Goal: Communication & Community: Answer question/provide support

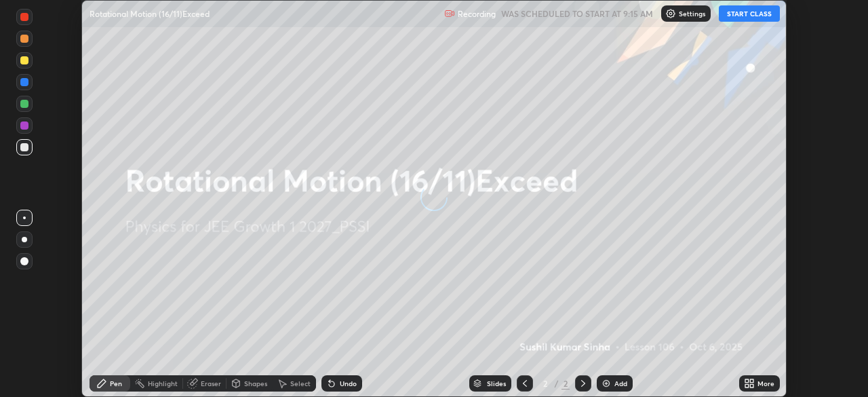
scroll to position [397, 867]
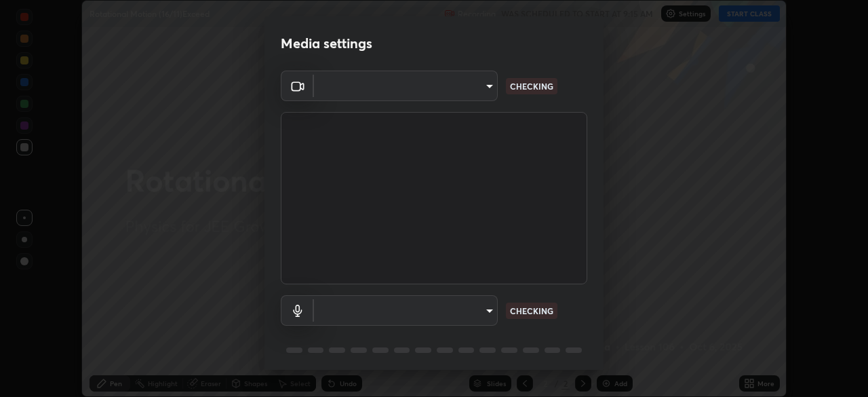
type input "ee1990ae139089087217aa4117f3cdd4c5cd383a3c846b78d8b237675fee2f3f"
click at [453, 310] on body "Erase all Rotational Motion (16/11)Exceed Recording WAS SCHEDULED TO START AT 9…" at bounding box center [434, 198] width 868 height 397
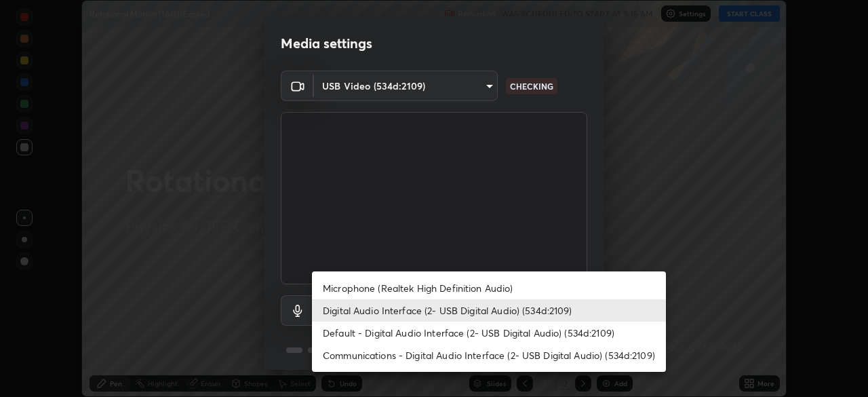
click at [417, 284] on li "Microphone (Realtek High Definition Audio)" at bounding box center [489, 288] width 354 height 22
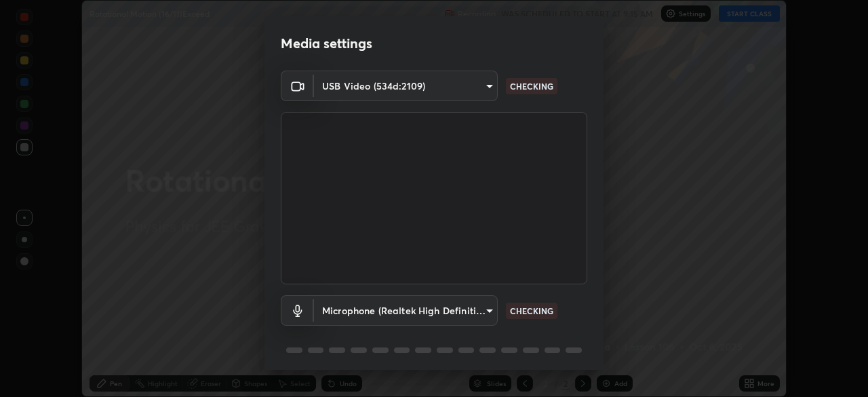
click at [436, 307] on body "Erase all Rotational Motion (16/11)Exceed Recording WAS SCHEDULED TO START AT 9…" at bounding box center [434, 198] width 868 height 397
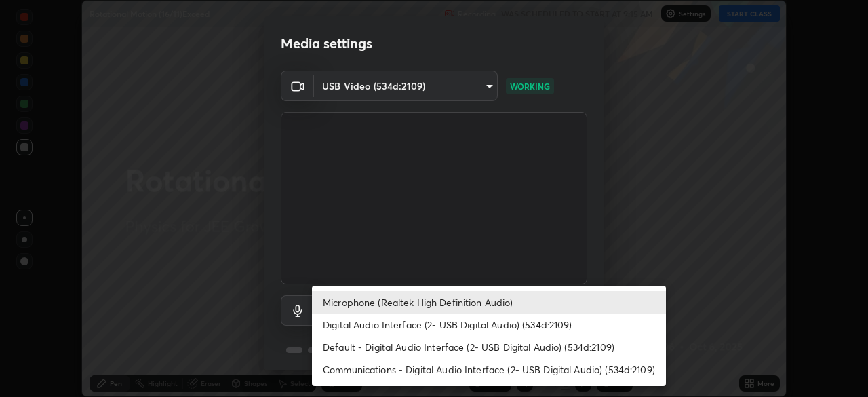
click at [417, 322] on li "Digital Audio Interface (2- USB Digital Audio) (534d:2109)" at bounding box center [489, 324] width 354 height 22
type input "f1f87336b5659162b7e0f26978becaf85209cb2a2448c75cf2a6055f99bcd44d"
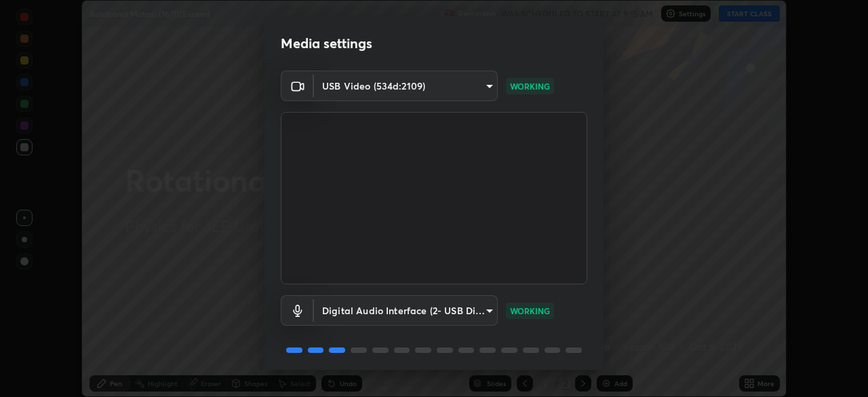
scroll to position [48, 0]
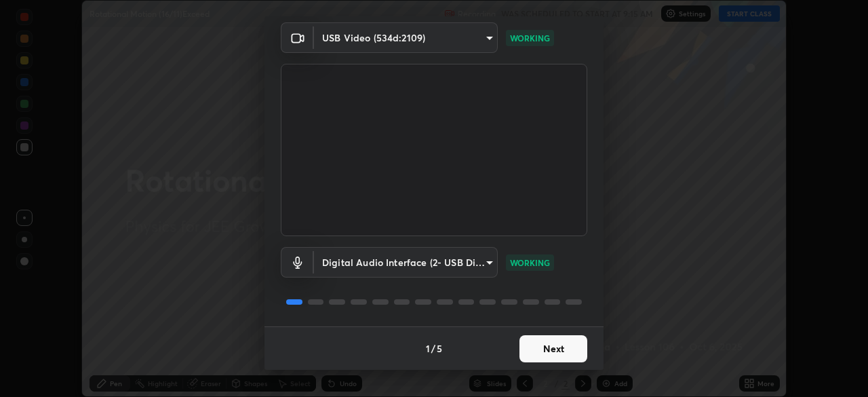
click at [557, 349] on button "Next" at bounding box center [553, 348] width 68 height 27
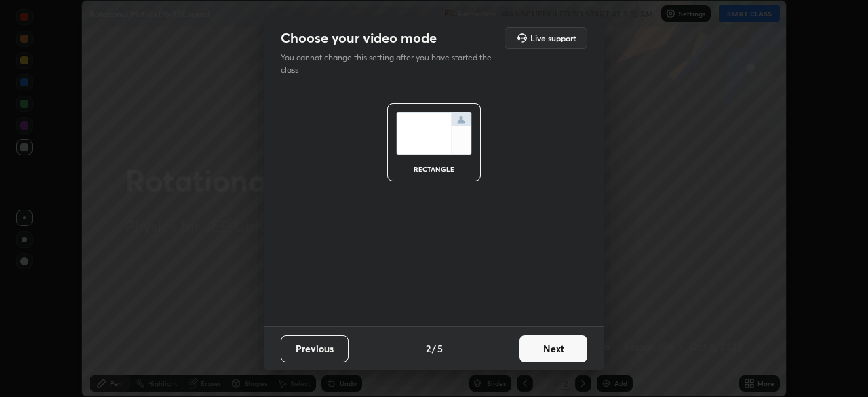
click at [557, 349] on button "Next" at bounding box center [553, 348] width 68 height 27
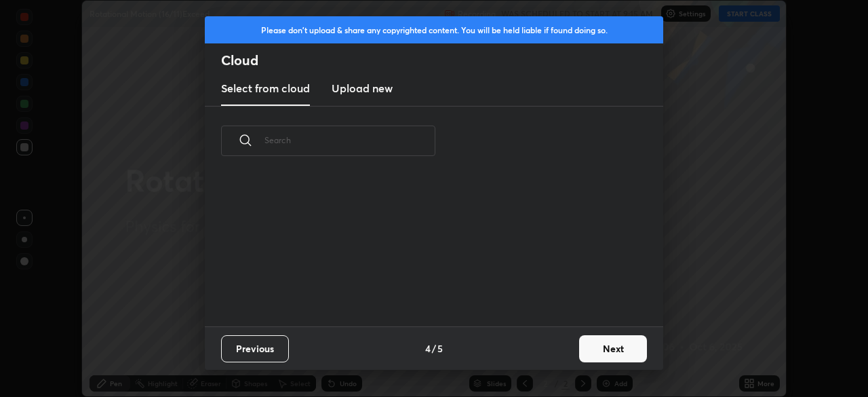
click at [556, 350] on div "Previous 4 / 5 Next" at bounding box center [434, 347] width 458 height 43
click at [561, 340] on div "Previous 4 / 5 Next" at bounding box center [434, 347] width 458 height 43
click at [599, 344] on button "Next" at bounding box center [613, 348] width 68 height 27
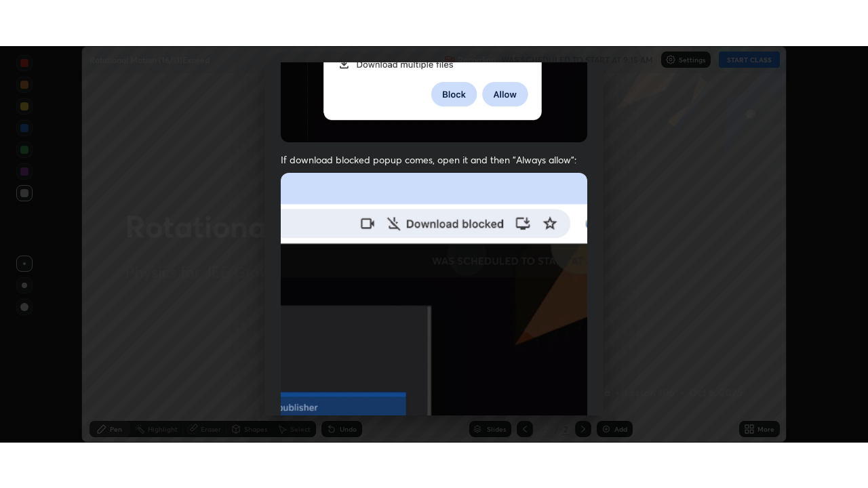
scroll to position [325, 0]
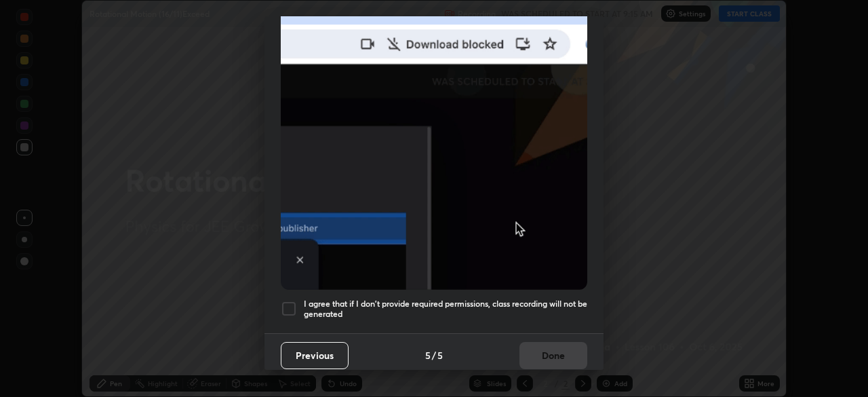
click at [287, 303] on div at bounding box center [289, 308] width 16 height 16
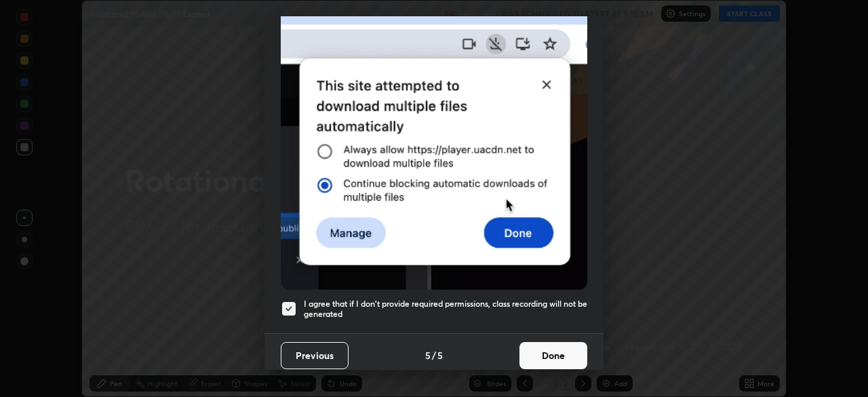
click at [534, 346] on button "Done" at bounding box center [553, 355] width 68 height 27
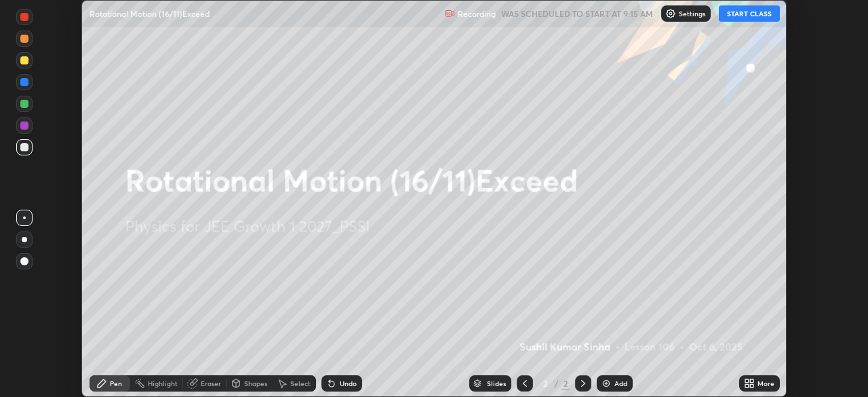
click at [751, 13] on button "START CLASS" at bounding box center [749, 13] width 61 height 16
click at [751, 380] on icon at bounding box center [751, 380] width 3 height 3
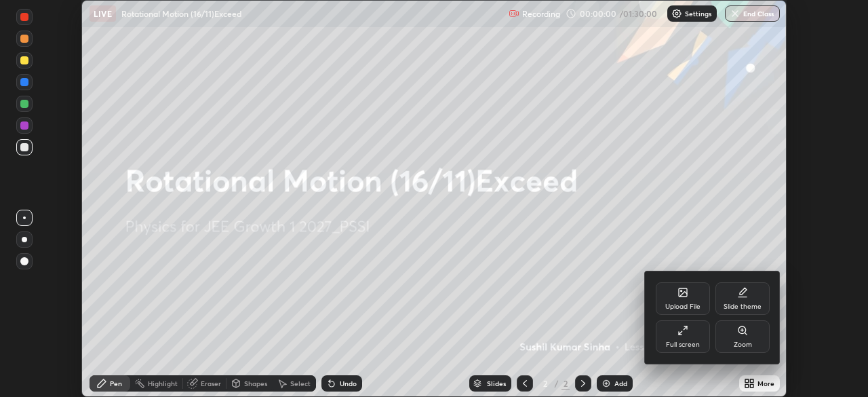
click at [692, 334] on div "Full screen" at bounding box center [683, 336] width 54 height 33
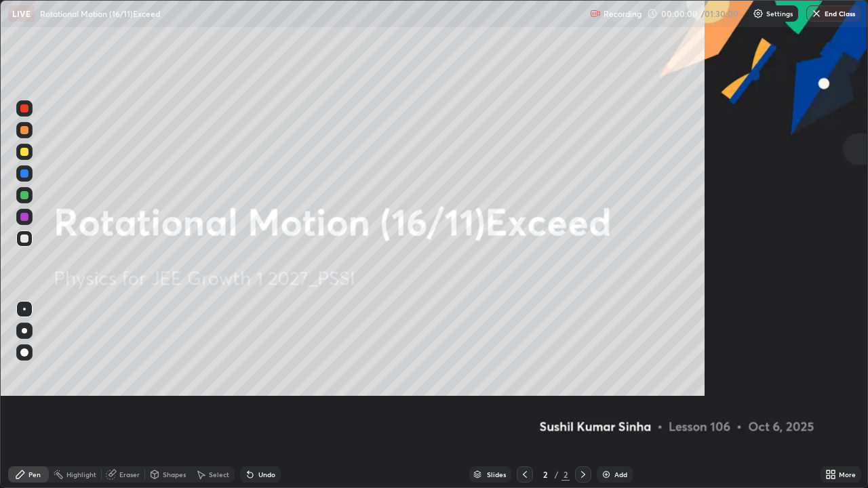
scroll to position [488, 868]
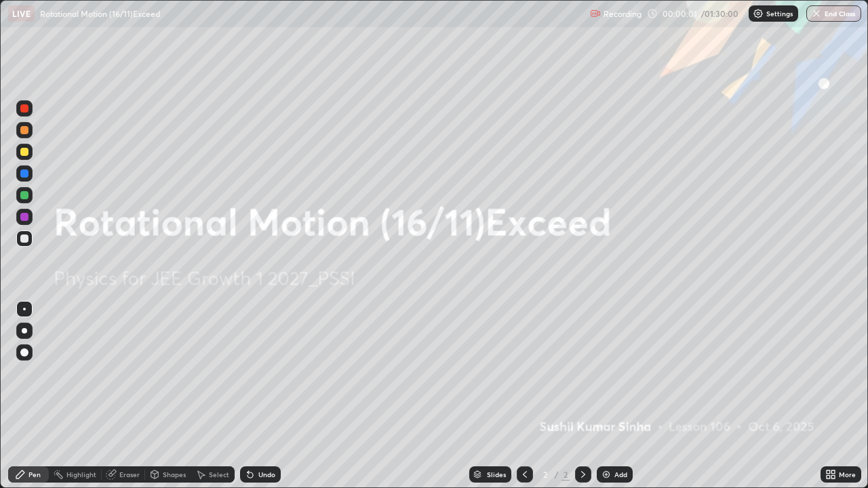
click at [607, 396] on img at bounding box center [606, 474] width 11 height 11
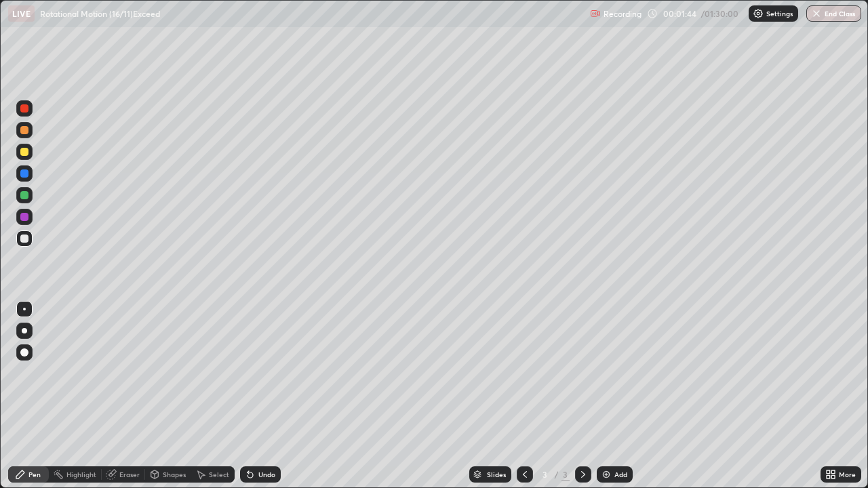
click at [28, 153] on div at bounding box center [24, 152] width 8 height 8
click at [175, 396] on div "Shapes" at bounding box center [174, 474] width 23 height 7
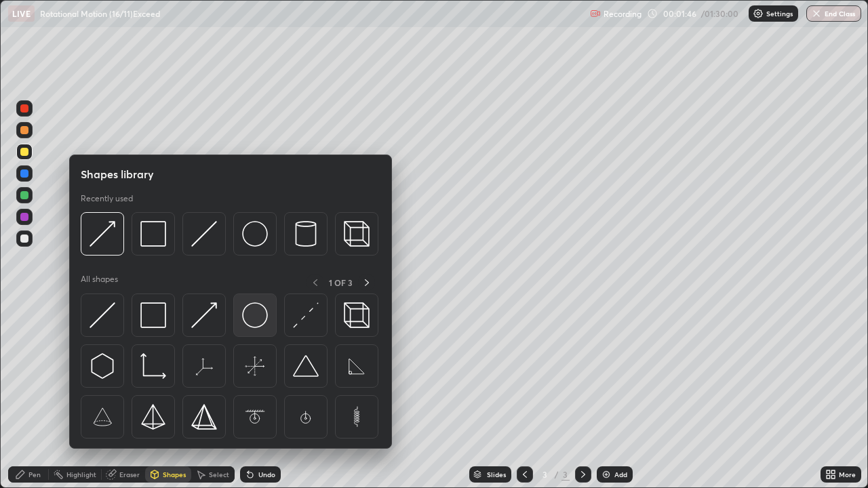
click at [254, 311] on img at bounding box center [255, 315] width 26 height 26
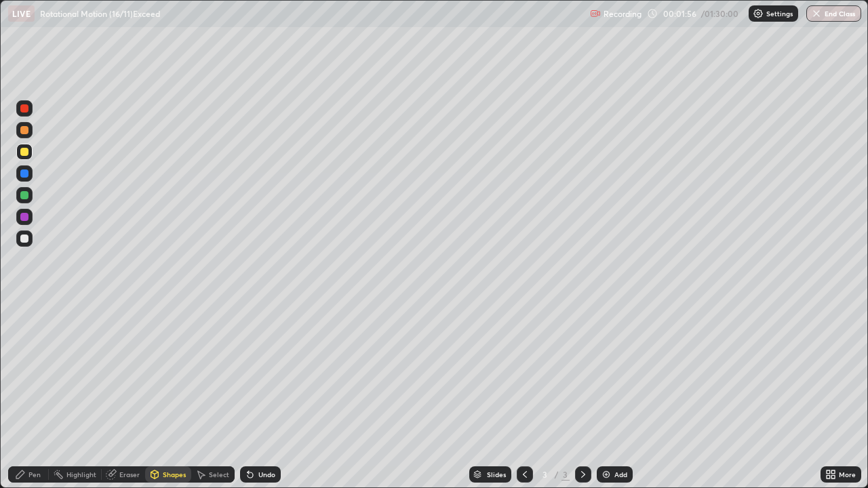
click at [180, 396] on div "Shapes" at bounding box center [174, 474] width 23 height 7
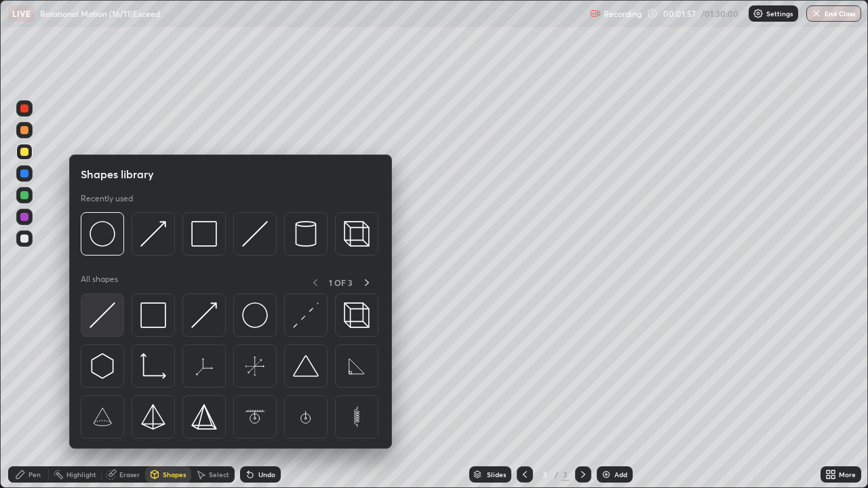
click at [106, 320] on img at bounding box center [103, 315] width 26 height 26
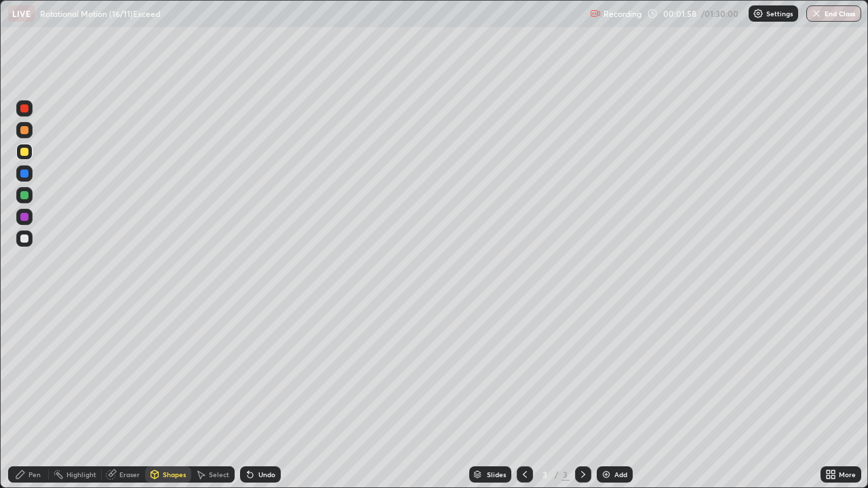
click at [25, 195] on div at bounding box center [24, 195] width 8 height 8
click at [24, 109] on div at bounding box center [24, 108] width 8 height 8
click at [33, 396] on div "Pen" at bounding box center [34, 474] width 12 height 7
click at [32, 241] on div at bounding box center [24, 239] width 16 height 16
click at [31, 241] on div at bounding box center [24, 239] width 16 height 16
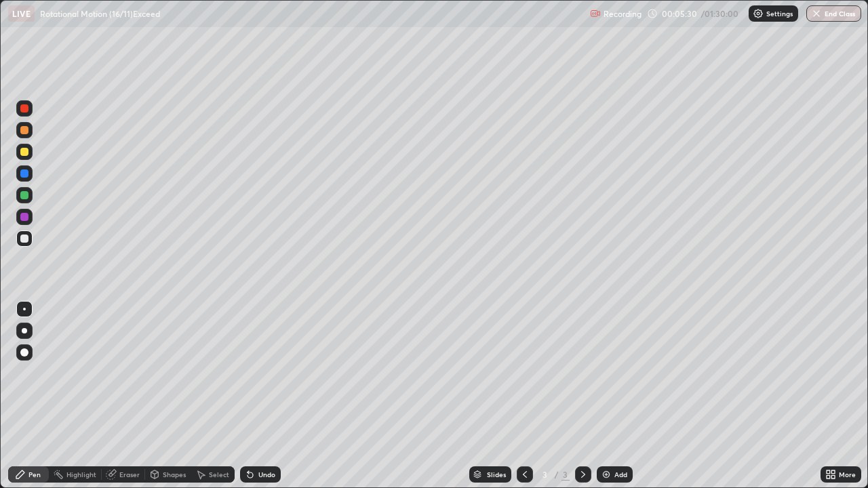
click at [128, 396] on div "Eraser" at bounding box center [129, 474] width 20 height 7
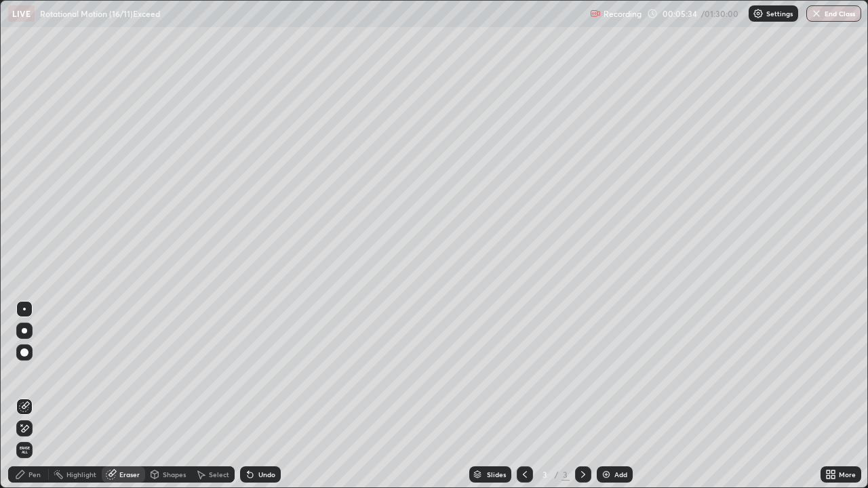
click at [37, 396] on div "Pen" at bounding box center [34, 474] width 12 height 7
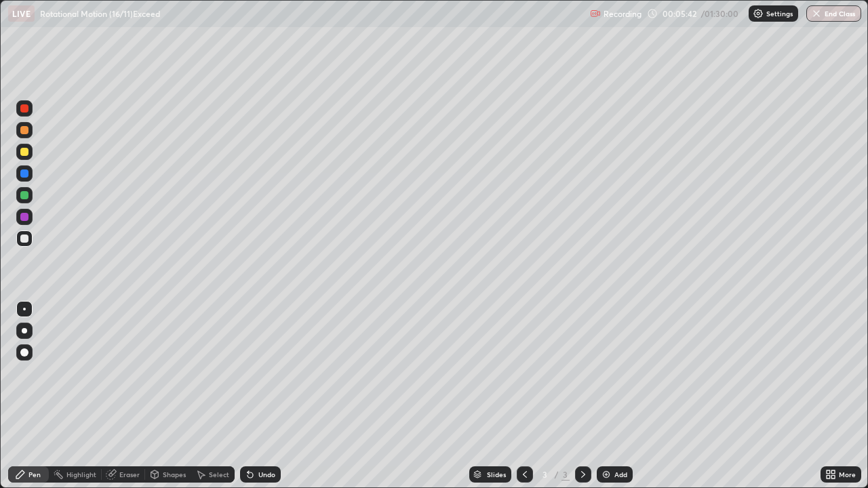
click at [131, 396] on div "Eraser" at bounding box center [129, 474] width 20 height 7
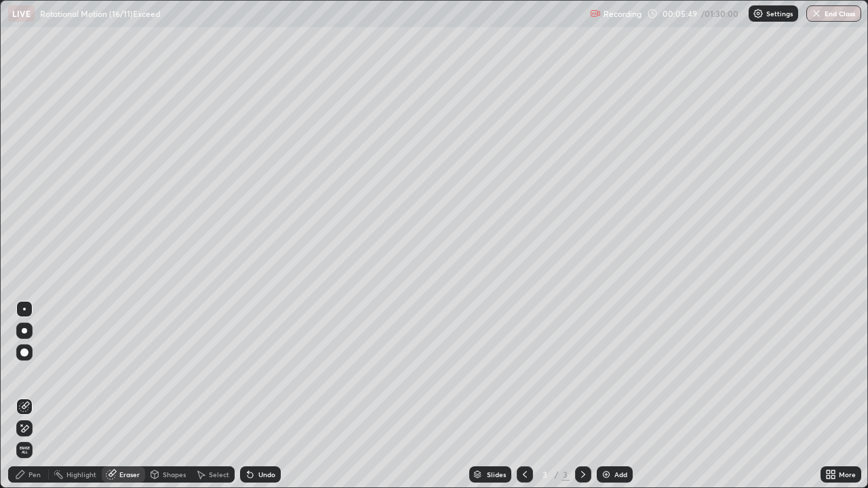
click at [35, 396] on div "Pen" at bounding box center [34, 474] width 12 height 7
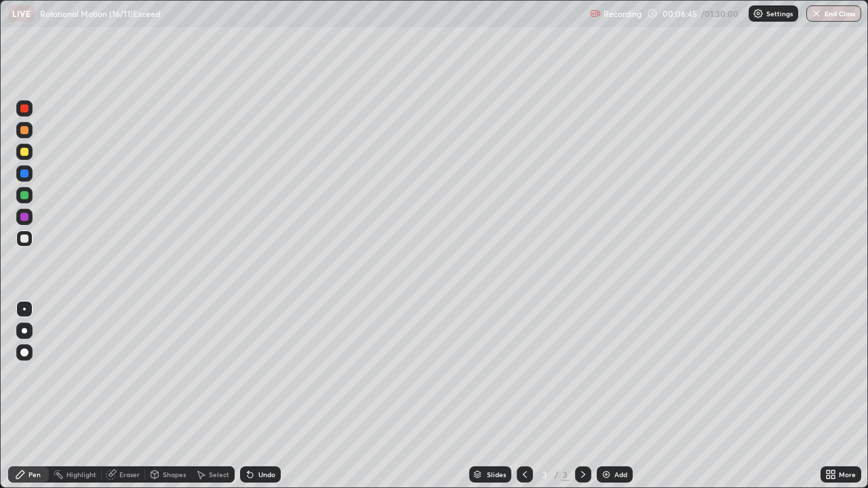
click at [601, 396] on img at bounding box center [606, 474] width 11 height 11
click at [29, 153] on div at bounding box center [24, 152] width 16 height 16
click at [262, 396] on div "Undo" at bounding box center [266, 474] width 17 height 7
click at [259, 396] on div "Undo" at bounding box center [266, 474] width 17 height 7
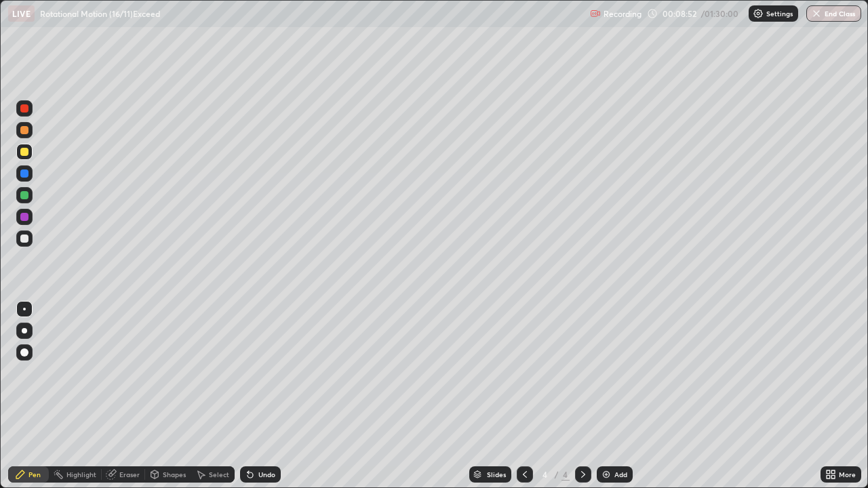
click at [603, 396] on img at bounding box center [606, 474] width 11 height 11
click at [180, 396] on div "Shapes" at bounding box center [174, 474] width 23 height 7
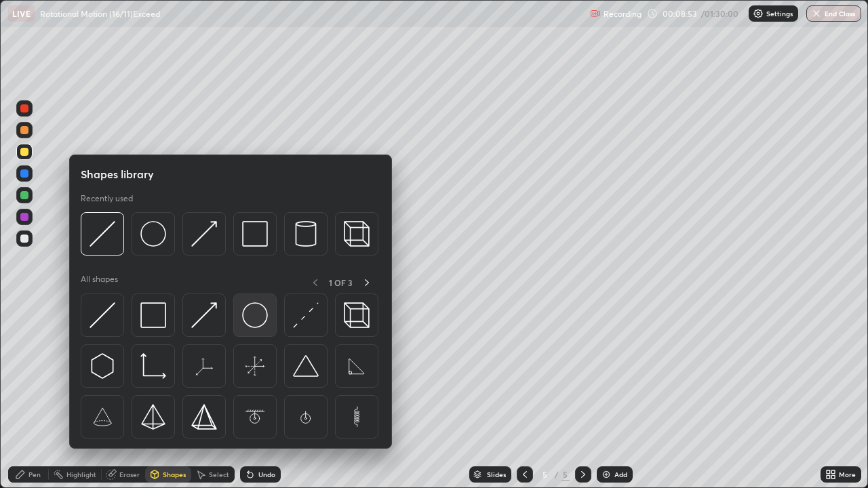
click at [252, 313] on img at bounding box center [255, 315] width 26 height 26
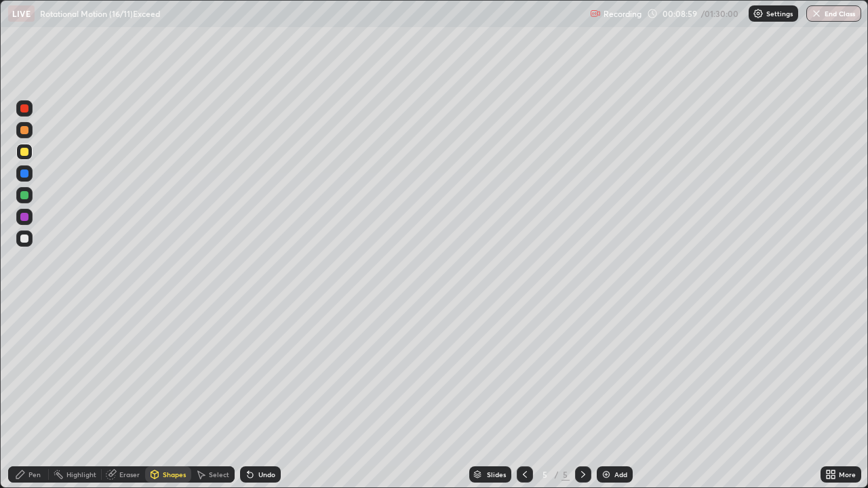
click at [227, 396] on div "Select" at bounding box center [219, 474] width 20 height 7
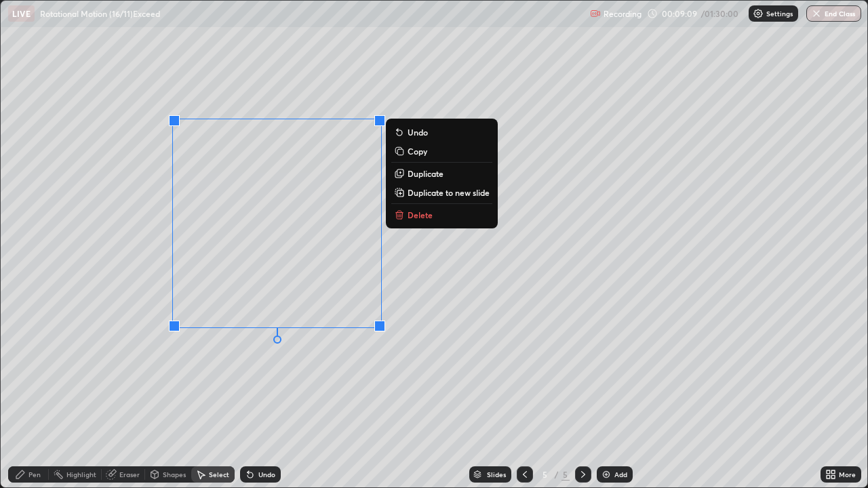
click at [141, 390] on div "0 ° Undo Copy Duplicate Duplicate to new slide Delete" at bounding box center [434, 244] width 867 height 487
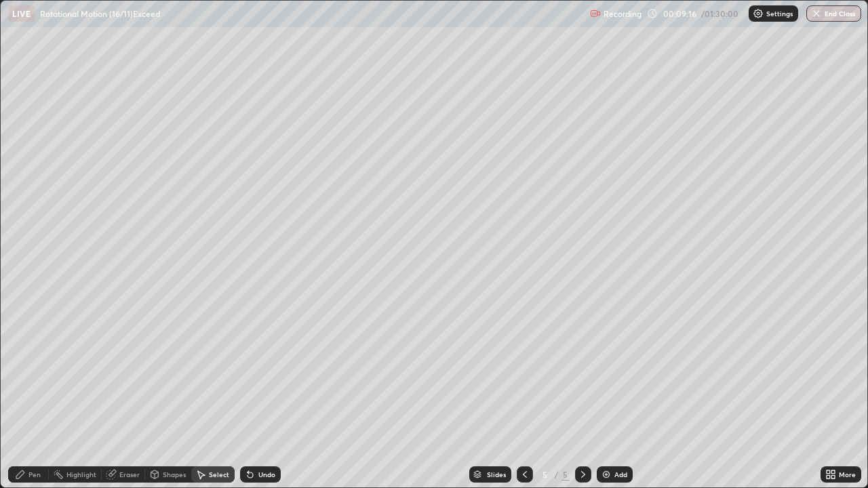
click at [37, 396] on div "Pen" at bounding box center [34, 474] width 12 height 7
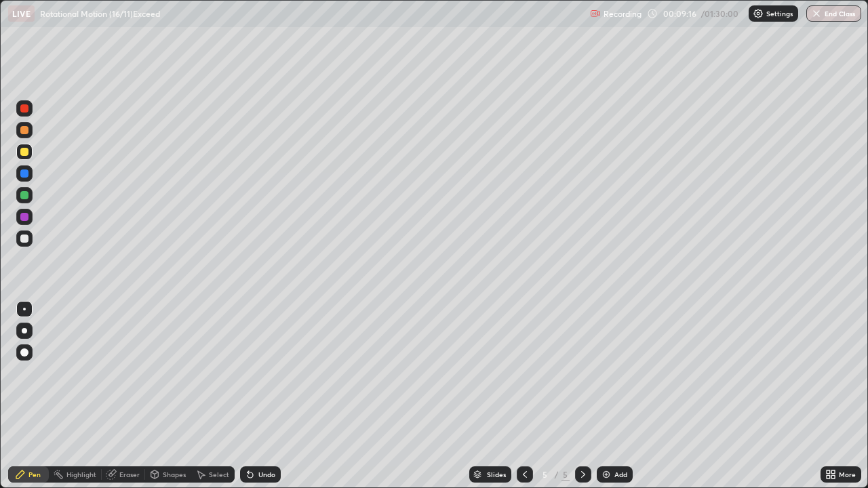
click at [25, 193] on div at bounding box center [24, 195] width 8 height 8
click at [24, 222] on div at bounding box center [24, 217] width 16 height 16
click at [605, 396] on img at bounding box center [606, 474] width 11 height 11
click at [27, 152] on div at bounding box center [24, 152] width 8 height 8
click at [31, 153] on div at bounding box center [24, 152] width 16 height 16
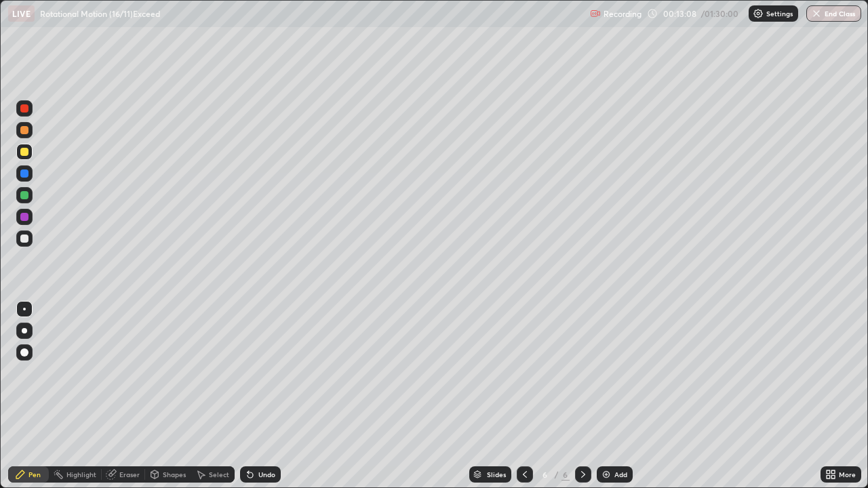
click at [31, 199] on div at bounding box center [24, 195] width 16 height 16
click at [28, 174] on div at bounding box center [24, 174] width 8 height 8
click at [24, 174] on div at bounding box center [24, 174] width 8 height 8
click at [609, 396] on img at bounding box center [606, 474] width 11 height 11
click at [176, 396] on div "Shapes" at bounding box center [174, 474] width 23 height 7
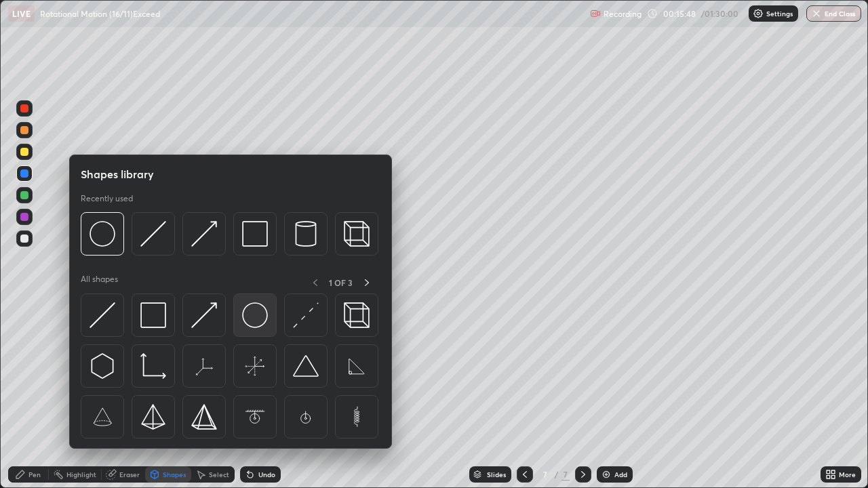
click at [254, 315] on img at bounding box center [255, 315] width 26 height 26
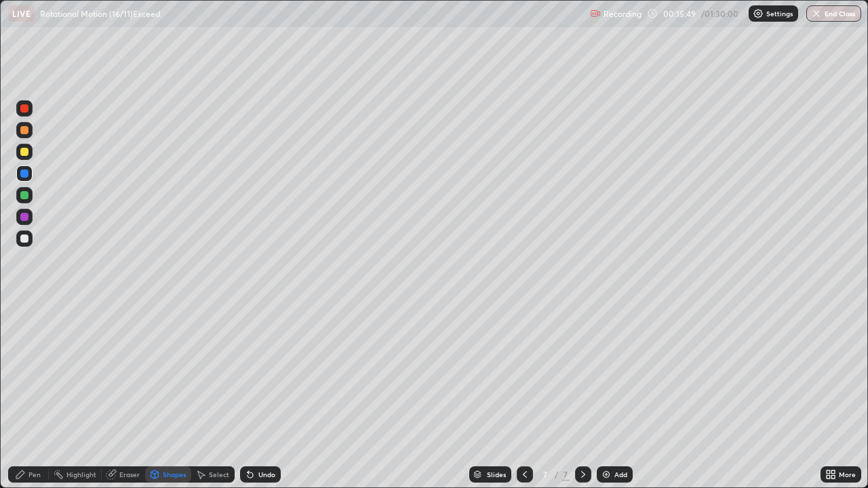
click at [28, 153] on div at bounding box center [24, 152] width 8 height 8
click at [43, 396] on div "Pen" at bounding box center [28, 474] width 41 height 16
click at [28, 195] on div at bounding box center [24, 195] width 8 height 8
click at [177, 396] on div "Shapes" at bounding box center [168, 474] width 46 height 16
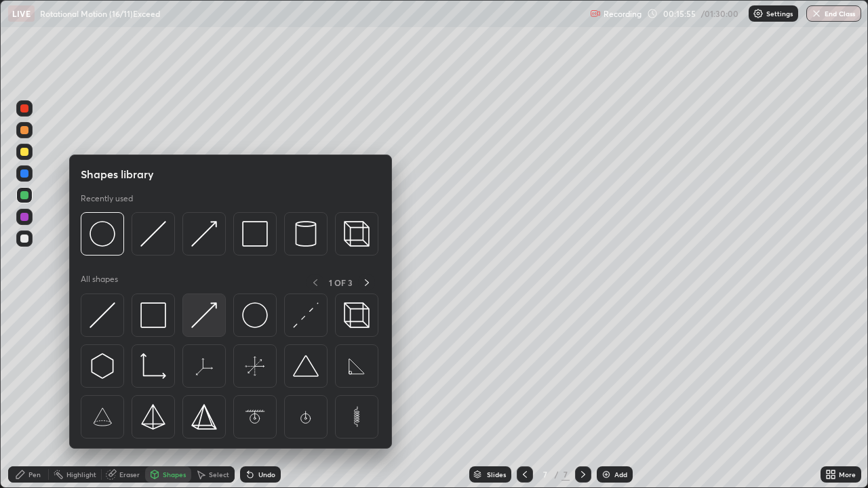
click at [203, 317] on img at bounding box center [204, 315] width 26 height 26
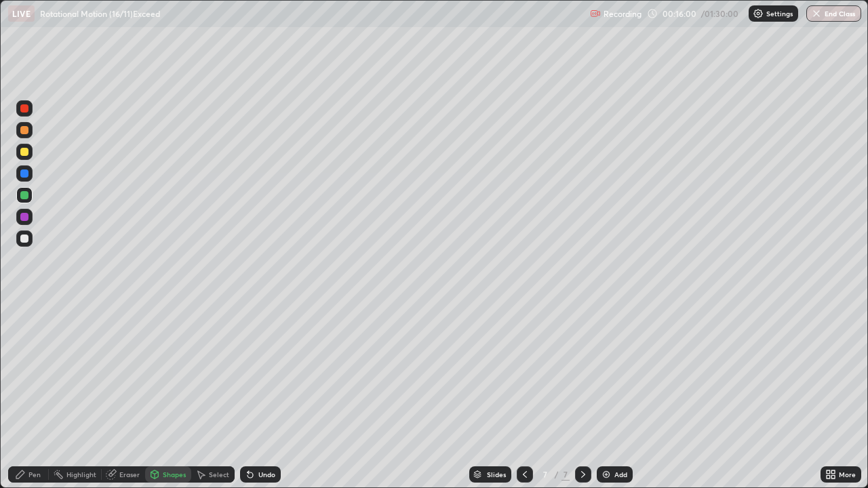
click at [26, 174] on div at bounding box center [24, 174] width 8 height 8
click at [33, 396] on div "Pen" at bounding box center [34, 474] width 12 height 7
click at [26, 111] on div at bounding box center [24, 108] width 8 height 8
click at [259, 396] on div "Undo" at bounding box center [260, 474] width 41 height 16
click at [260, 396] on div "Undo" at bounding box center [266, 474] width 17 height 7
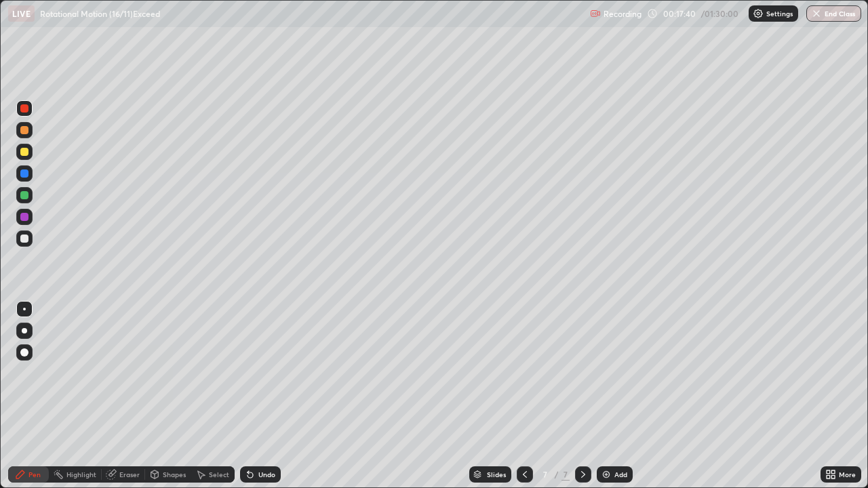
click at [260, 396] on div "Undo" at bounding box center [266, 474] width 17 height 7
click at [266, 396] on div "Undo" at bounding box center [266, 474] width 17 height 7
click at [264, 396] on div "Undo" at bounding box center [266, 474] width 17 height 7
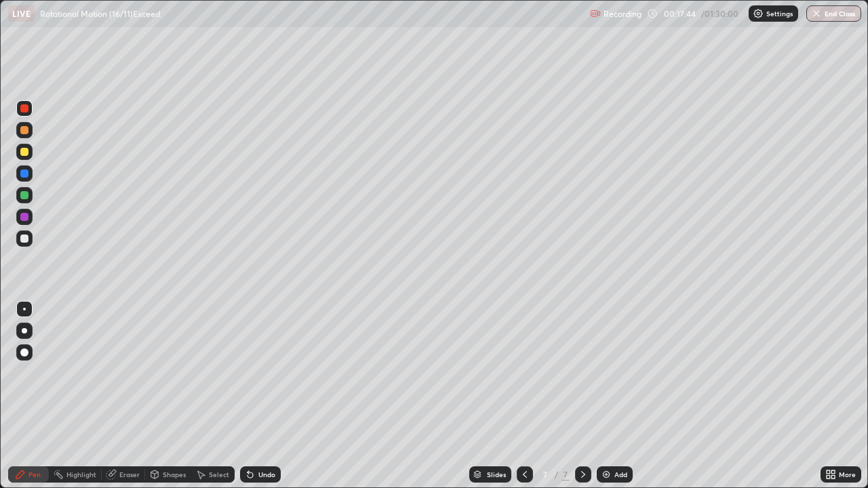
click at [264, 396] on div "Undo" at bounding box center [266, 474] width 17 height 7
click at [262, 396] on div "Undo" at bounding box center [266, 474] width 17 height 7
click at [261, 396] on div "Undo" at bounding box center [266, 474] width 17 height 7
click at [219, 396] on div "Select" at bounding box center [219, 474] width 20 height 7
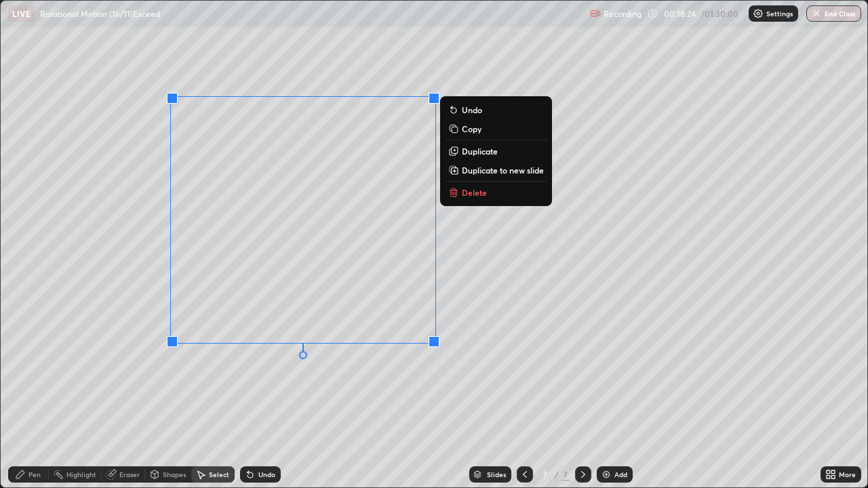
click at [482, 272] on div "0 ° Undo Copy Duplicate Duplicate to new slide Delete" at bounding box center [434, 244] width 867 height 487
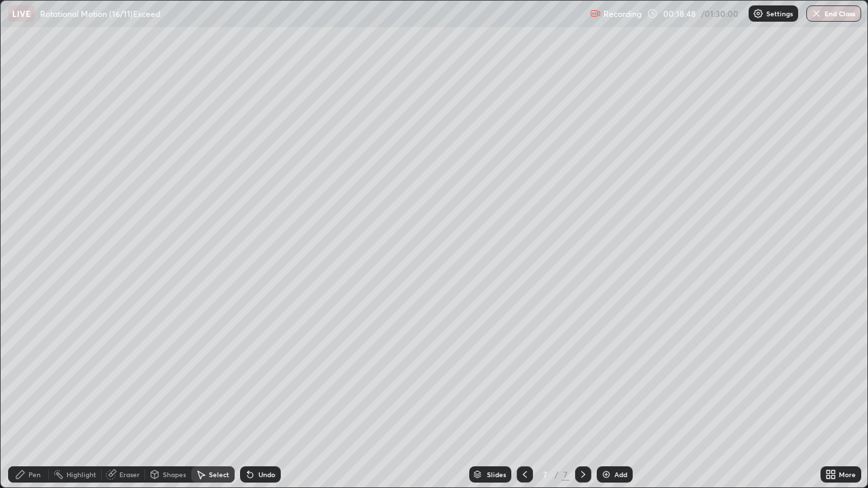
click at [39, 396] on div "Pen" at bounding box center [34, 474] width 12 height 7
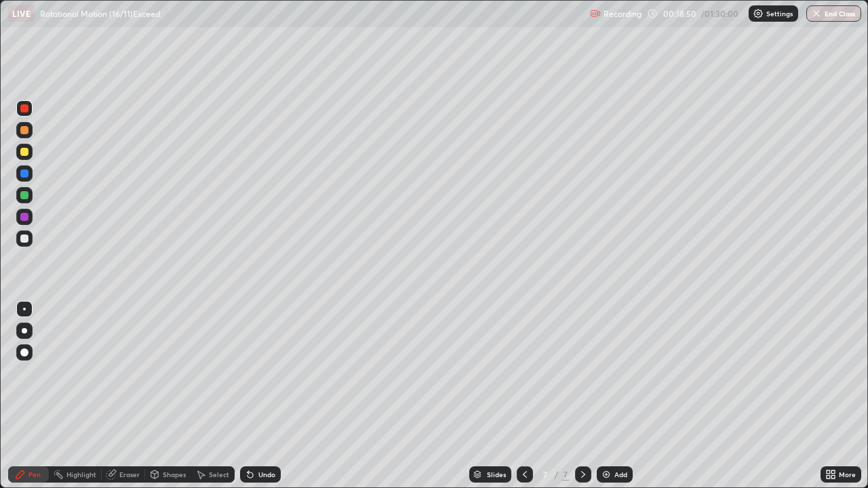
click at [28, 217] on div at bounding box center [24, 217] width 8 height 8
click at [134, 396] on div "Eraser" at bounding box center [129, 474] width 20 height 7
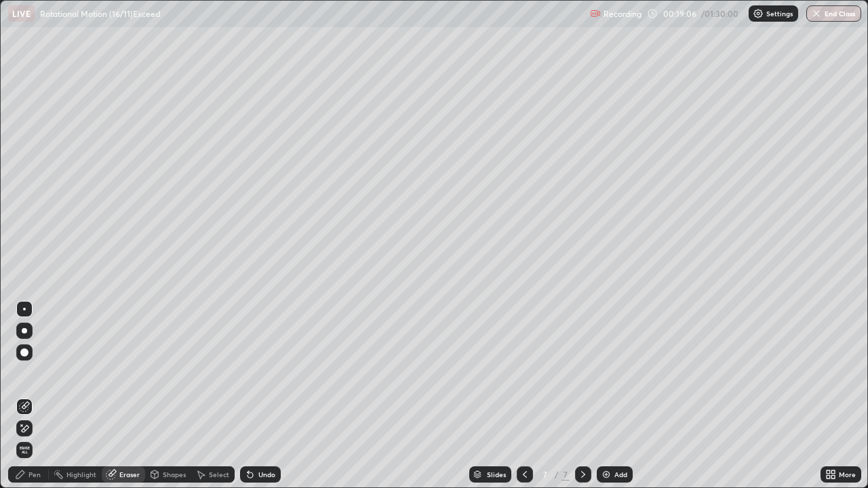
click at [40, 396] on div "Pen" at bounding box center [34, 474] width 12 height 7
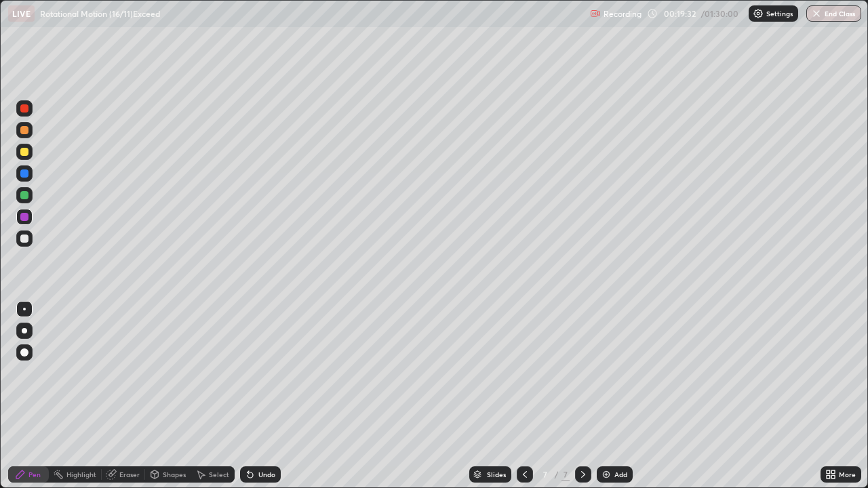
click at [28, 195] on div at bounding box center [24, 195] width 8 height 8
click at [29, 174] on div at bounding box center [24, 173] width 16 height 16
click at [609, 396] on div "Add" at bounding box center [615, 474] width 36 height 16
click at [26, 235] on div at bounding box center [24, 239] width 8 height 8
click at [26, 236] on div at bounding box center [24, 239] width 8 height 8
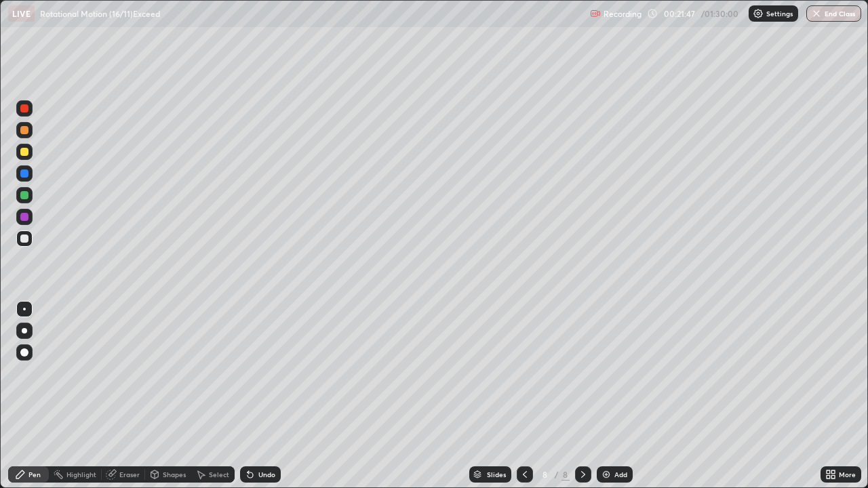
click at [25, 195] on div at bounding box center [24, 195] width 8 height 8
click at [27, 109] on div at bounding box center [24, 108] width 8 height 8
click at [258, 396] on div "Undo" at bounding box center [266, 474] width 17 height 7
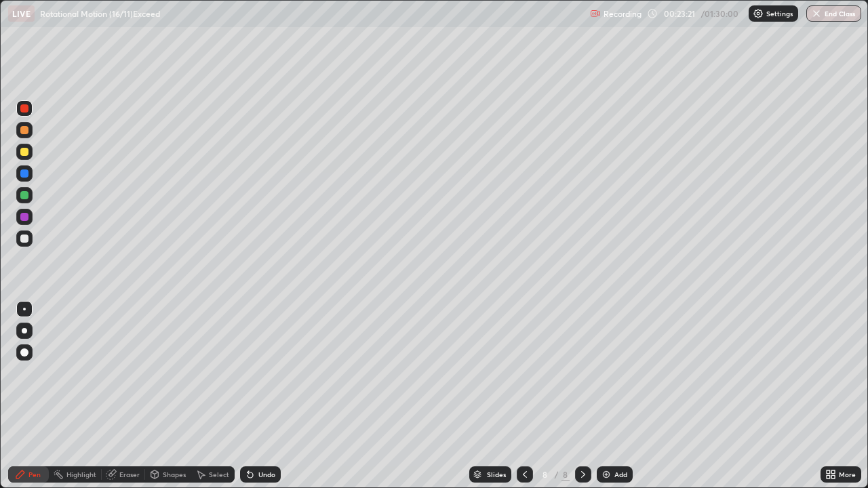
click at [254, 396] on icon at bounding box center [250, 474] width 11 height 11
click at [251, 396] on icon at bounding box center [249, 475] width 5 height 5
click at [258, 396] on div "Undo" at bounding box center [266, 474] width 17 height 7
click at [218, 396] on div "Select" at bounding box center [219, 474] width 20 height 7
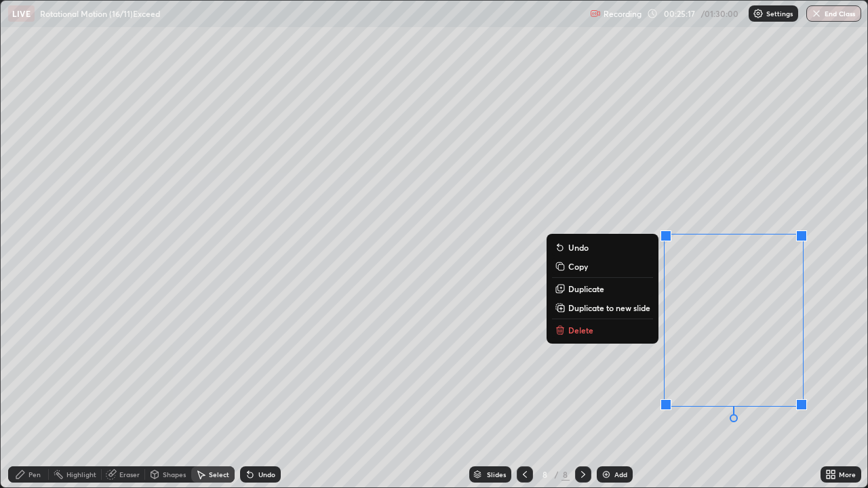
click at [589, 328] on p "Delete" at bounding box center [580, 330] width 25 height 11
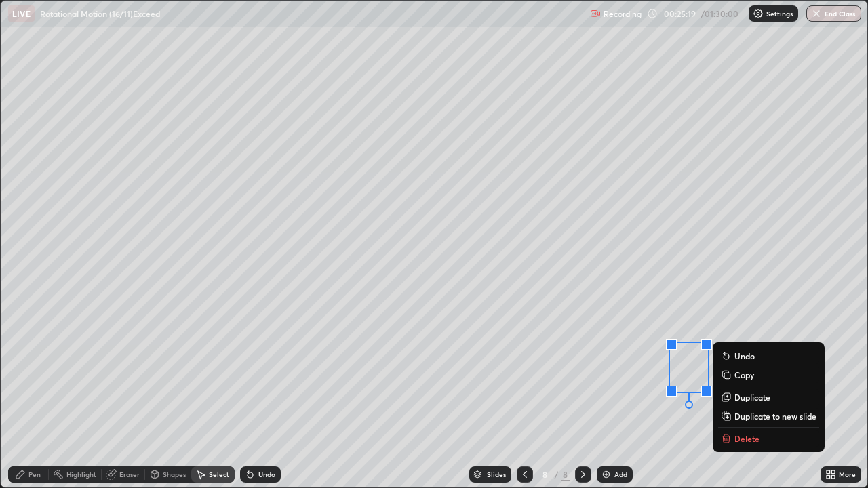
click at [740, 396] on p "Delete" at bounding box center [746, 438] width 25 height 11
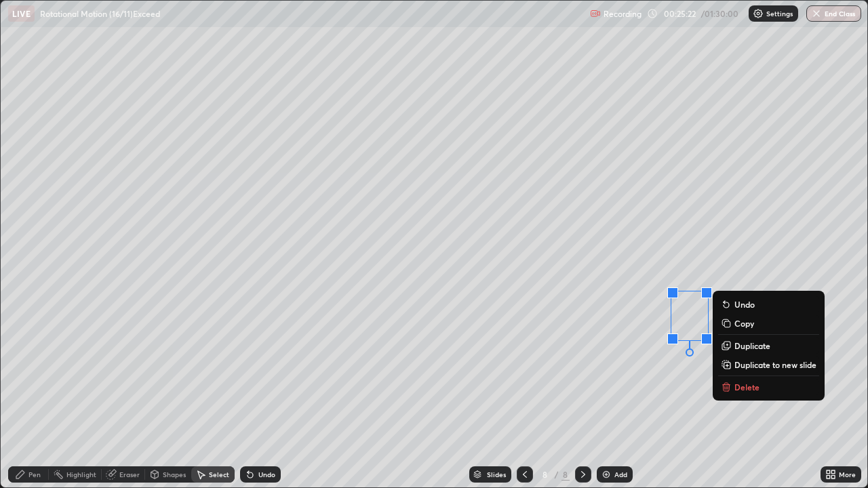
click at [749, 383] on p "Delete" at bounding box center [746, 387] width 25 height 11
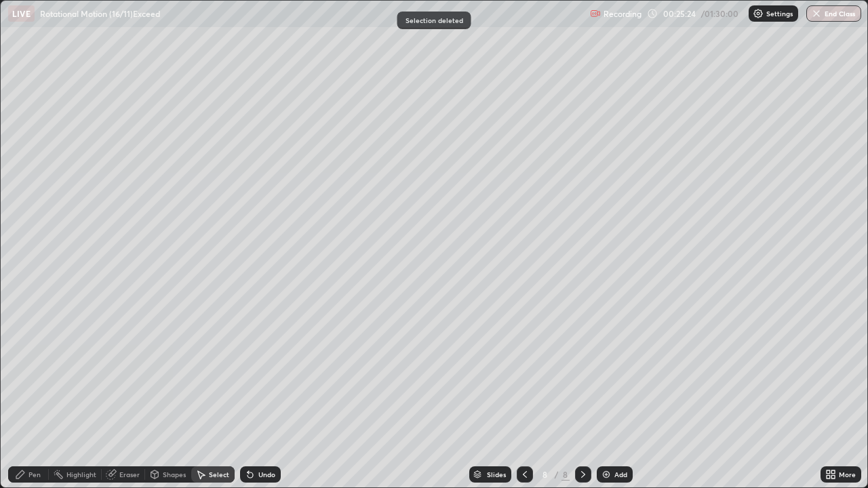
click at [37, 396] on div "Pen" at bounding box center [34, 474] width 12 height 7
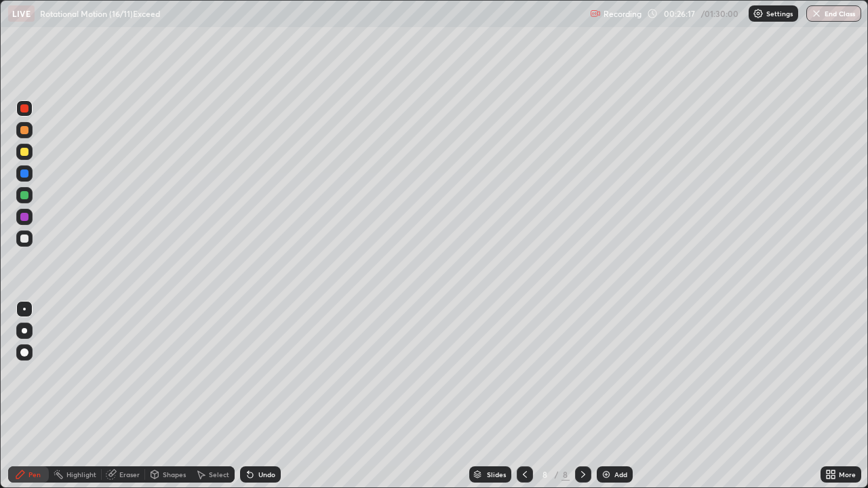
click at [604, 396] on img at bounding box center [606, 474] width 11 height 11
click at [26, 151] on div at bounding box center [24, 152] width 8 height 8
click at [176, 396] on div "Shapes" at bounding box center [174, 474] width 23 height 7
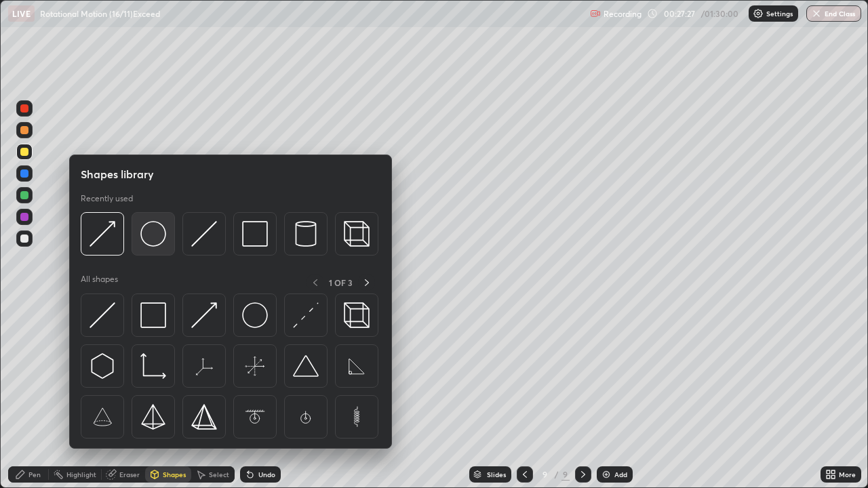
click at [156, 233] on img at bounding box center [153, 234] width 26 height 26
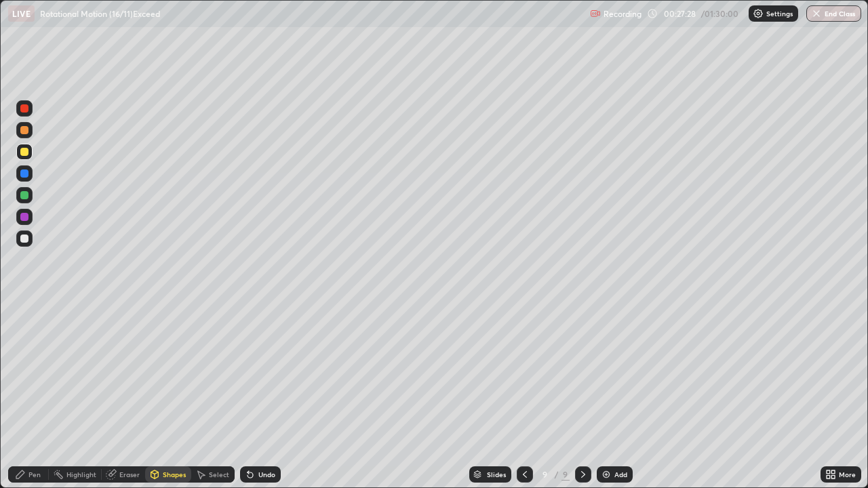
click at [30, 239] on div at bounding box center [24, 239] width 16 height 16
click at [25, 239] on div at bounding box center [24, 239] width 8 height 8
click at [254, 396] on div "Undo" at bounding box center [260, 474] width 41 height 16
click at [163, 396] on div "Shapes" at bounding box center [174, 474] width 23 height 7
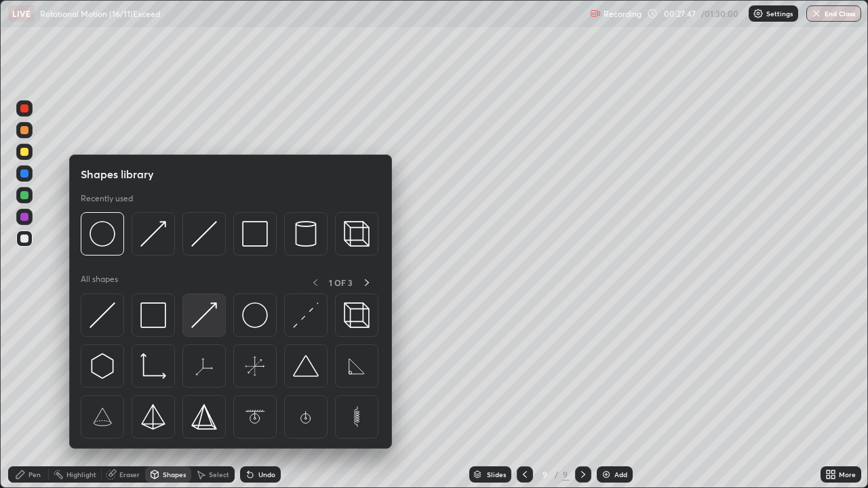
click at [199, 323] on img at bounding box center [204, 315] width 26 height 26
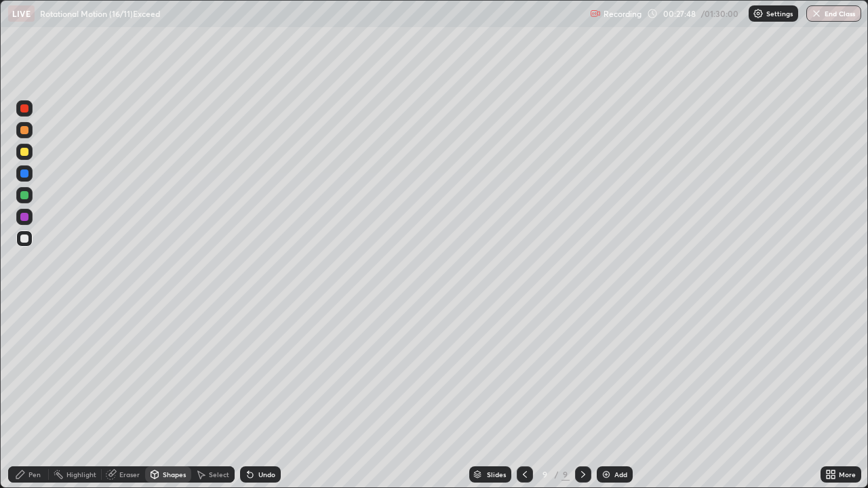
click at [26, 197] on div at bounding box center [24, 195] width 8 height 8
click at [134, 396] on div "Eraser" at bounding box center [129, 474] width 20 height 7
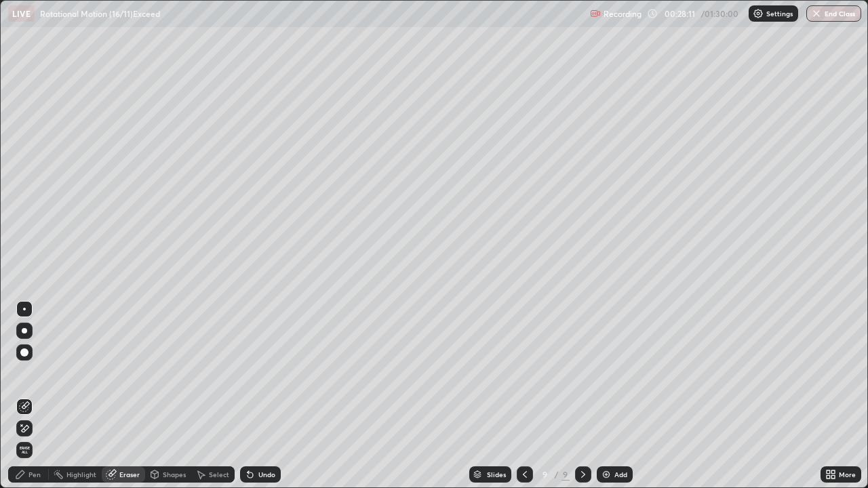
click at [33, 396] on div "Pen" at bounding box center [34, 474] width 12 height 7
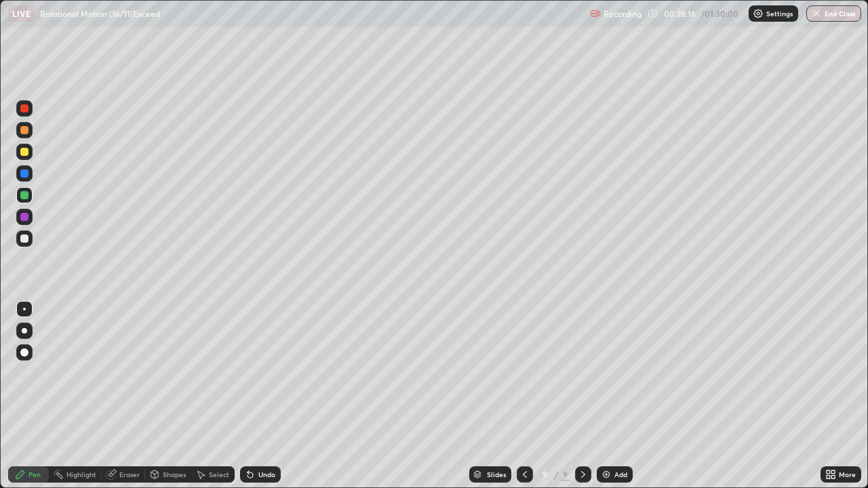
click at [26, 108] on div at bounding box center [24, 108] width 8 height 8
click at [31, 224] on div at bounding box center [24, 217] width 16 height 22
click at [26, 239] on div at bounding box center [24, 239] width 8 height 8
click at [23, 110] on div at bounding box center [24, 108] width 8 height 8
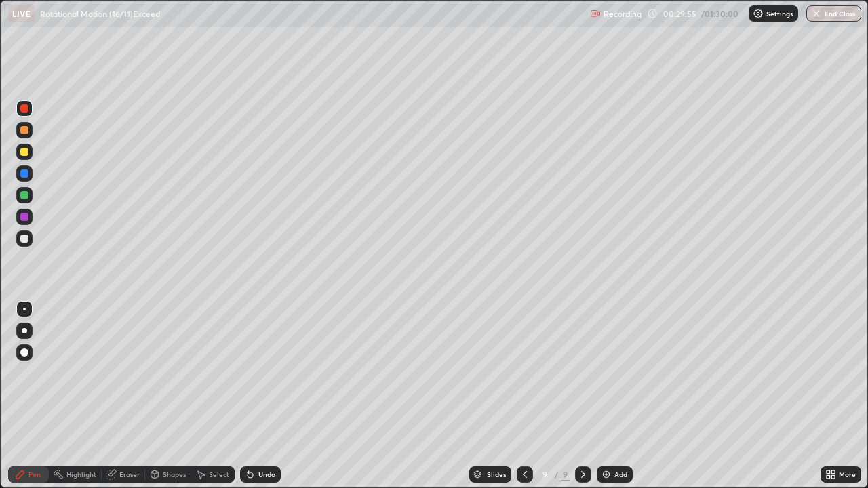
click at [27, 109] on div at bounding box center [24, 108] width 8 height 8
click at [28, 219] on div at bounding box center [24, 217] width 8 height 8
click at [25, 217] on div at bounding box center [24, 217] width 8 height 8
click at [603, 396] on img at bounding box center [606, 474] width 11 height 11
click at [25, 238] on div at bounding box center [24, 239] width 8 height 8
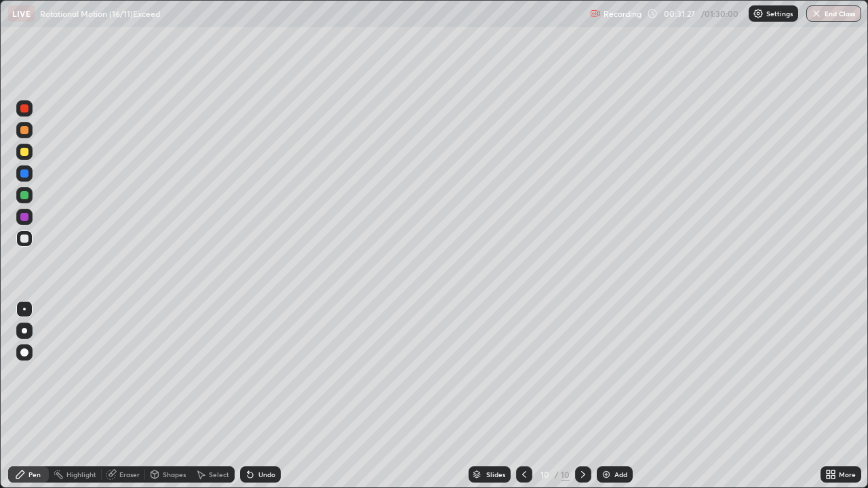
click at [26, 235] on div at bounding box center [24, 239] width 8 height 8
click at [182, 396] on div "Shapes" at bounding box center [174, 474] width 23 height 7
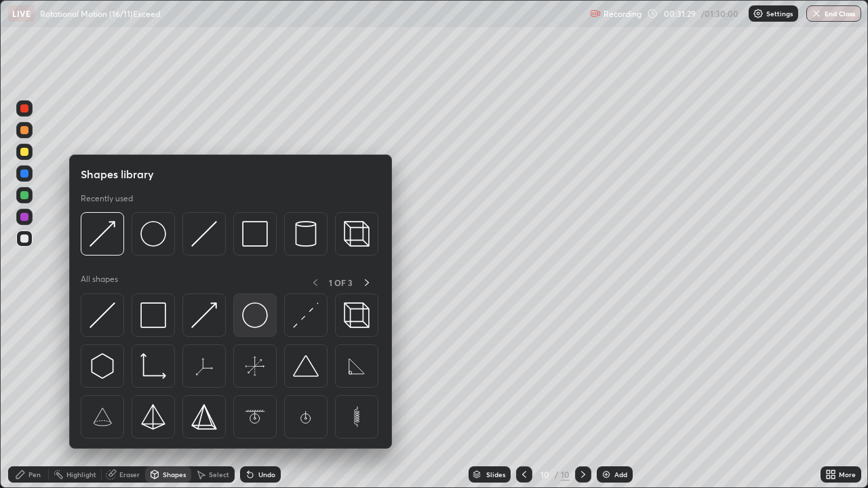
click at [254, 313] on img at bounding box center [255, 315] width 26 height 26
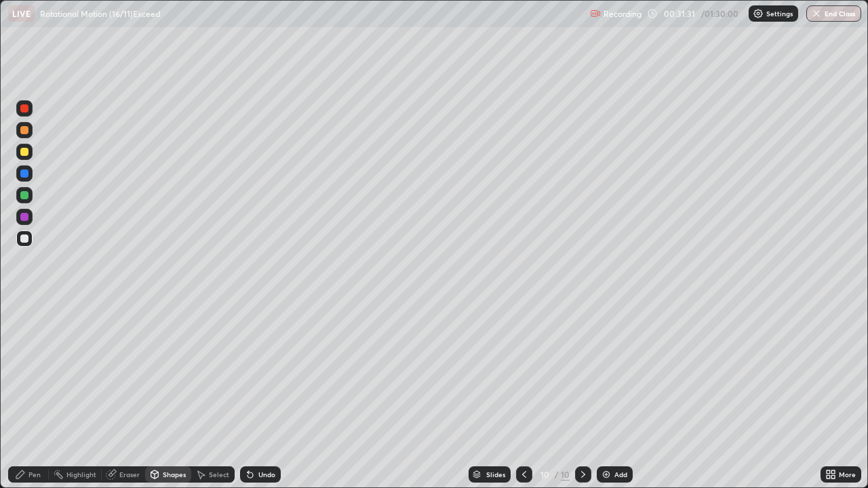
click at [181, 396] on div "Shapes" at bounding box center [174, 474] width 23 height 7
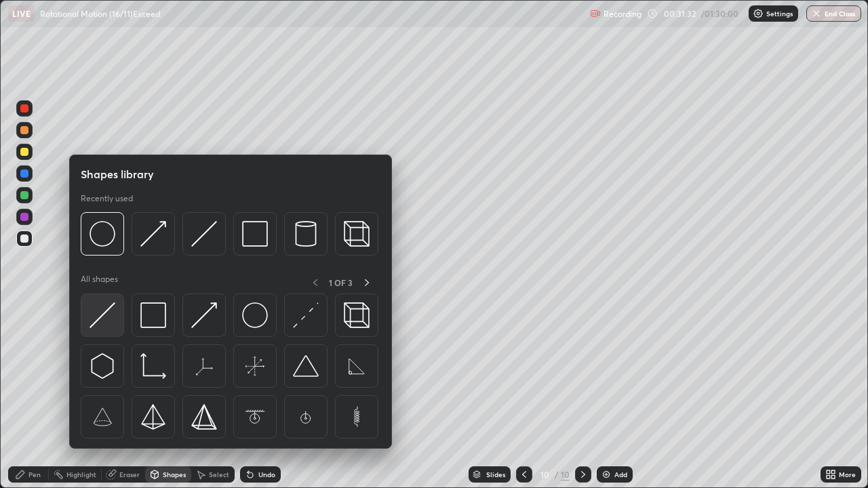
click at [107, 313] on img at bounding box center [103, 315] width 26 height 26
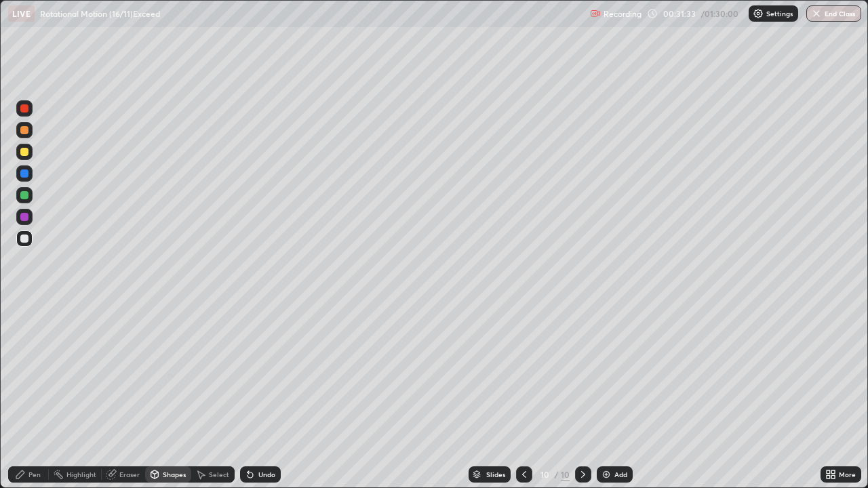
click at [27, 191] on div at bounding box center [24, 195] width 8 height 8
click at [39, 396] on div "Pen" at bounding box center [34, 474] width 12 height 7
click at [27, 172] on div at bounding box center [24, 174] width 8 height 8
click at [177, 396] on div "Shapes" at bounding box center [174, 474] width 23 height 7
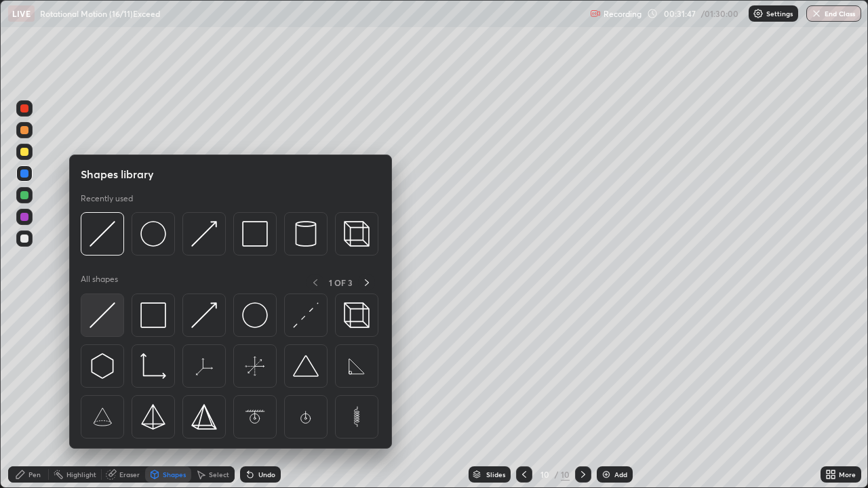
click at [108, 315] on img at bounding box center [103, 315] width 26 height 26
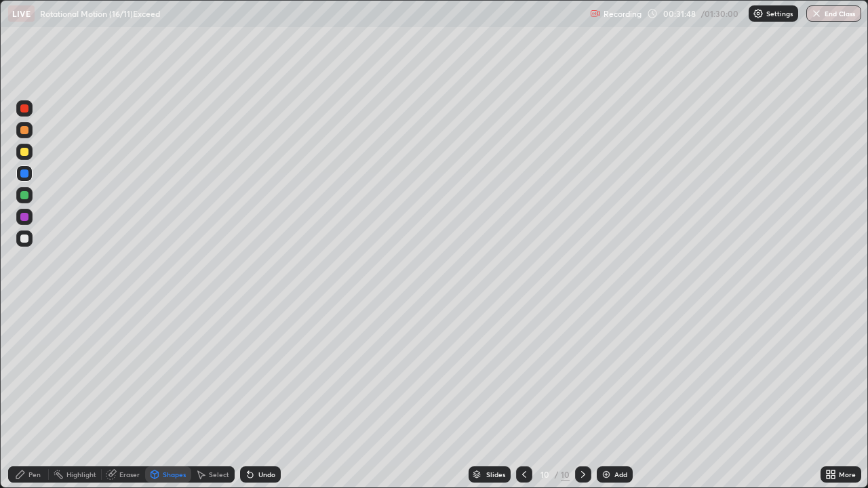
click at [28, 194] on div at bounding box center [24, 195] width 8 height 8
click at [39, 396] on div "Pen" at bounding box center [34, 474] width 12 height 7
click at [25, 217] on div at bounding box center [24, 217] width 8 height 8
click at [30, 174] on div at bounding box center [24, 173] width 16 height 16
click at [29, 109] on div at bounding box center [24, 108] width 16 height 16
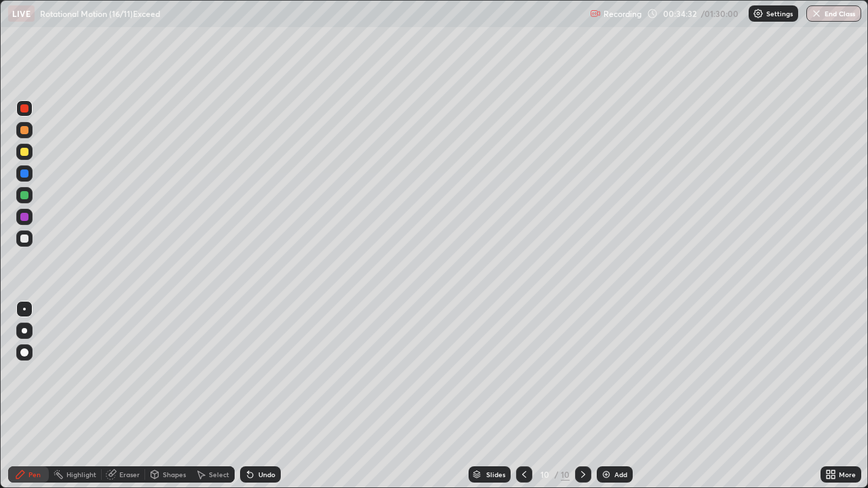
click at [28, 195] on div at bounding box center [24, 195] width 8 height 8
click at [603, 396] on img at bounding box center [606, 474] width 11 height 11
click at [174, 396] on div "Shapes" at bounding box center [174, 474] width 23 height 7
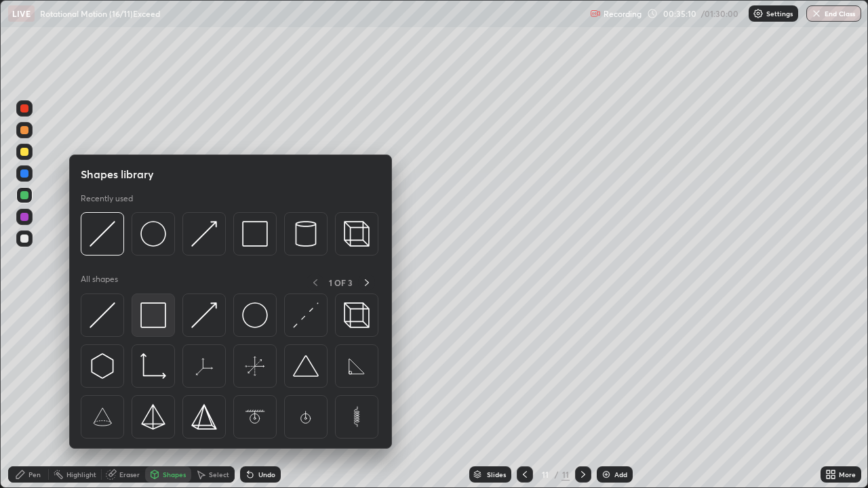
click at [151, 313] on img at bounding box center [153, 315] width 26 height 26
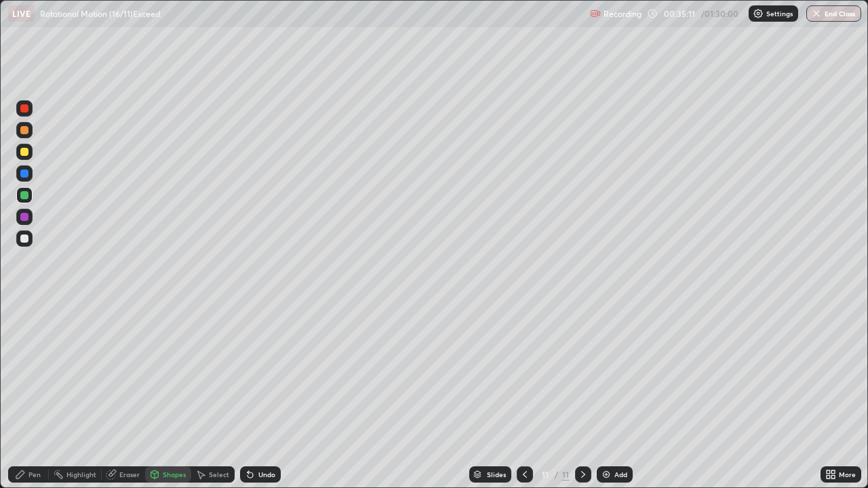
click at [27, 239] on div at bounding box center [24, 239] width 8 height 8
click at [174, 396] on div "Shapes" at bounding box center [174, 474] width 23 height 7
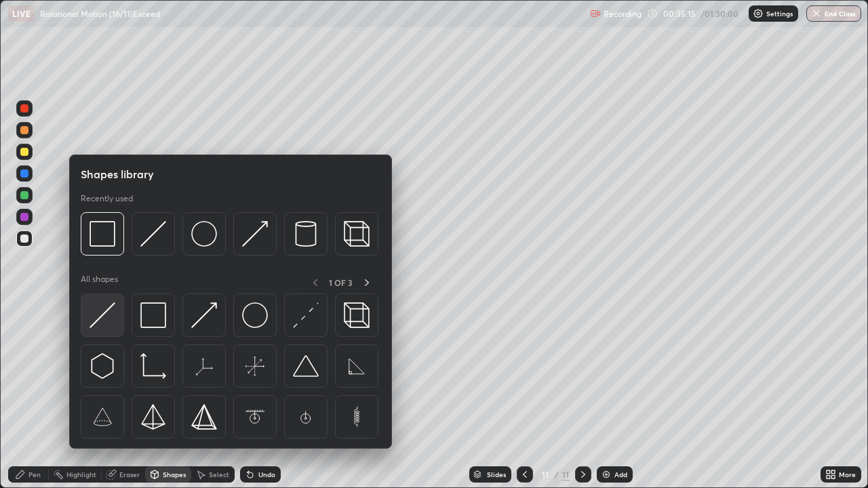
click at [103, 313] on img at bounding box center [103, 315] width 26 height 26
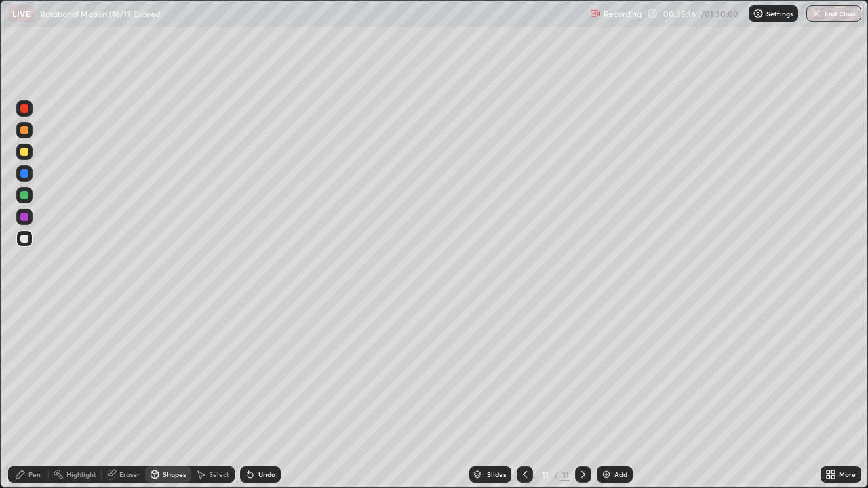
click at [24, 195] on div at bounding box center [24, 195] width 8 height 8
click at [219, 396] on div "Select" at bounding box center [212, 474] width 43 height 16
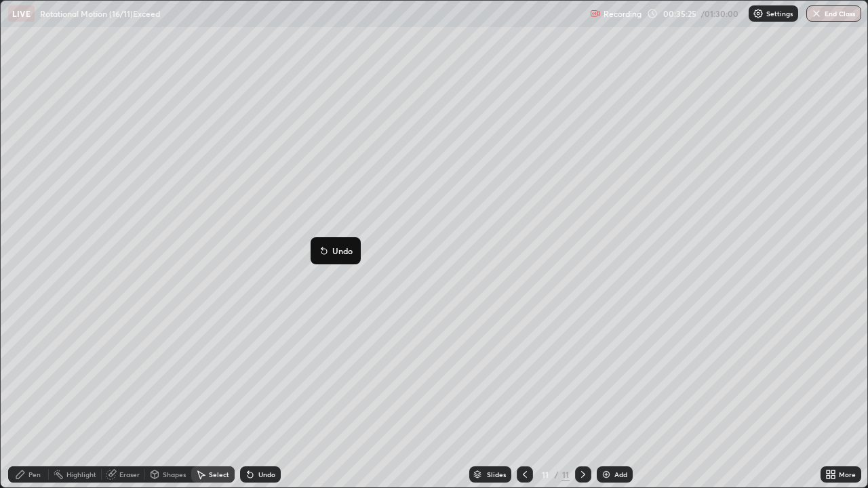
click at [238, 372] on div "0 ° Undo Copy Duplicate Duplicate to new slide Delete" at bounding box center [434, 244] width 867 height 487
click at [165, 396] on div "Shapes" at bounding box center [174, 474] width 23 height 7
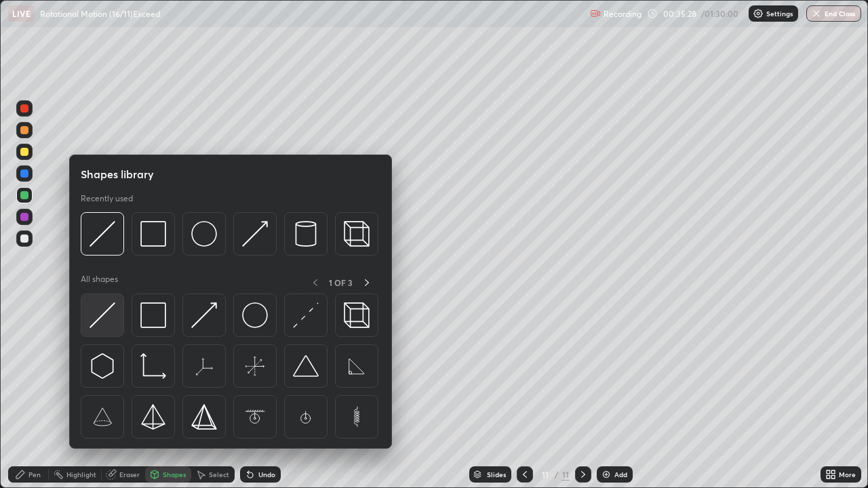
click at [104, 317] on img at bounding box center [103, 315] width 26 height 26
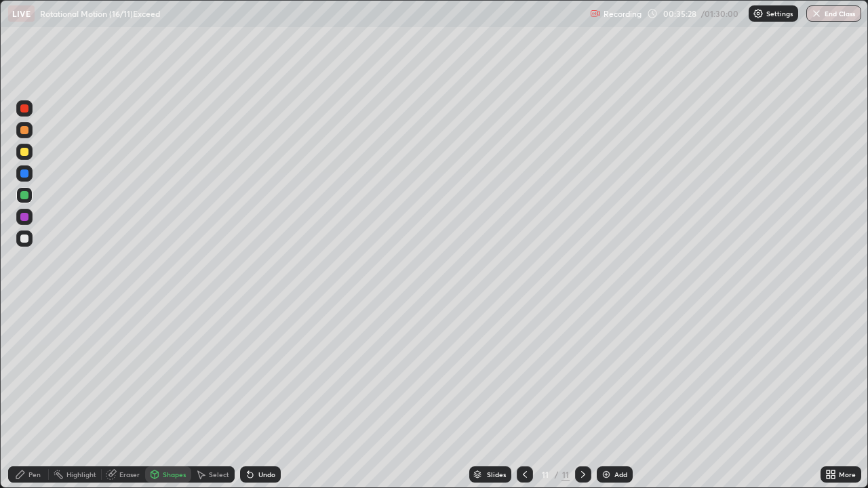
click at [24, 111] on div at bounding box center [24, 108] width 8 height 8
click at [179, 396] on div "Shapes" at bounding box center [174, 474] width 23 height 7
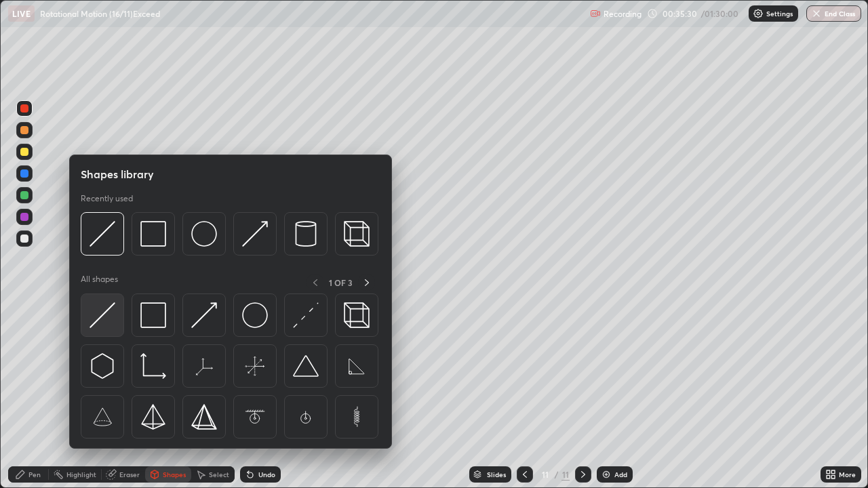
click at [106, 312] on img at bounding box center [103, 315] width 26 height 26
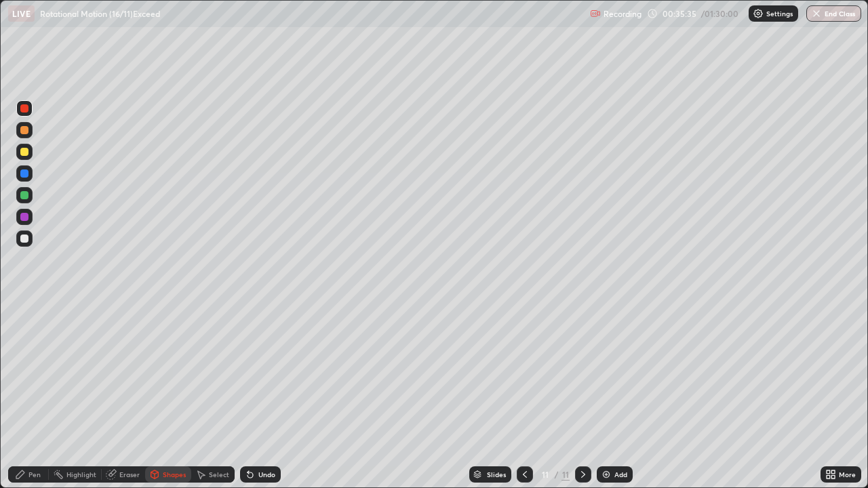
click at [39, 396] on div "Pen" at bounding box center [28, 474] width 41 height 16
click at [23, 216] on div at bounding box center [24, 217] width 8 height 8
click at [26, 171] on div at bounding box center [24, 174] width 8 height 8
click at [269, 396] on div "Undo" at bounding box center [266, 474] width 17 height 7
click at [177, 396] on div "Shapes" at bounding box center [174, 474] width 23 height 7
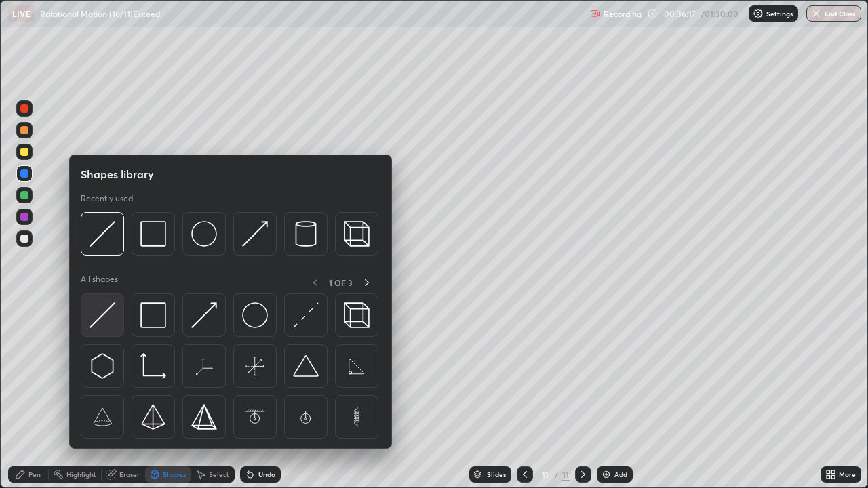
click at [103, 312] on img at bounding box center [103, 315] width 26 height 26
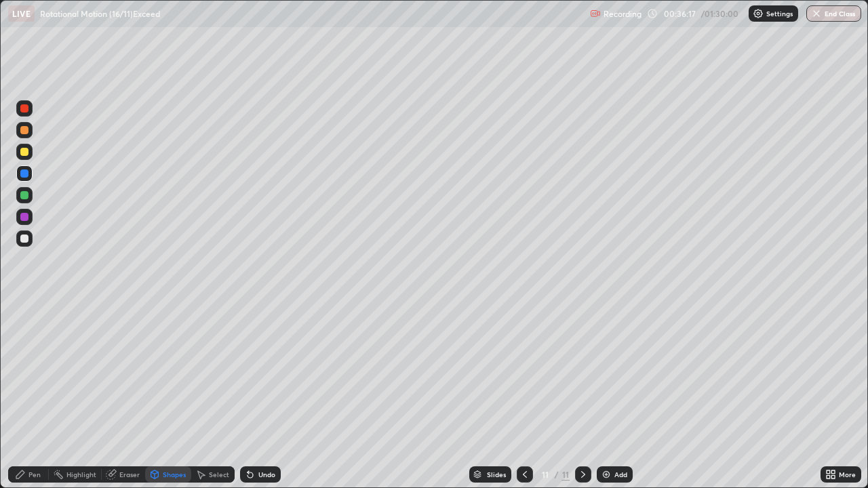
click at [24, 107] on div at bounding box center [24, 108] width 8 height 8
click at [40, 396] on div "Pen" at bounding box center [34, 474] width 12 height 7
click at [27, 172] on div at bounding box center [24, 174] width 8 height 8
click at [172, 396] on div "Shapes" at bounding box center [174, 474] width 23 height 7
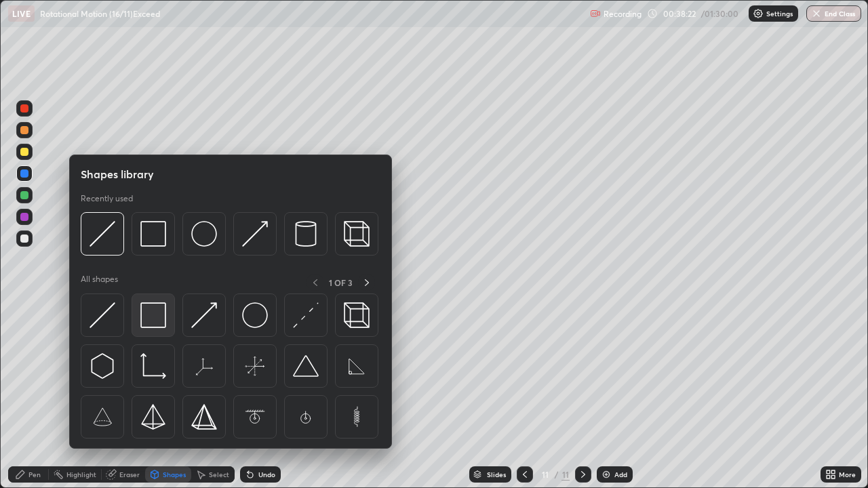
click at [155, 312] on img at bounding box center [153, 315] width 26 height 26
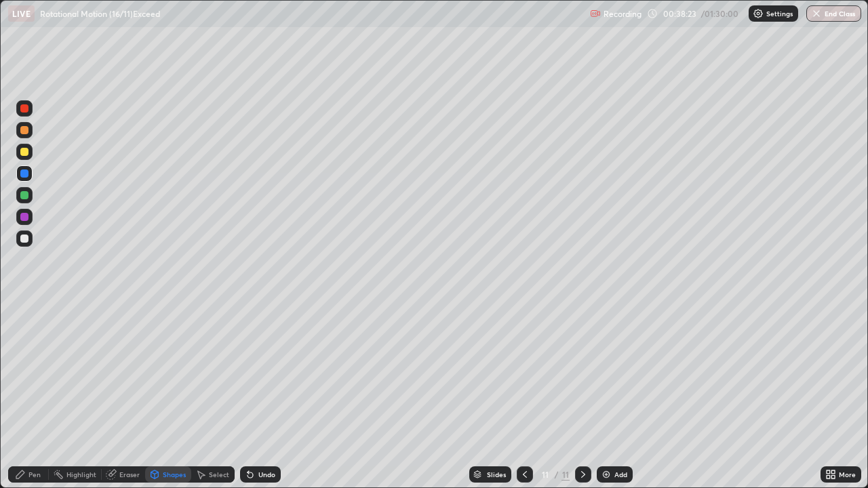
click at [604, 396] on img at bounding box center [606, 474] width 11 height 11
click at [170, 396] on div "Shapes" at bounding box center [174, 474] width 23 height 7
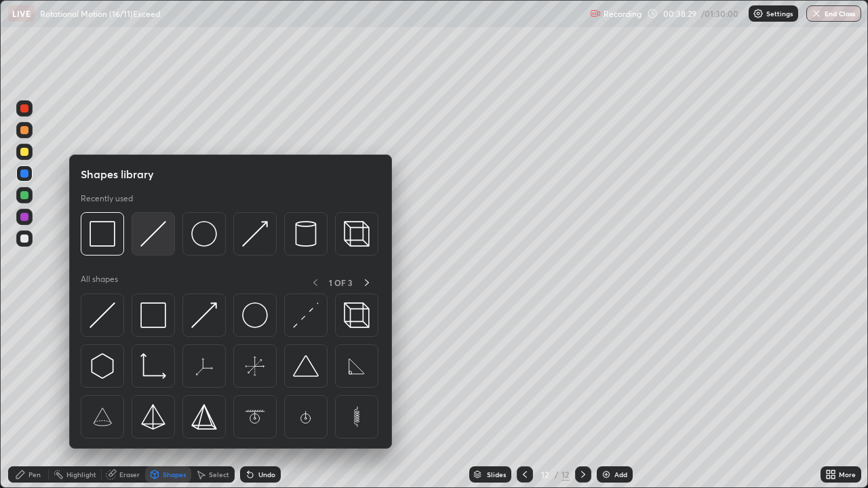
click at [146, 238] on img at bounding box center [153, 234] width 26 height 26
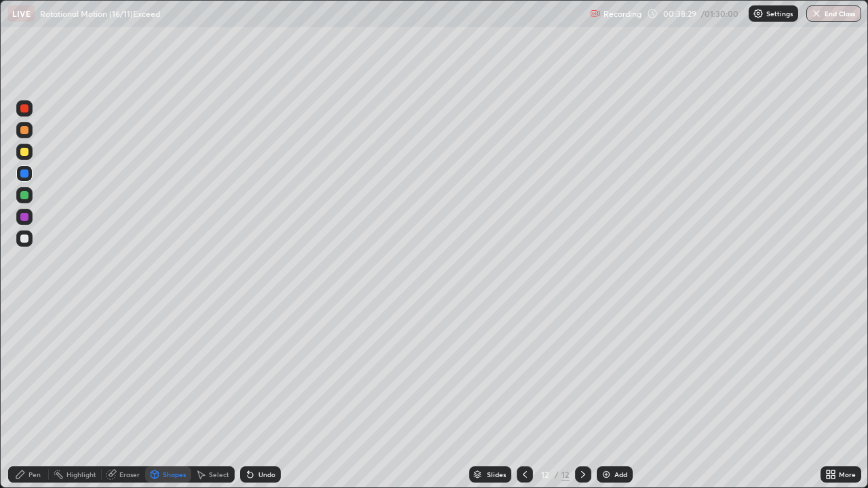
click at [26, 197] on div at bounding box center [24, 195] width 8 height 8
click at [26, 109] on div at bounding box center [24, 108] width 8 height 8
click at [28, 174] on div at bounding box center [24, 173] width 16 height 16
click at [36, 396] on div "Pen" at bounding box center [34, 474] width 12 height 7
click at [524, 396] on icon at bounding box center [525, 474] width 4 height 7
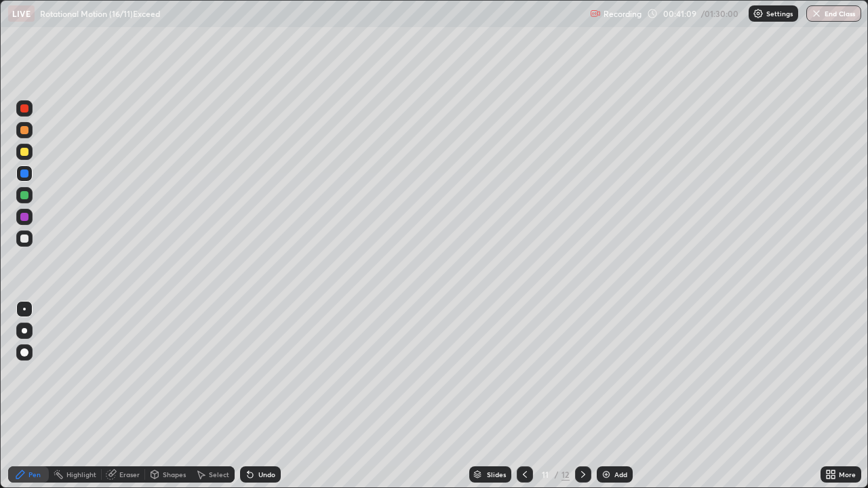
click at [579, 396] on icon at bounding box center [583, 474] width 11 height 11
click at [605, 396] on img at bounding box center [606, 474] width 11 height 11
click at [25, 150] on div at bounding box center [24, 152] width 8 height 8
click at [252, 396] on div "Undo" at bounding box center [258, 474] width 46 height 27
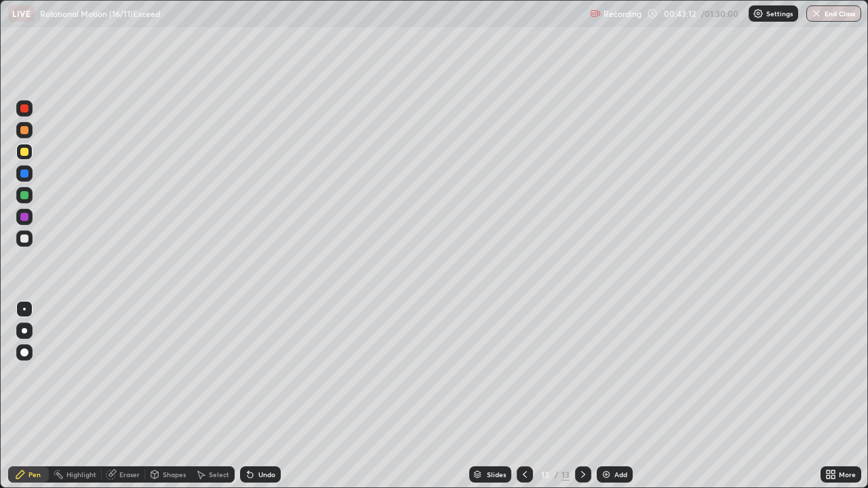
click at [259, 396] on div "Undo" at bounding box center [266, 474] width 17 height 7
click at [26, 239] on div at bounding box center [24, 239] width 8 height 8
click at [27, 110] on div at bounding box center [24, 108] width 8 height 8
click at [24, 193] on div at bounding box center [24, 195] width 8 height 8
click at [174, 396] on div "Shapes" at bounding box center [174, 474] width 23 height 7
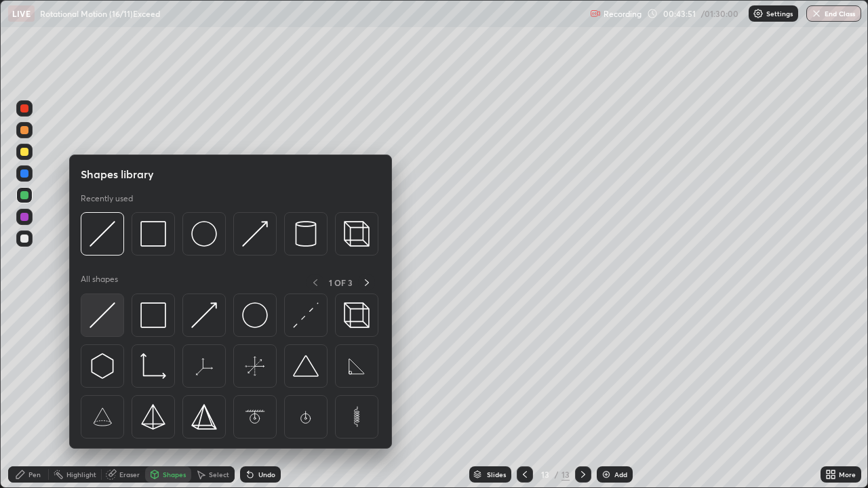
click at [112, 313] on img at bounding box center [103, 315] width 26 height 26
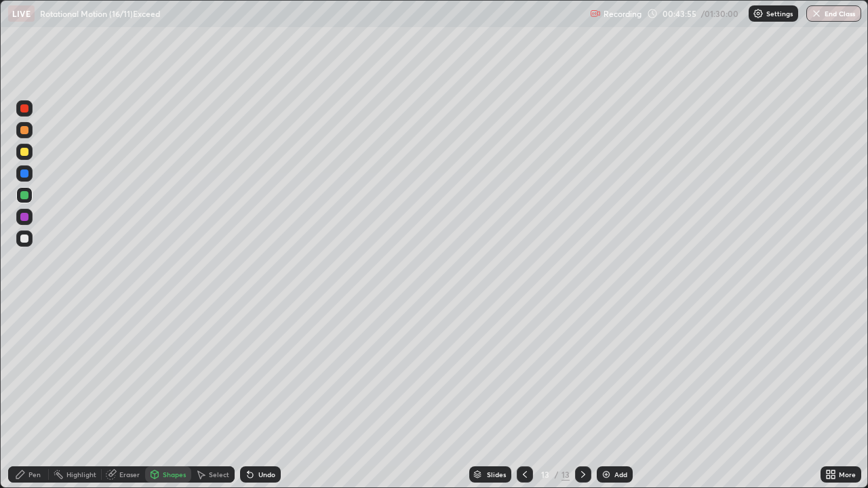
click at [40, 396] on div "Pen" at bounding box center [28, 474] width 41 height 16
click at [26, 239] on div at bounding box center [24, 239] width 8 height 8
click at [24, 109] on div at bounding box center [24, 108] width 8 height 8
click at [26, 174] on div at bounding box center [24, 174] width 8 height 8
click at [28, 178] on div at bounding box center [24, 173] width 16 height 16
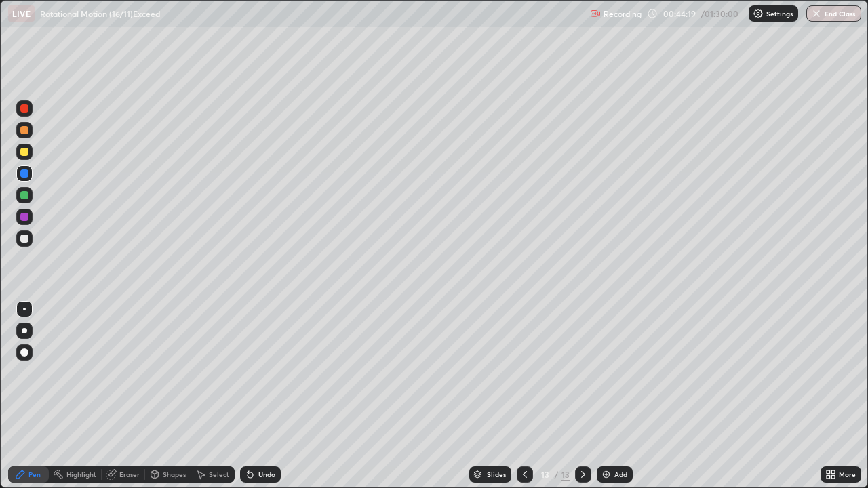
click at [174, 396] on div "Shapes" at bounding box center [174, 474] width 23 height 7
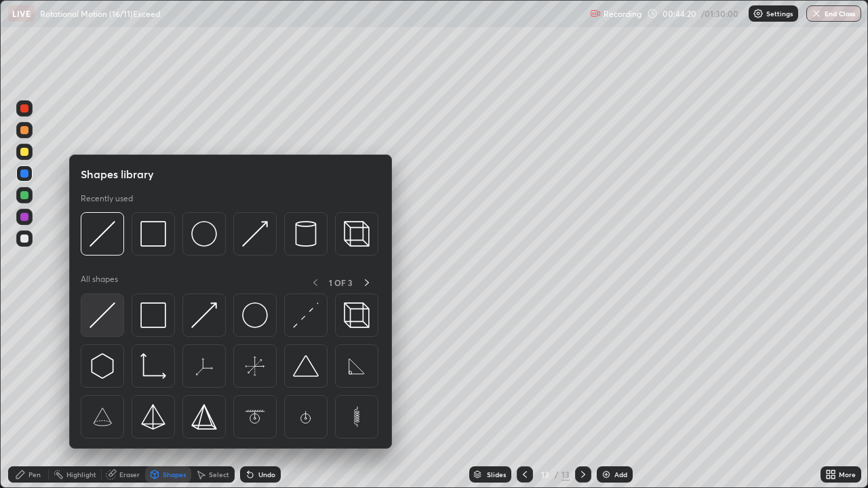
click at [108, 315] on img at bounding box center [103, 315] width 26 height 26
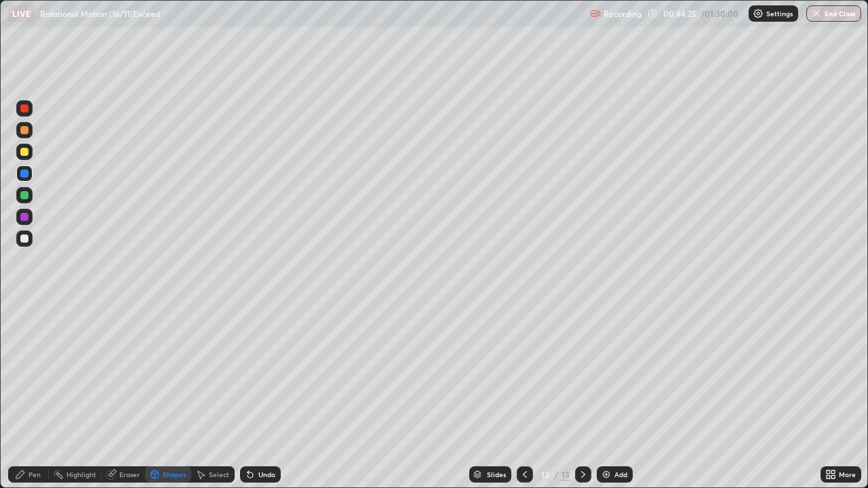
click at [254, 396] on icon at bounding box center [250, 474] width 11 height 11
click at [220, 396] on div "Select" at bounding box center [219, 474] width 20 height 7
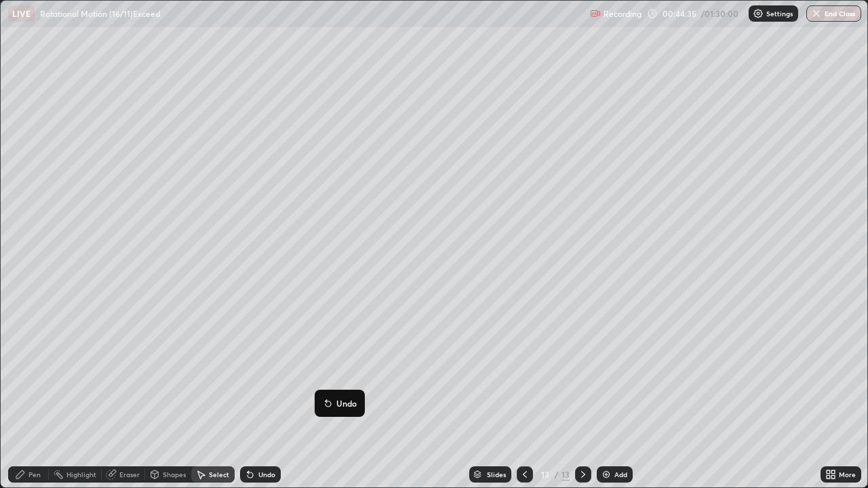
click at [37, 396] on div "Pen" at bounding box center [34, 474] width 12 height 7
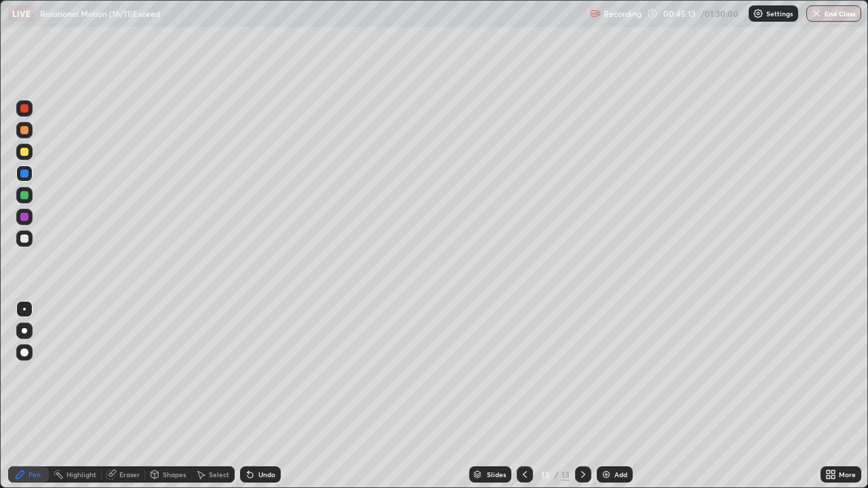
click at [24, 237] on div at bounding box center [24, 239] width 8 height 8
click at [264, 396] on div "Undo" at bounding box center [266, 474] width 17 height 7
click at [262, 396] on div "Undo" at bounding box center [260, 474] width 41 height 16
click at [24, 110] on div at bounding box center [24, 108] width 8 height 8
click at [26, 219] on div at bounding box center [24, 217] width 8 height 8
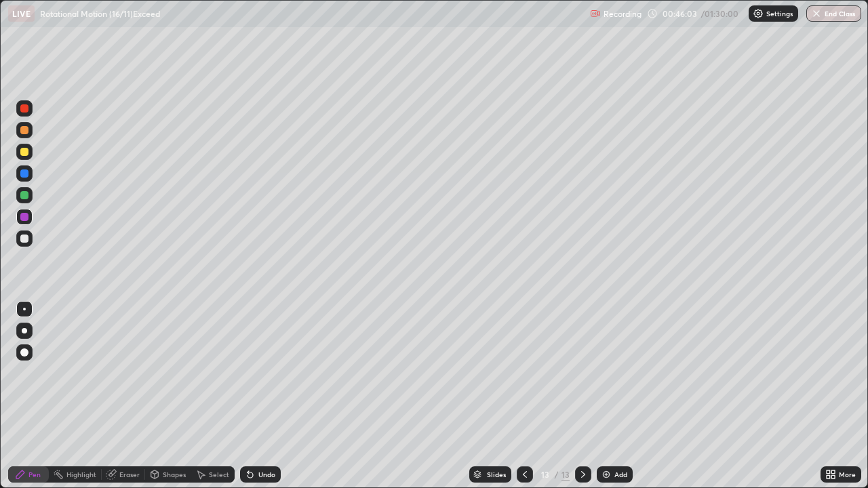
click at [264, 396] on div "Undo" at bounding box center [266, 474] width 17 height 7
click at [26, 153] on div at bounding box center [24, 152] width 8 height 8
click at [605, 396] on img at bounding box center [606, 474] width 11 height 11
click at [180, 396] on div "Shapes" at bounding box center [174, 474] width 23 height 7
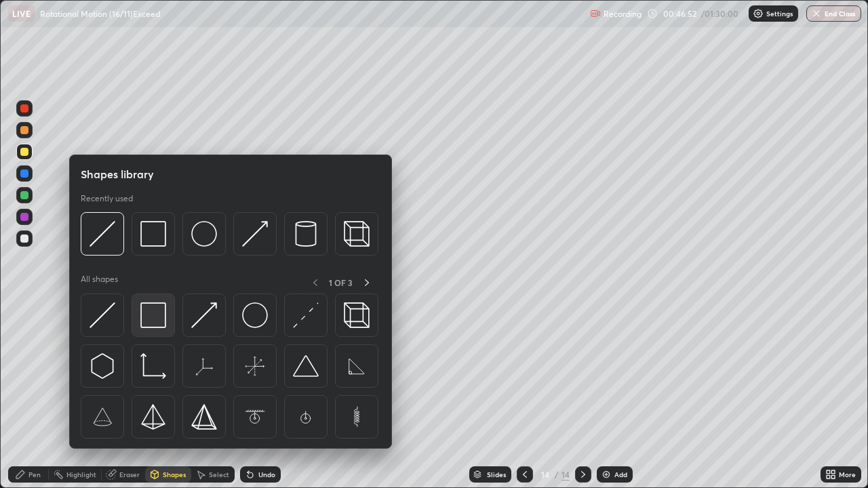
click at [157, 316] on img at bounding box center [153, 315] width 26 height 26
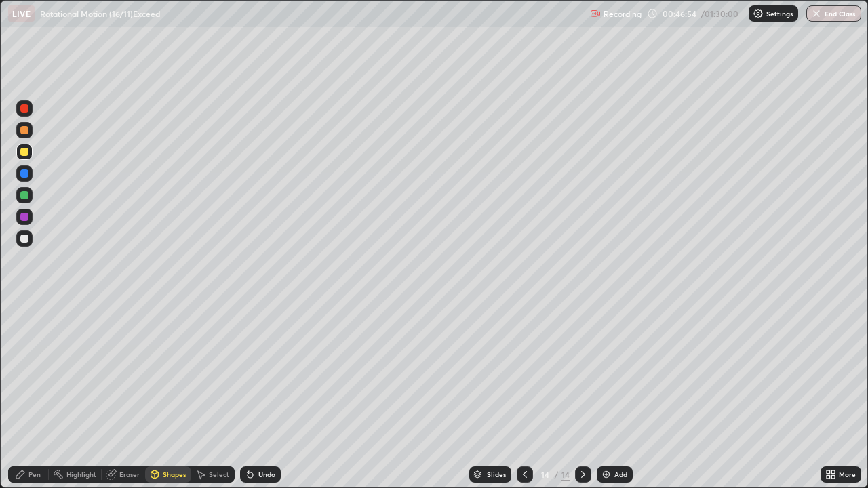
click at [25, 193] on div at bounding box center [24, 195] width 8 height 8
click at [179, 396] on div "Shapes" at bounding box center [174, 474] width 23 height 7
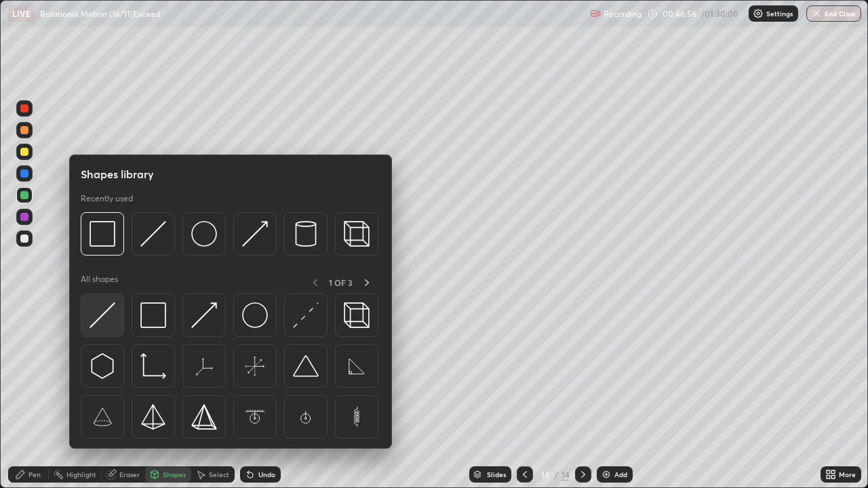
click at [100, 317] on img at bounding box center [103, 315] width 26 height 26
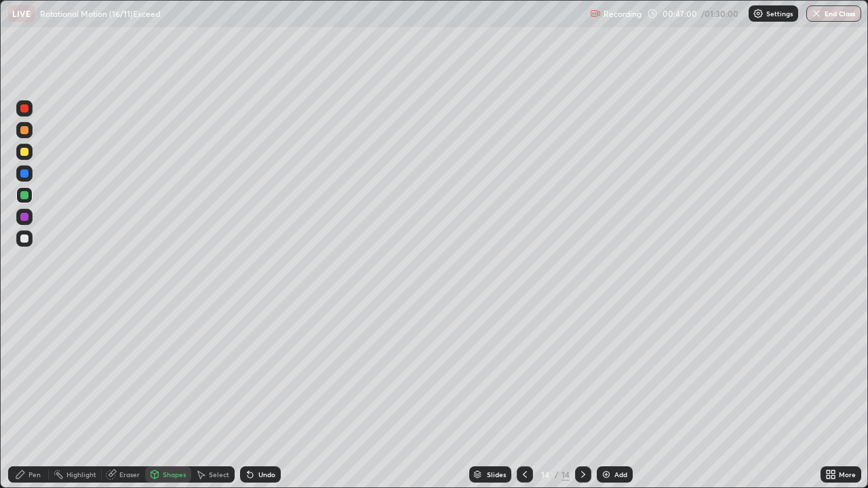
click at [23, 216] on div at bounding box center [24, 217] width 8 height 8
click at [39, 396] on div "Pen" at bounding box center [34, 474] width 12 height 7
click at [27, 196] on div at bounding box center [24, 195] width 8 height 8
click at [27, 198] on div at bounding box center [24, 195] width 8 height 8
click at [604, 396] on img at bounding box center [606, 474] width 11 height 11
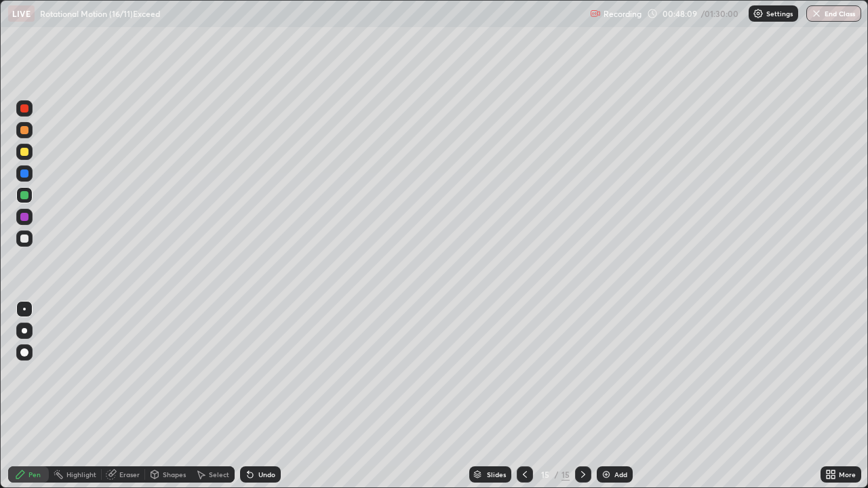
click at [22, 151] on div at bounding box center [24, 152] width 8 height 8
click at [26, 150] on div at bounding box center [24, 152] width 8 height 8
click at [182, 396] on div "Shapes" at bounding box center [174, 474] width 23 height 7
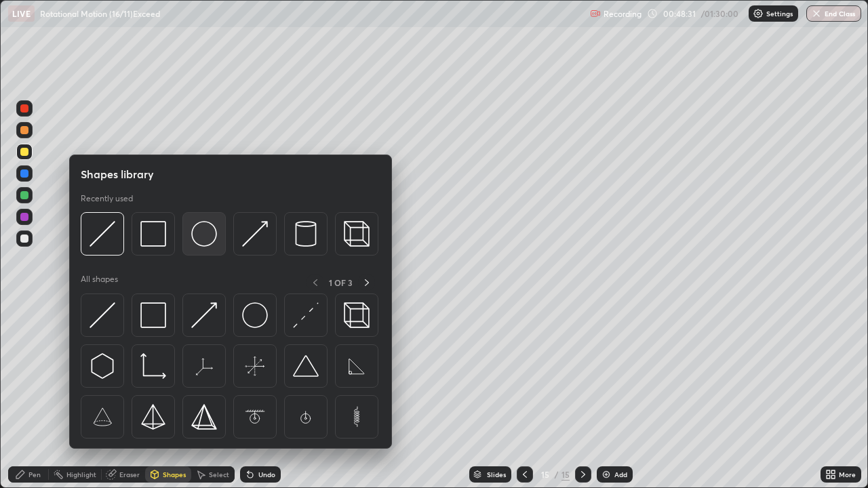
click at [205, 233] on img at bounding box center [204, 234] width 26 height 26
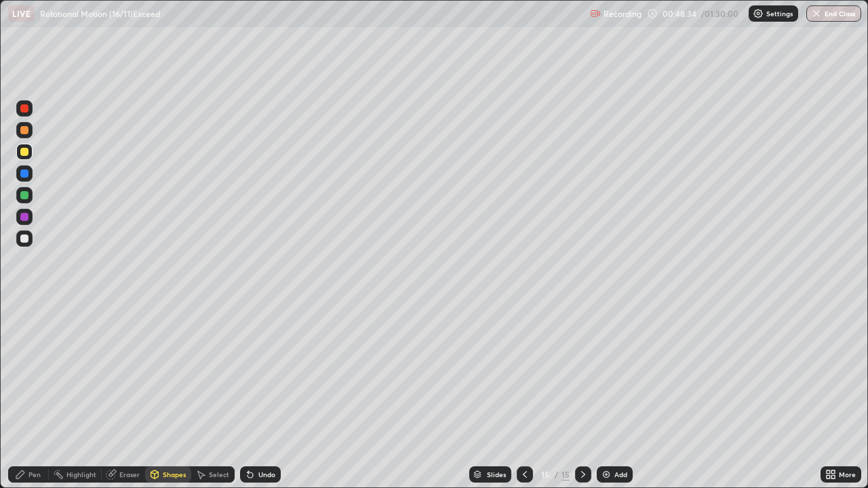
click at [23, 199] on div at bounding box center [24, 195] width 8 height 8
click at [177, 396] on div "Shapes" at bounding box center [174, 474] width 23 height 7
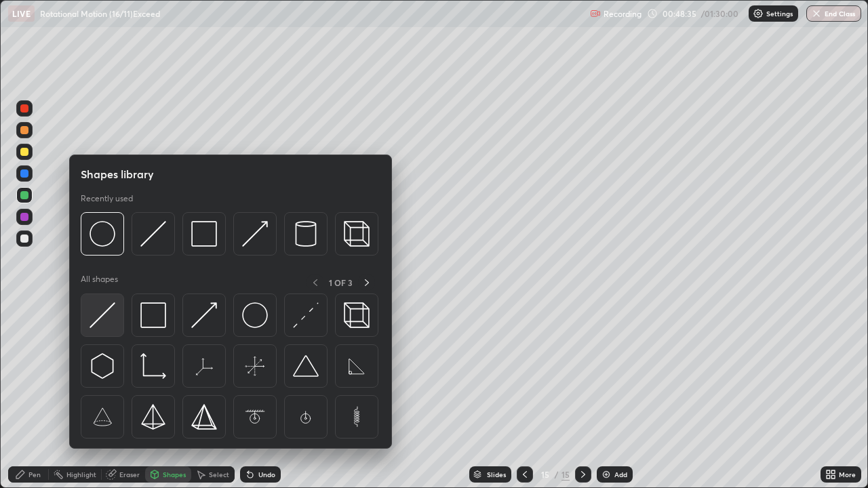
click at [106, 314] on img at bounding box center [103, 315] width 26 height 26
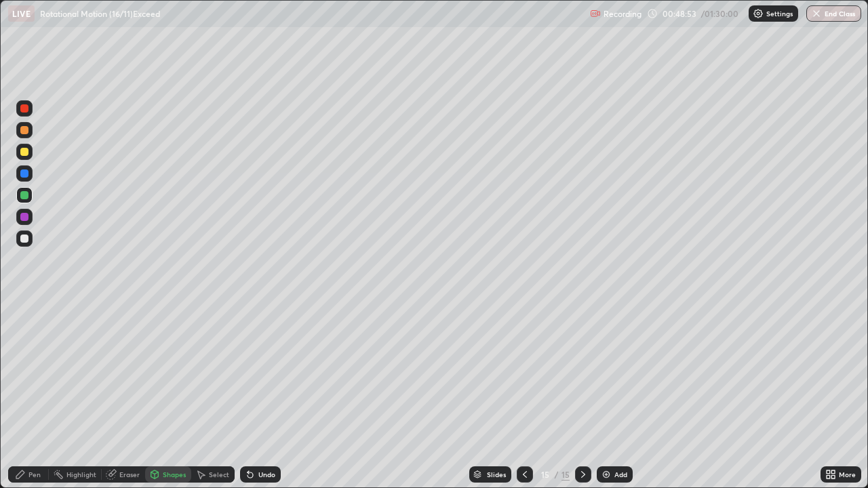
click at [40, 396] on div "Pen" at bounding box center [34, 474] width 12 height 7
click at [22, 216] on div at bounding box center [24, 217] width 8 height 8
click at [177, 396] on div "Shapes" at bounding box center [174, 474] width 23 height 7
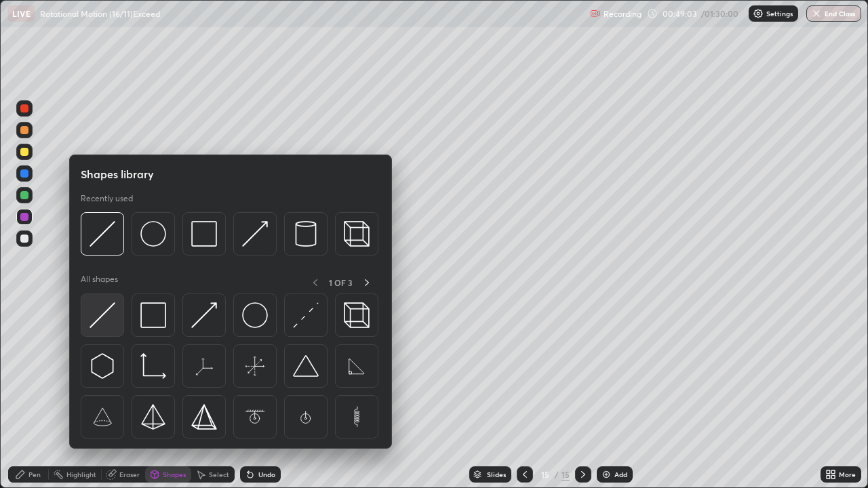
click at [102, 313] on img at bounding box center [103, 315] width 26 height 26
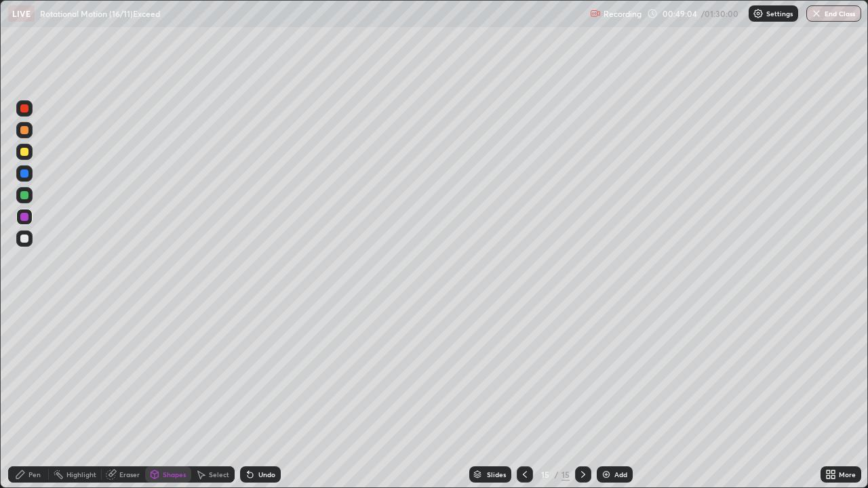
click at [24, 173] on div at bounding box center [24, 174] width 8 height 8
click at [42, 396] on div "Pen" at bounding box center [28, 474] width 41 height 16
click at [24, 214] on div at bounding box center [24, 217] width 8 height 8
click at [264, 396] on div "Undo" at bounding box center [260, 474] width 41 height 16
click at [221, 396] on div "Select" at bounding box center [212, 474] width 43 height 27
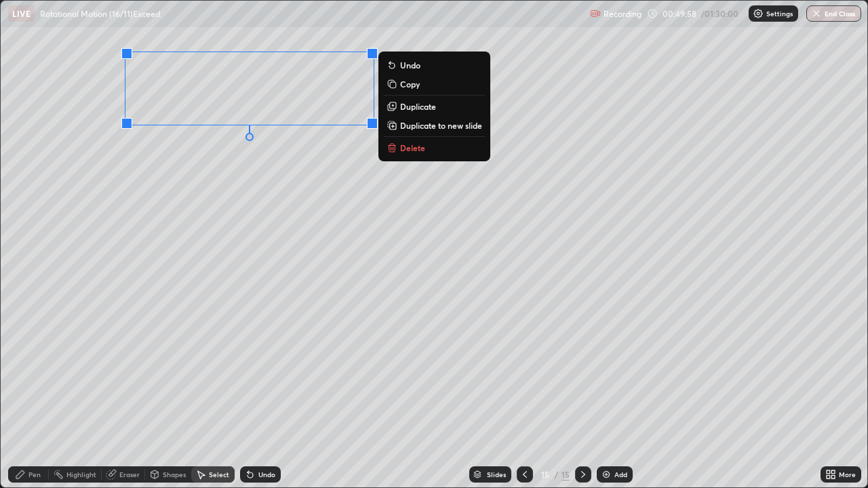
click at [416, 87] on p "Copy" at bounding box center [410, 84] width 20 height 11
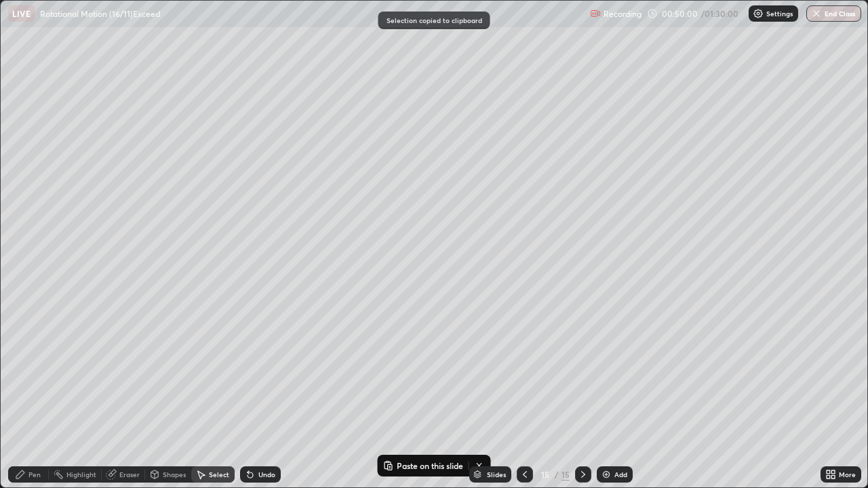
click at [603, 396] on img at bounding box center [606, 474] width 11 height 11
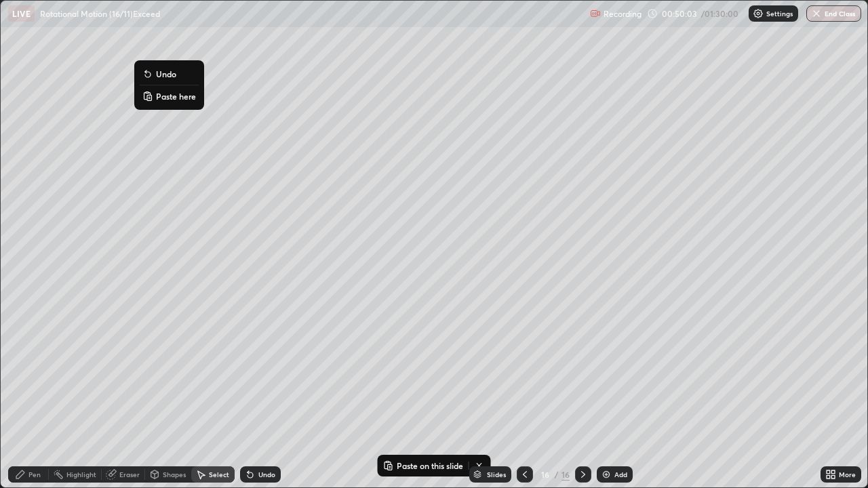
click at [189, 96] on p "Paste here" at bounding box center [176, 96] width 40 height 11
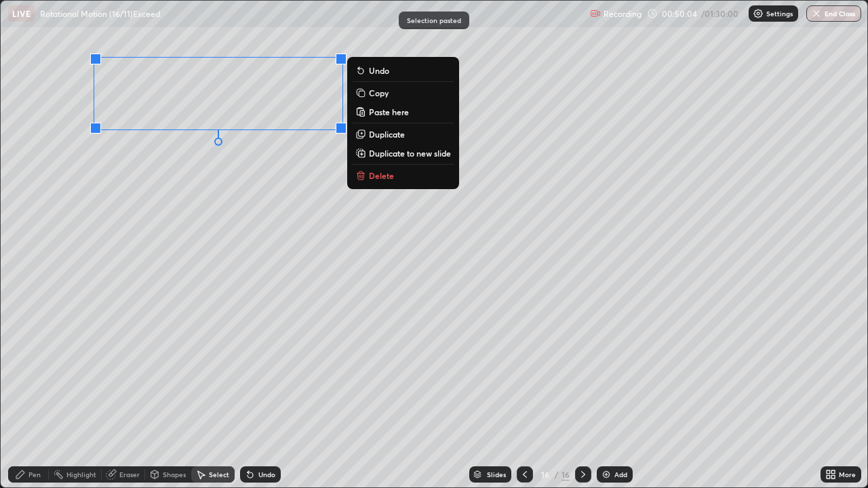
click at [243, 191] on div "0 ° Undo Copy Paste here Duplicate Duplicate to new slide Delete" at bounding box center [434, 244] width 867 height 487
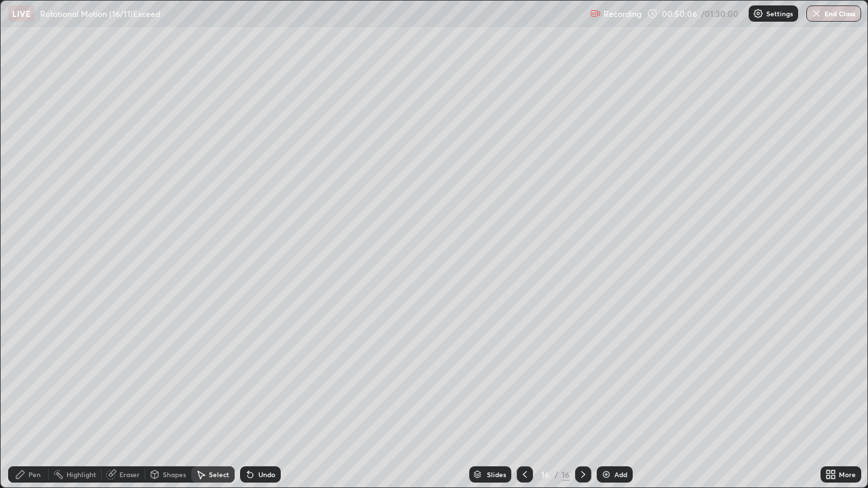
click at [132, 396] on div "Eraser" at bounding box center [129, 474] width 20 height 7
click at [41, 396] on div "Pen" at bounding box center [28, 474] width 41 height 16
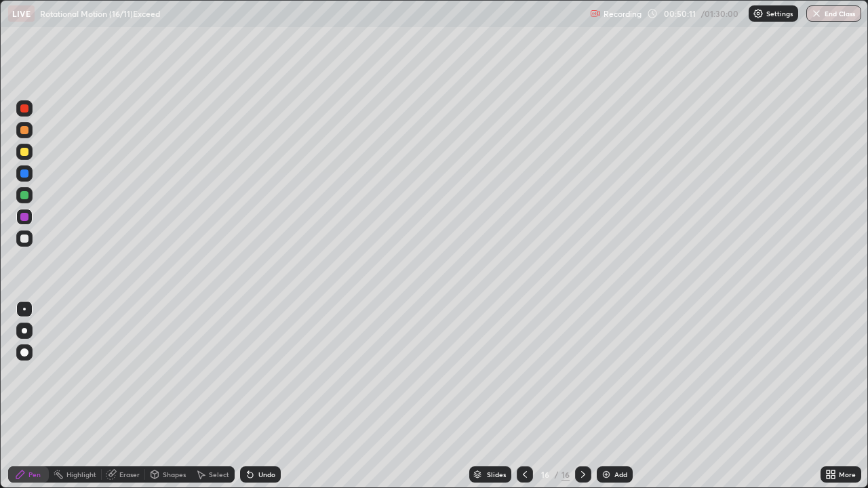
click at [130, 396] on div "Eraser" at bounding box center [129, 474] width 20 height 7
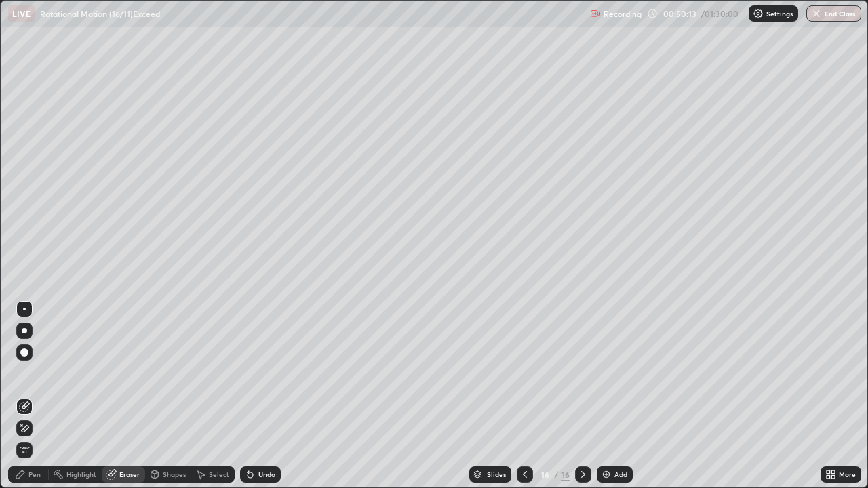
click at [37, 396] on div "Pen" at bounding box center [34, 474] width 12 height 7
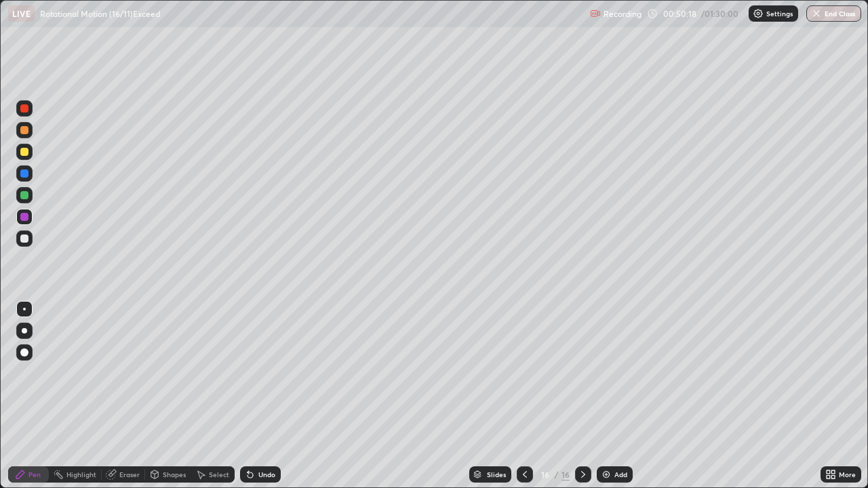
click at [177, 396] on div "Shapes" at bounding box center [174, 474] width 23 height 7
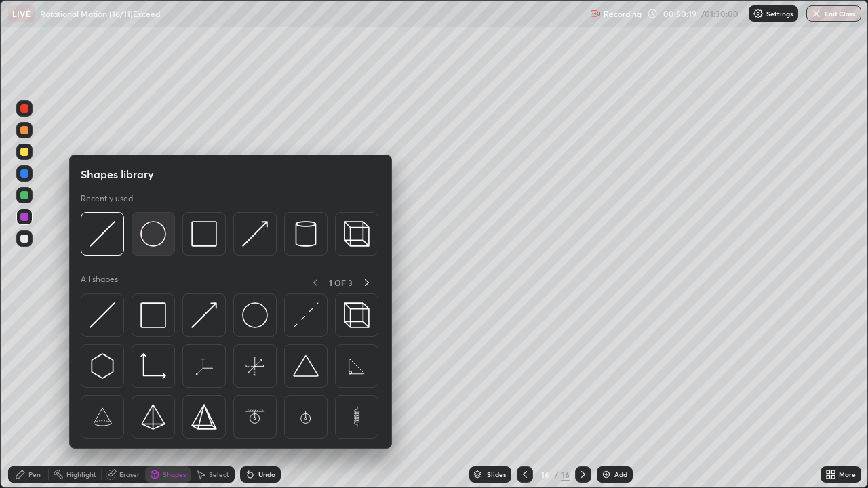
click at [159, 236] on img at bounding box center [153, 234] width 26 height 26
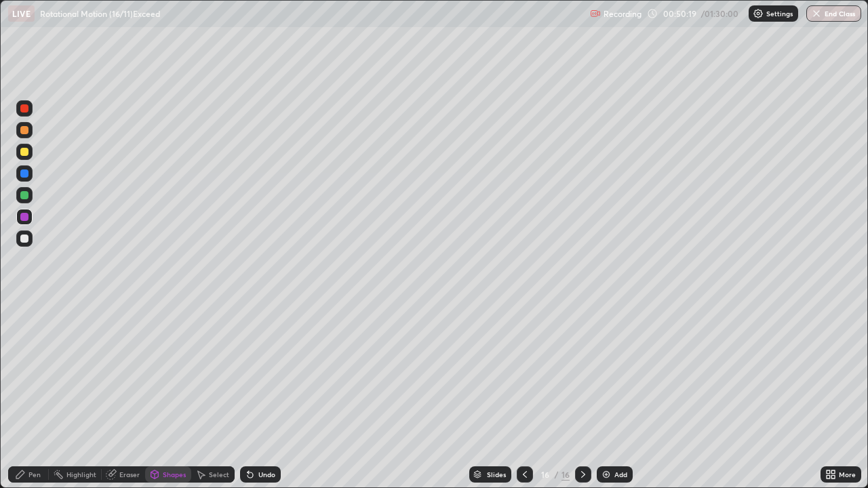
click at [25, 155] on div at bounding box center [24, 152] width 8 height 8
click at [178, 396] on div "Shapes" at bounding box center [174, 474] width 23 height 7
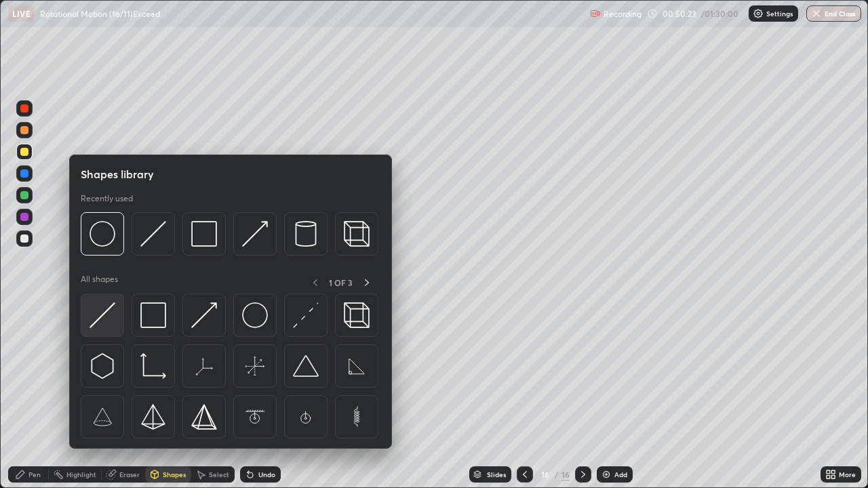
click at [113, 311] on img at bounding box center [103, 315] width 26 height 26
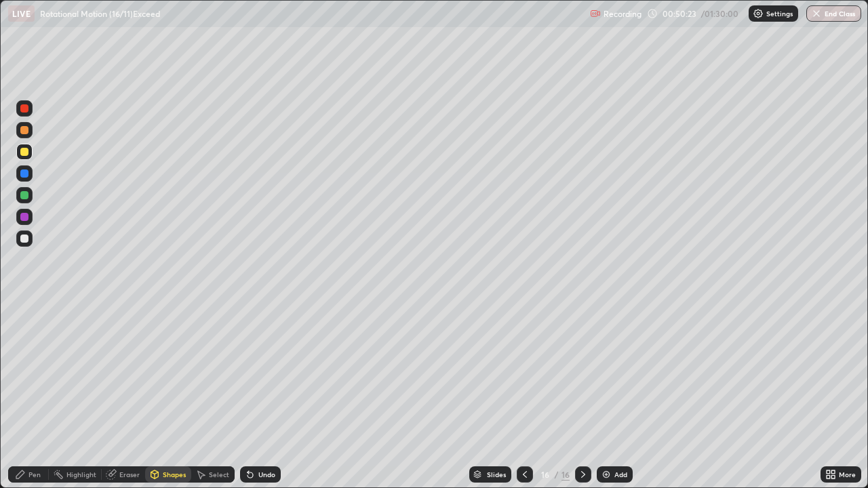
click at [29, 195] on div at bounding box center [24, 195] width 16 height 16
click at [263, 396] on div "Undo" at bounding box center [266, 474] width 17 height 7
click at [33, 396] on div "Pen" at bounding box center [34, 474] width 12 height 7
click at [26, 215] on div at bounding box center [24, 217] width 8 height 8
click at [525, 396] on icon at bounding box center [524, 474] width 11 height 11
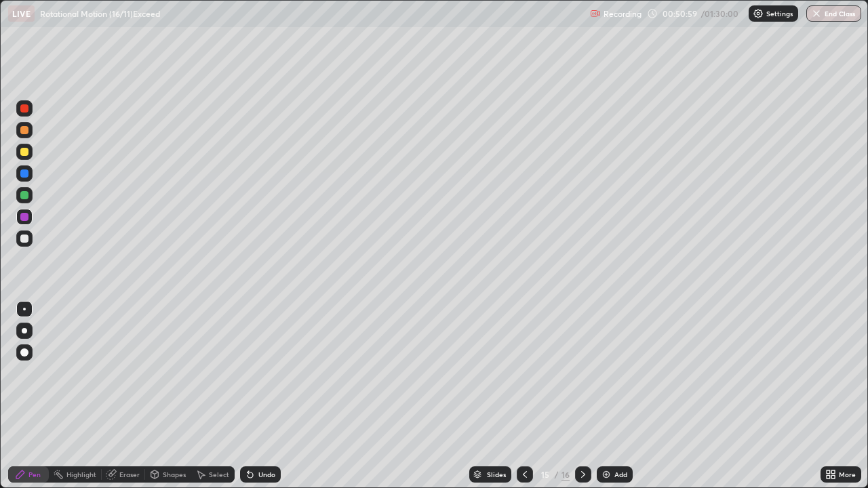
click at [581, 396] on icon at bounding box center [583, 474] width 11 height 11
click at [25, 174] on div at bounding box center [24, 174] width 8 height 8
click at [30, 396] on div "Pen" at bounding box center [28, 474] width 41 height 16
click at [176, 396] on div "Shapes" at bounding box center [174, 474] width 23 height 7
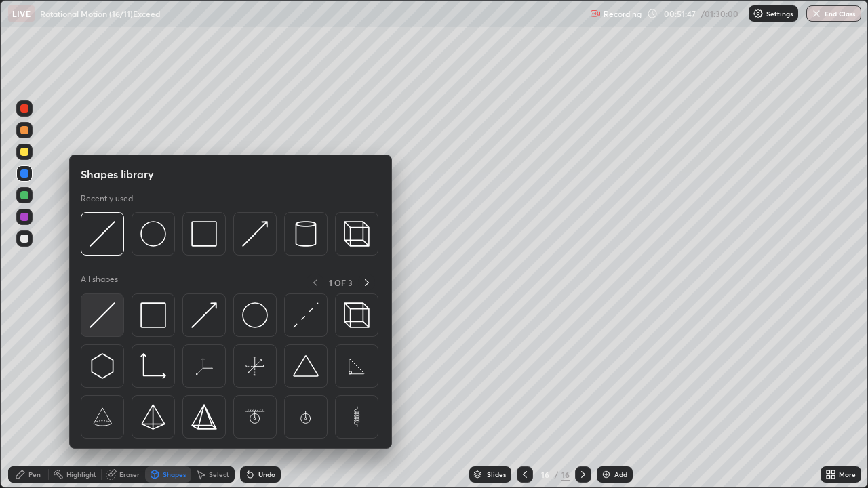
click at [111, 316] on img at bounding box center [103, 315] width 26 height 26
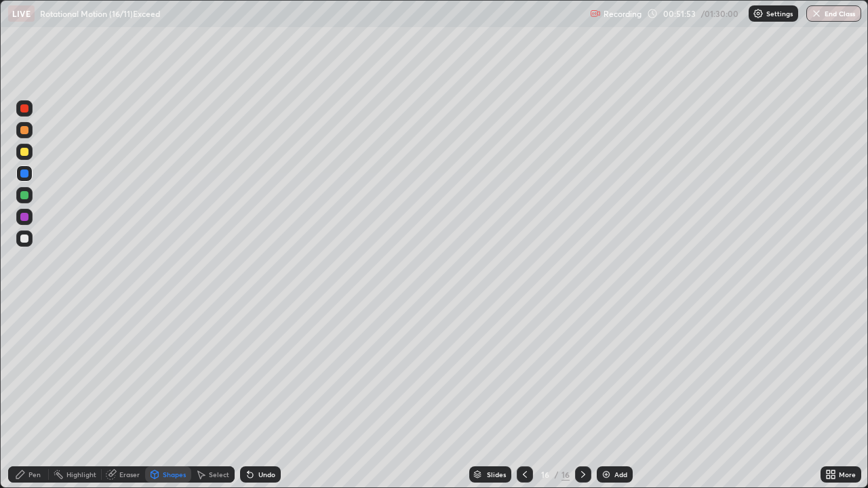
click at [43, 396] on div "Pen" at bounding box center [28, 474] width 41 height 16
click at [27, 219] on div at bounding box center [24, 217] width 8 height 8
click at [521, 396] on icon at bounding box center [524, 474] width 11 height 11
click at [519, 396] on icon at bounding box center [524, 474] width 11 height 11
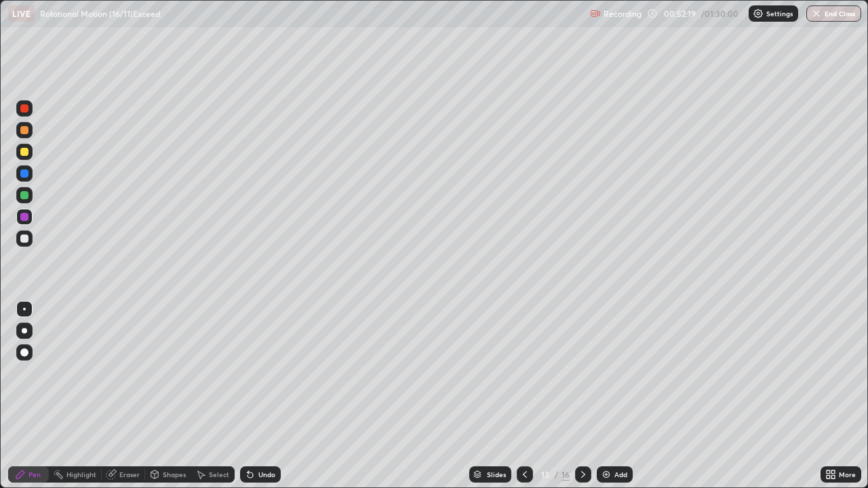
click at [519, 396] on icon at bounding box center [524, 474] width 11 height 11
click at [517, 396] on div at bounding box center [525, 474] width 16 height 16
click at [578, 396] on icon at bounding box center [583, 474] width 11 height 11
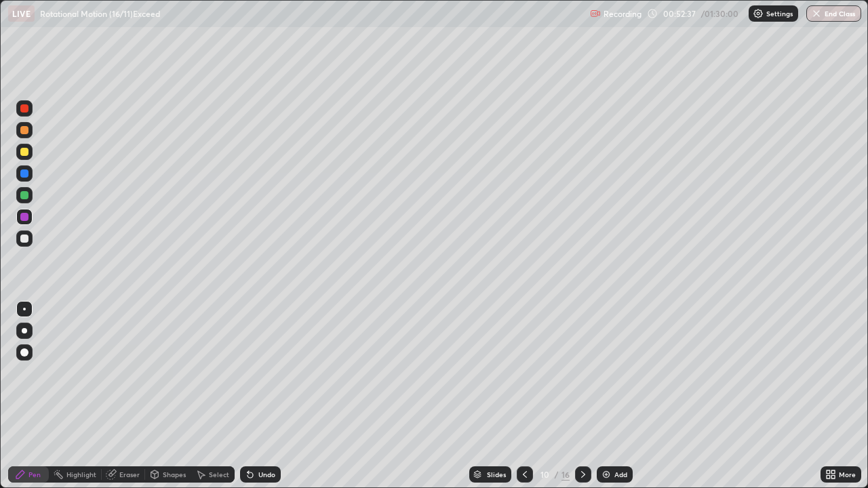
click at [581, 396] on icon at bounding box center [583, 474] width 4 height 7
click at [580, 396] on icon at bounding box center [583, 474] width 11 height 11
click at [581, 396] on icon at bounding box center [583, 474] width 4 height 7
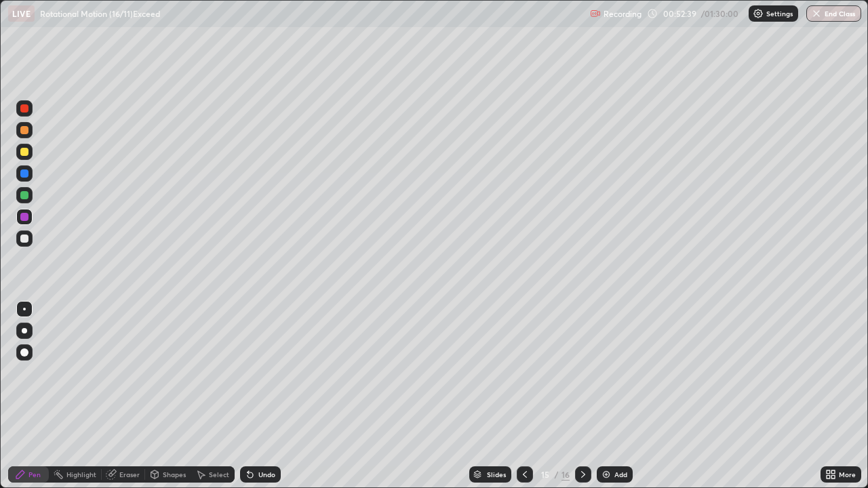
click at [576, 396] on div at bounding box center [583, 474] width 16 height 16
click at [605, 396] on img at bounding box center [606, 474] width 11 height 11
click at [24, 153] on div at bounding box center [24, 152] width 8 height 8
click at [168, 396] on div "Shapes" at bounding box center [174, 474] width 23 height 7
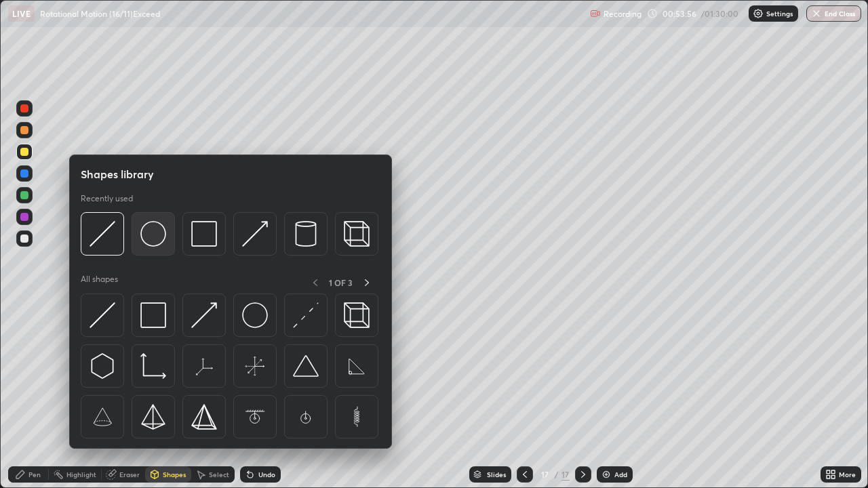
click at [154, 228] on img at bounding box center [153, 234] width 26 height 26
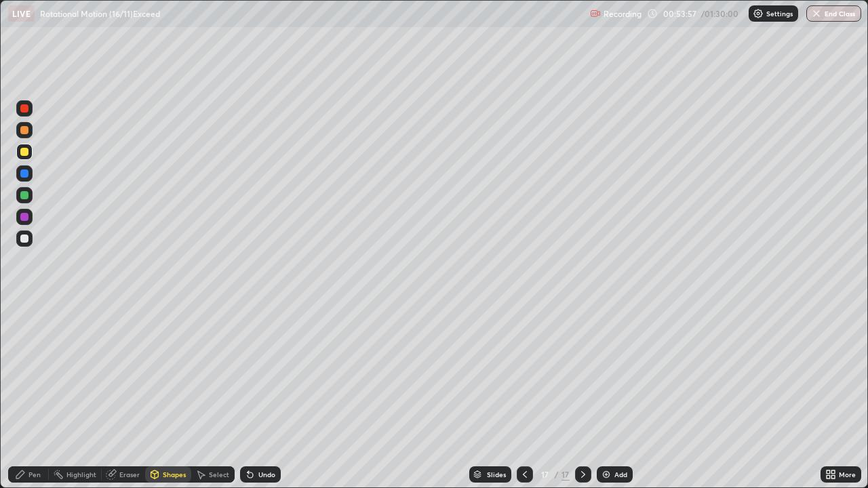
click at [27, 196] on div at bounding box center [24, 195] width 8 height 8
click at [26, 238] on div at bounding box center [24, 239] width 8 height 8
click at [181, 396] on div "Shapes" at bounding box center [174, 474] width 23 height 7
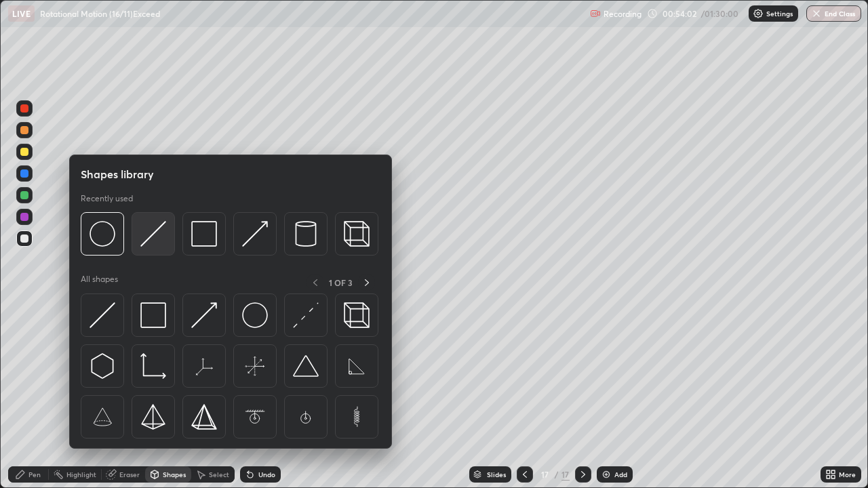
click at [147, 238] on img at bounding box center [153, 234] width 26 height 26
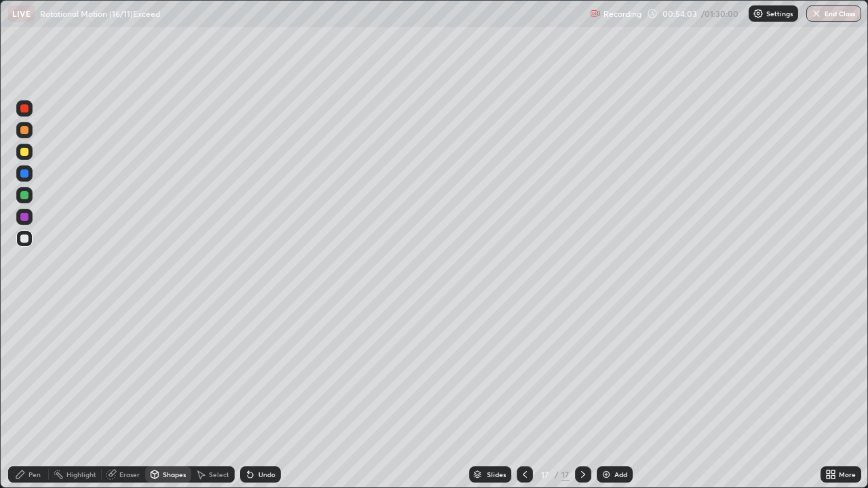
click at [23, 195] on div at bounding box center [24, 195] width 8 height 8
click at [28, 195] on div at bounding box center [24, 195] width 8 height 8
click at [37, 396] on div "Pen" at bounding box center [28, 474] width 41 height 16
click at [25, 174] on div at bounding box center [24, 174] width 8 height 8
click at [29, 151] on div at bounding box center [24, 152] width 16 height 16
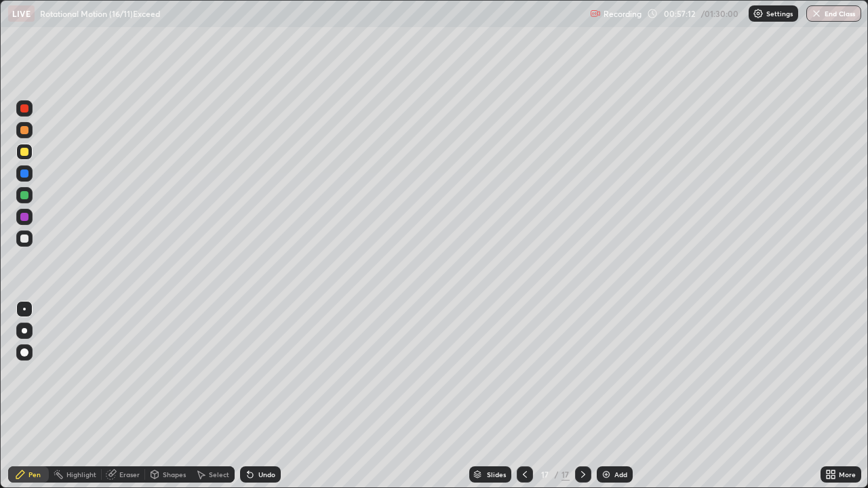
click at [178, 396] on div "Shapes" at bounding box center [174, 474] width 23 height 7
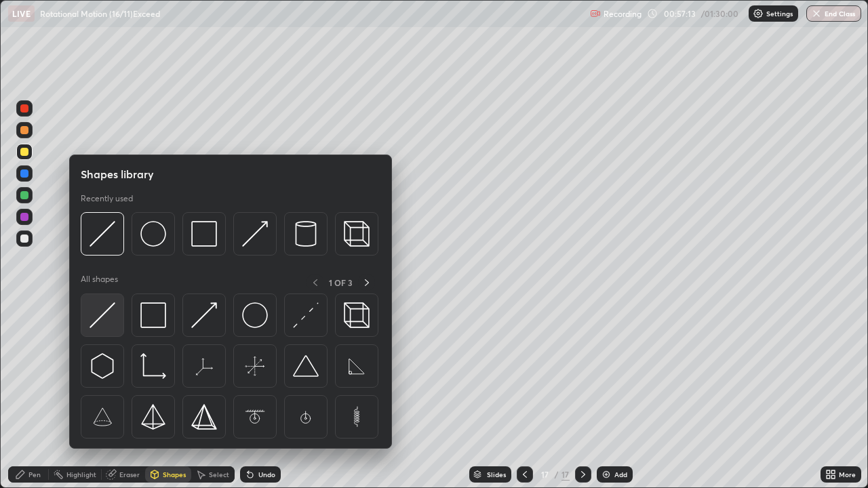
click at [109, 309] on img at bounding box center [103, 315] width 26 height 26
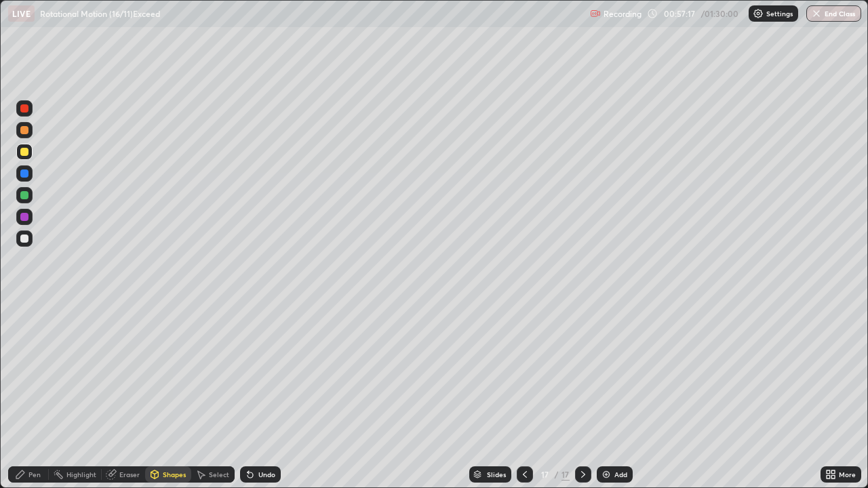
click at [28, 220] on div at bounding box center [24, 217] width 16 height 16
click at [37, 396] on div "Pen" at bounding box center [34, 474] width 12 height 7
click at [605, 396] on img at bounding box center [606, 474] width 11 height 11
click at [27, 153] on div at bounding box center [24, 152] width 8 height 8
click at [177, 396] on div "Shapes" at bounding box center [174, 474] width 23 height 7
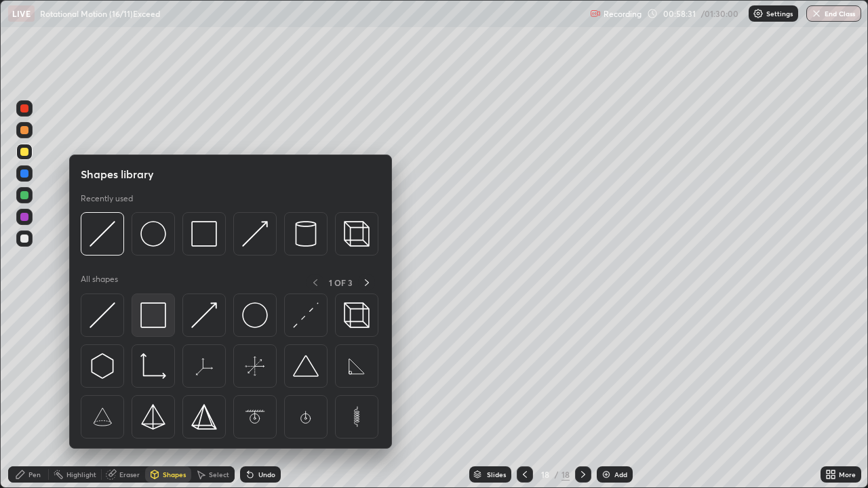
click at [157, 315] on img at bounding box center [153, 315] width 26 height 26
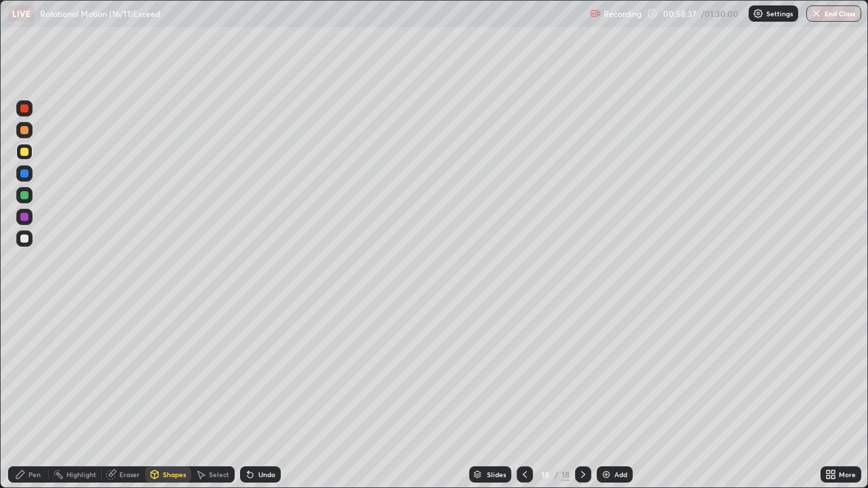
click at [34, 396] on div "Pen" at bounding box center [28, 474] width 41 height 16
click at [23, 195] on div at bounding box center [24, 195] width 8 height 8
click at [24, 174] on div at bounding box center [24, 174] width 8 height 8
click at [262, 396] on div "Undo" at bounding box center [260, 474] width 41 height 16
click at [28, 196] on div at bounding box center [24, 195] width 8 height 8
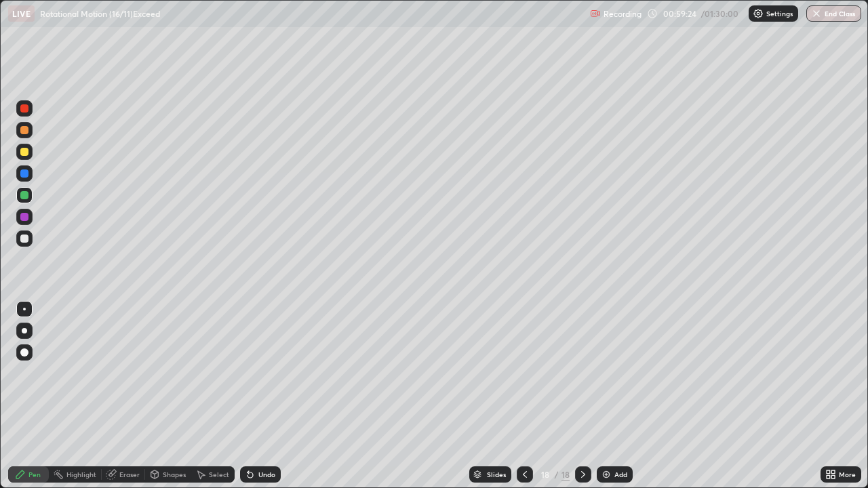
click at [25, 217] on div at bounding box center [24, 217] width 8 height 8
click at [29, 215] on div at bounding box center [24, 217] width 16 height 16
click at [168, 396] on div "Shapes" at bounding box center [174, 474] width 23 height 7
click at [28, 174] on div at bounding box center [24, 174] width 8 height 8
click at [42, 396] on div "Pen" at bounding box center [28, 474] width 41 height 16
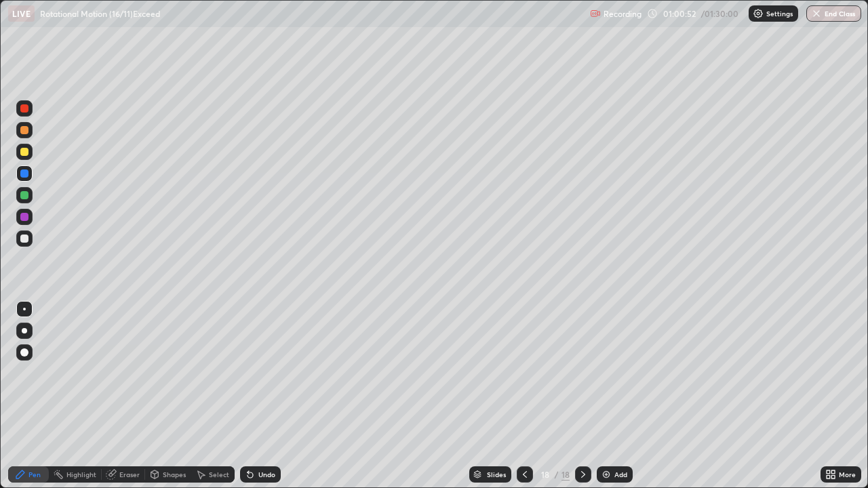
click at [176, 396] on div "Shapes" at bounding box center [174, 474] width 23 height 7
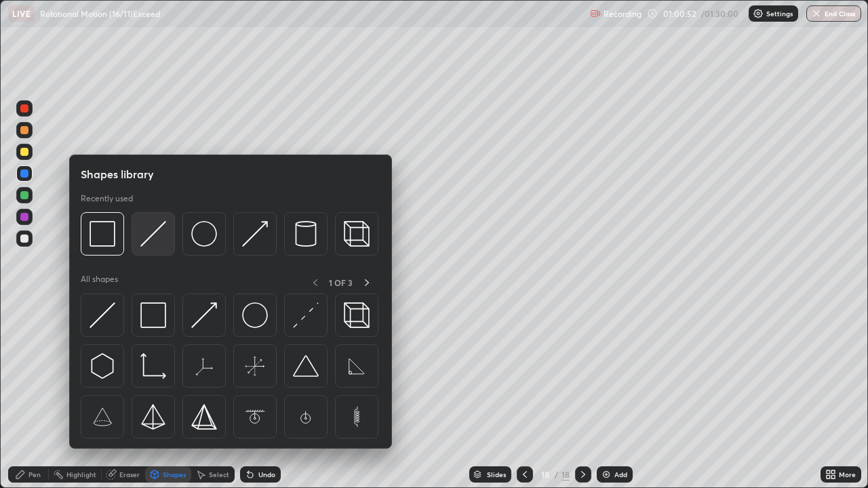
click at [155, 225] on img at bounding box center [153, 234] width 26 height 26
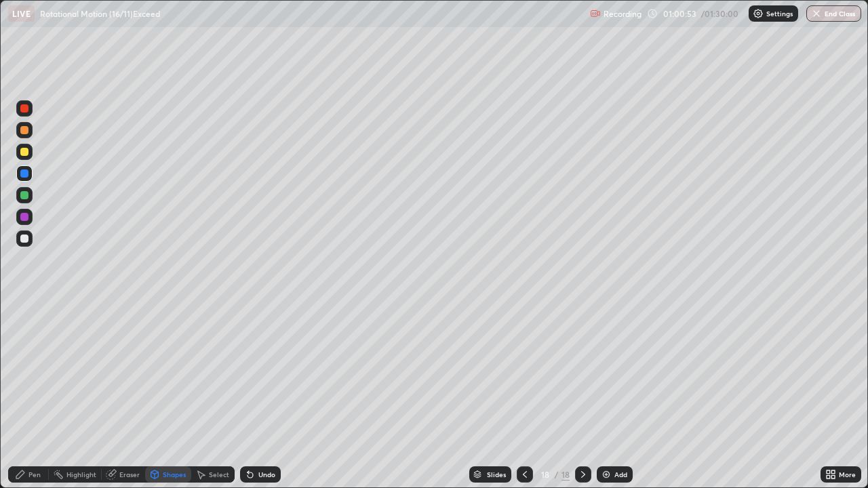
click at [27, 112] on div at bounding box center [24, 108] width 8 height 8
click at [35, 396] on div "Pen" at bounding box center [34, 474] width 12 height 7
click at [25, 216] on div at bounding box center [24, 217] width 8 height 8
click at [24, 172] on div at bounding box center [24, 174] width 8 height 8
click at [23, 108] on div at bounding box center [24, 108] width 8 height 8
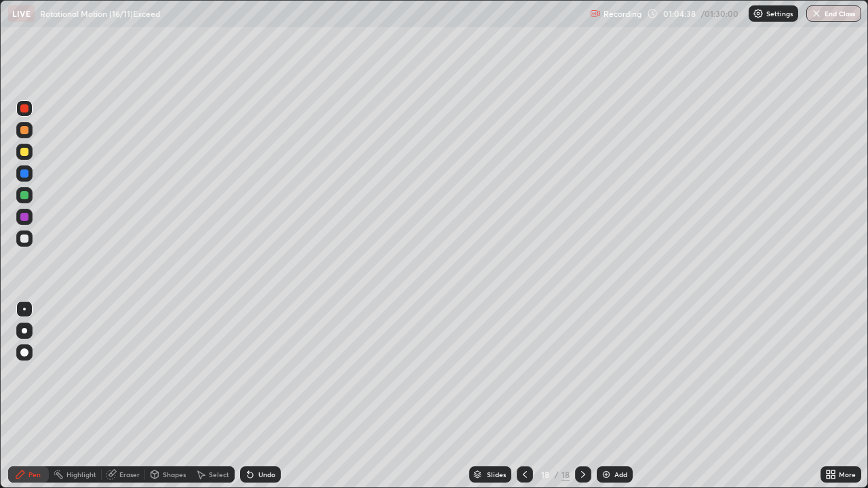
click at [167, 396] on div "Shapes" at bounding box center [174, 474] width 23 height 7
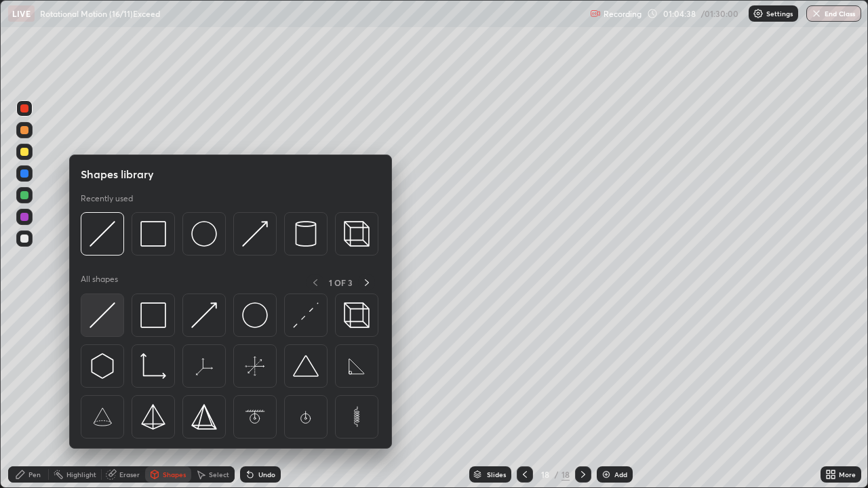
click at [106, 313] on img at bounding box center [103, 315] width 26 height 26
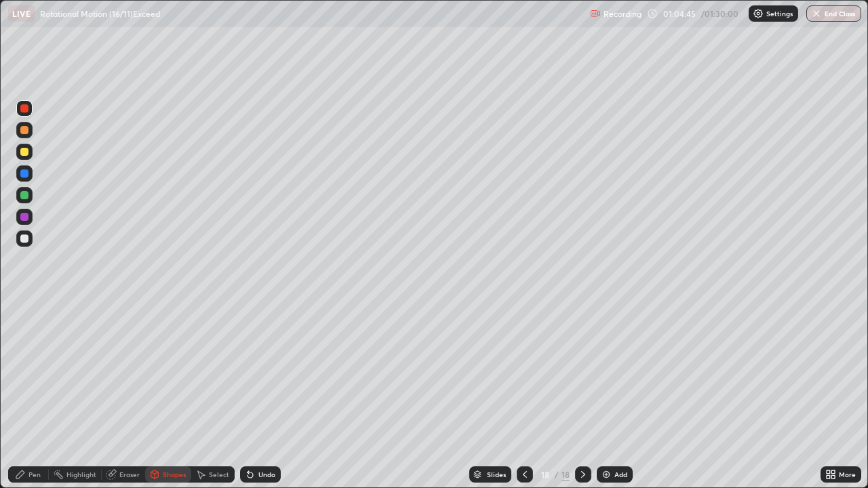
click at [47, 396] on div "Pen" at bounding box center [28, 474] width 41 height 16
click at [28, 217] on div at bounding box center [24, 217] width 8 height 8
click at [180, 396] on div "Shapes" at bounding box center [174, 474] width 23 height 7
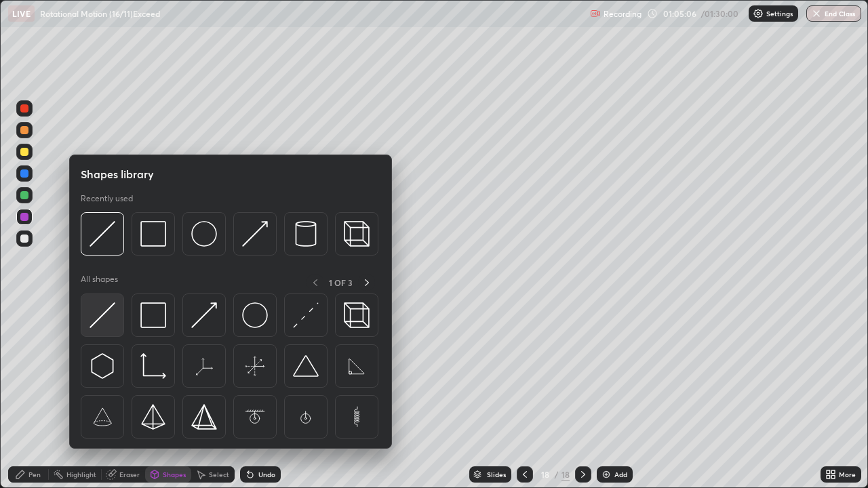
click at [108, 313] on img at bounding box center [103, 315] width 26 height 26
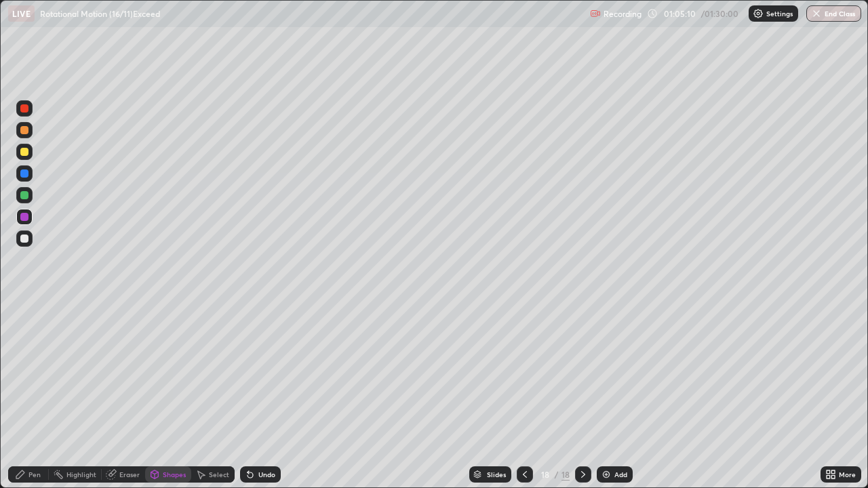
click at [43, 396] on div "Pen" at bounding box center [28, 474] width 41 height 16
click at [26, 174] on div at bounding box center [24, 174] width 8 height 8
click at [27, 239] on div at bounding box center [24, 239] width 8 height 8
click at [123, 396] on div "Eraser" at bounding box center [129, 474] width 20 height 7
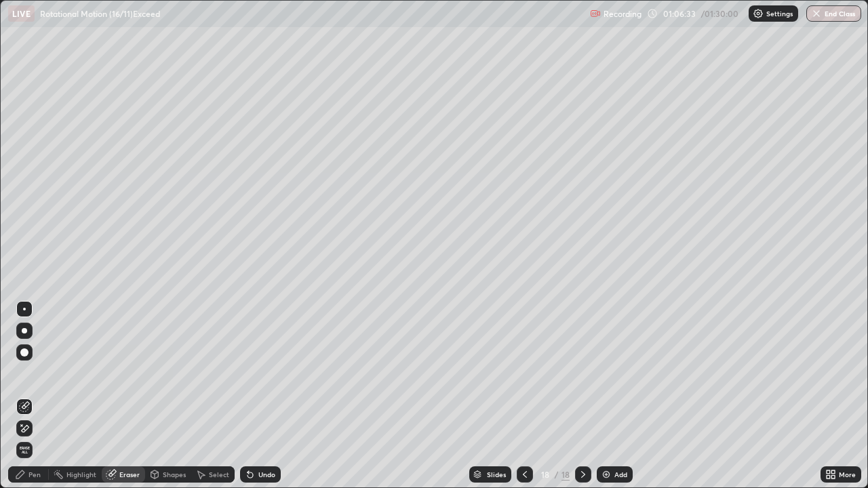
click at [43, 396] on div "Pen" at bounding box center [28, 474] width 41 height 16
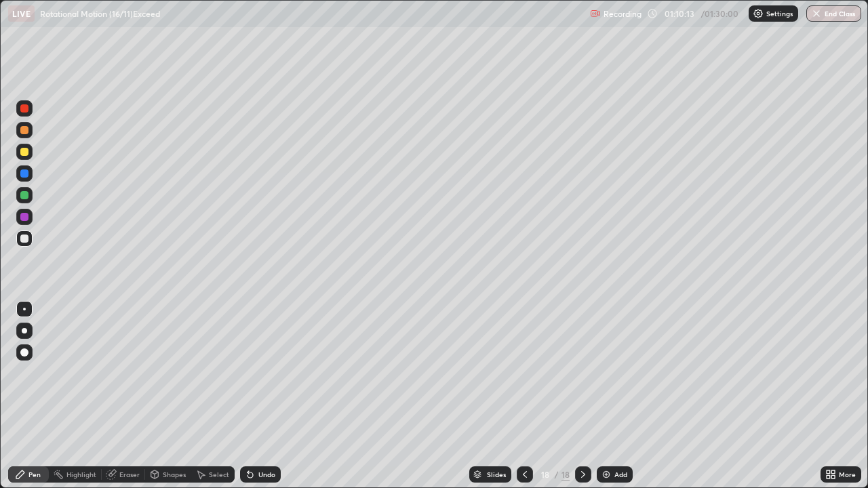
click at [603, 396] on img at bounding box center [606, 474] width 11 height 11
click at [26, 150] on div at bounding box center [24, 152] width 8 height 8
click at [175, 396] on div "Shapes" at bounding box center [174, 474] width 23 height 7
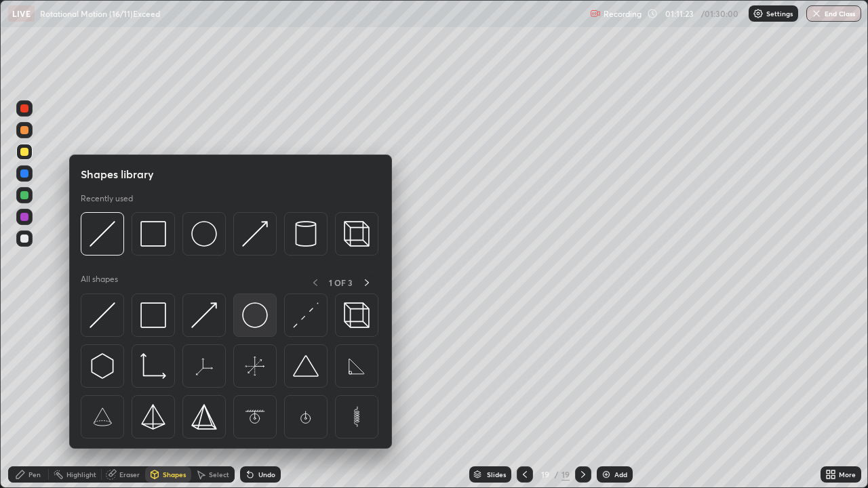
click at [254, 312] on img at bounding box center [255, 315] width 26 height 26
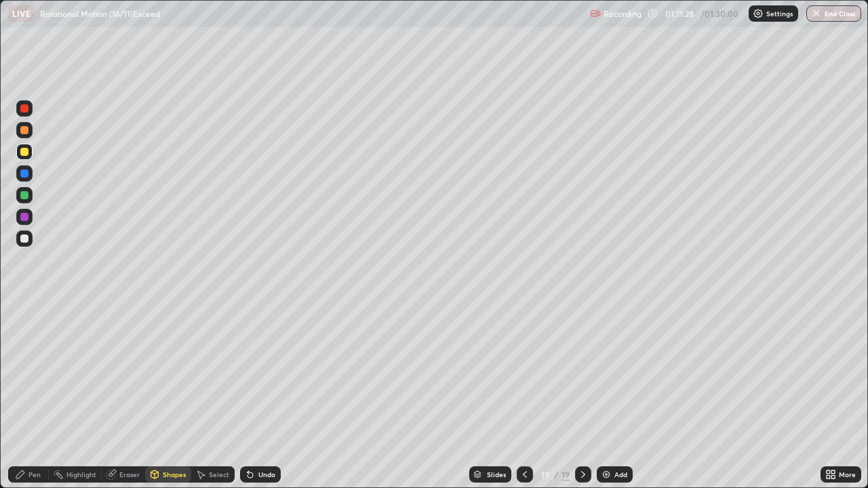
click at [24, 236] on div at bounding box center [24, 239] width 8 height 8
click at [25, 238] on div at bounding box center [24, 239] width 8 height 8
click at [23, 154] on div at bounding box center [24, 152] width 8 height 8
click at [216, 396] on div "Select" at bounding box center [219, 474] width 20 height 7
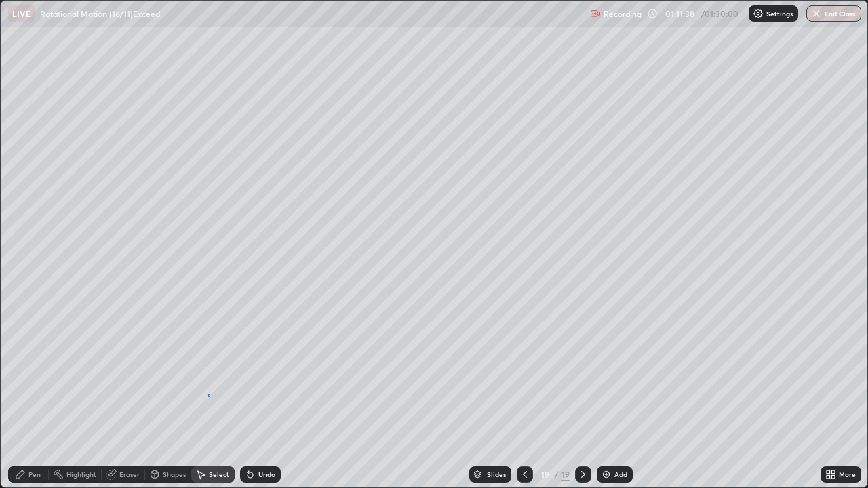
click at [207, 393] on div "0 ° Undo Copy Paste here Duplicate Duplicate to new slide Delete" at bounding box center [434, 244] width 867 height 487
click at [39, 396] on div "Pen" at bounding box center [34, 474] width 12 height 7
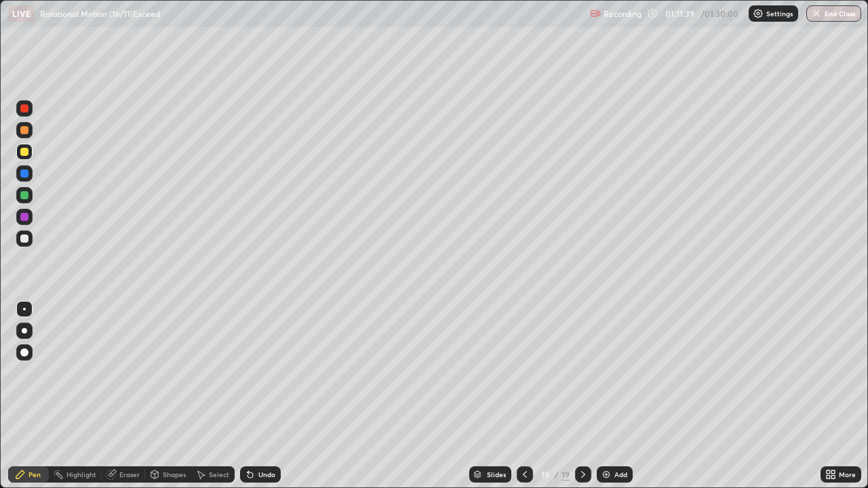
click at [24, 195] on div at bounding box center [24, 195] width 8 height 8
click at [28, 174] on div at bounding box center [24, 174] width 8 height 8
click at [134, 396] on div "Eraser" at bounding box center [129, 474] width 20 height 7
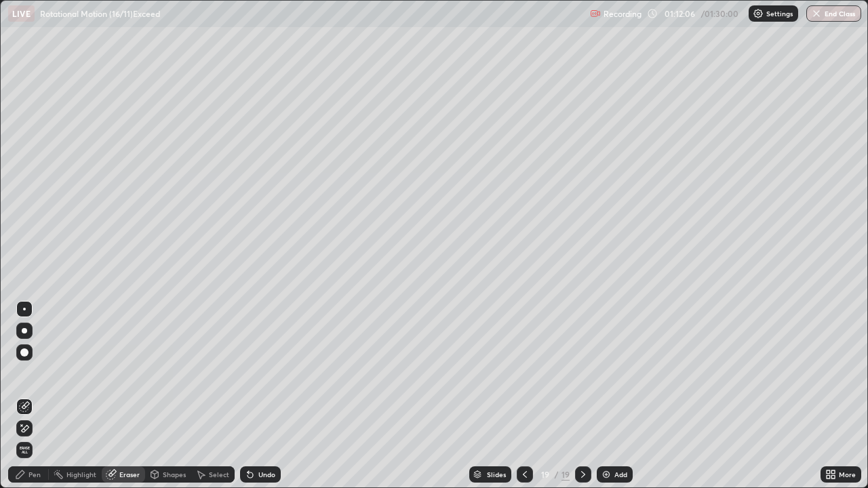
click at [37, 396] on div "Pen" at bounding box center [34, 474] width 12 height 7
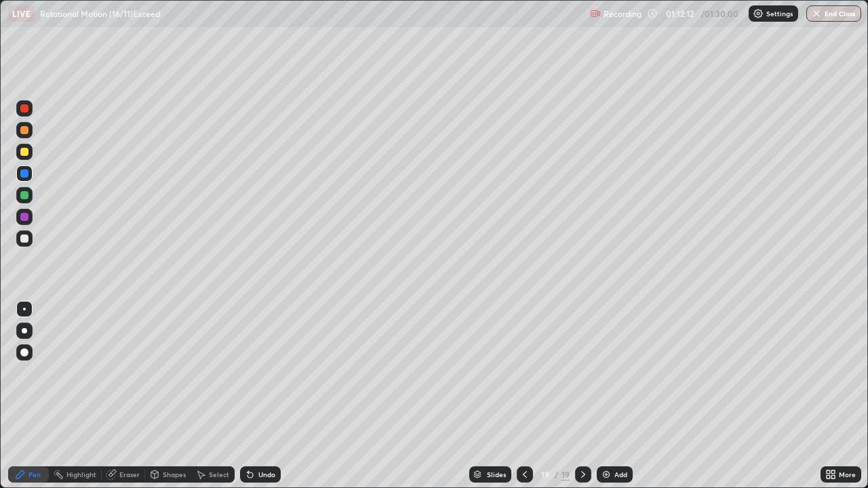
click at [24, 108] on div at bounding box center [24, 108] width 8 height 8
click at [260, 396] on div "Undo" at bounding box center [260, 474] width 41 height 16
click at [25, 239] on div at bounding box center [24, 239] width 8 height 8
click at [252, 396] on icon at bounding box center [250, 474] width 11 height 11
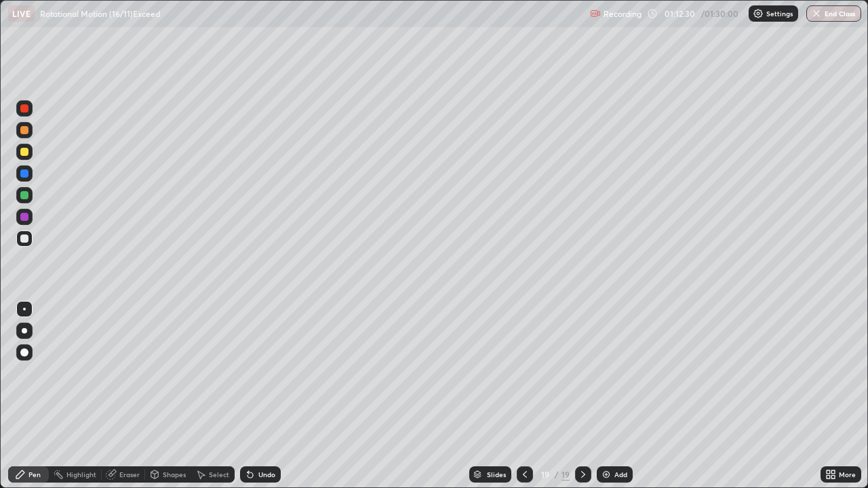
click at [252, 396] on icon at bounding box center [250, 474] width 11 height 11
click at [254, 396] on icon at bounding box center [250, 474] width 11 height 11
click at [252, 396] on icon at bounding box center [250, 474] width 11 height 11
click at [258, 396] on div "Undo" at bounding box center [266, 474] width 17 height 7
click at [260, 396] on div "Undo" at bounding box center [260, 474] width 41 height 16
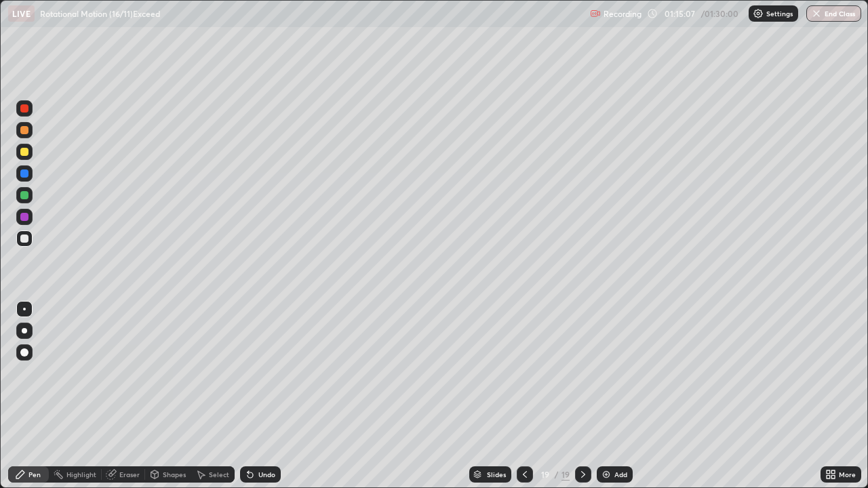
click at [27, 107] on div at bounding box center [24, 108] width 8 height 8
click at [23, 330] on div at bounding box center [24, 330] width 5 height 5
click at [602, 396] on img at bounding box center [606, 474] width 11 height 11
click at [178, 396] on div "Shapes" at bounding box center [168, 474] width 46 height 16
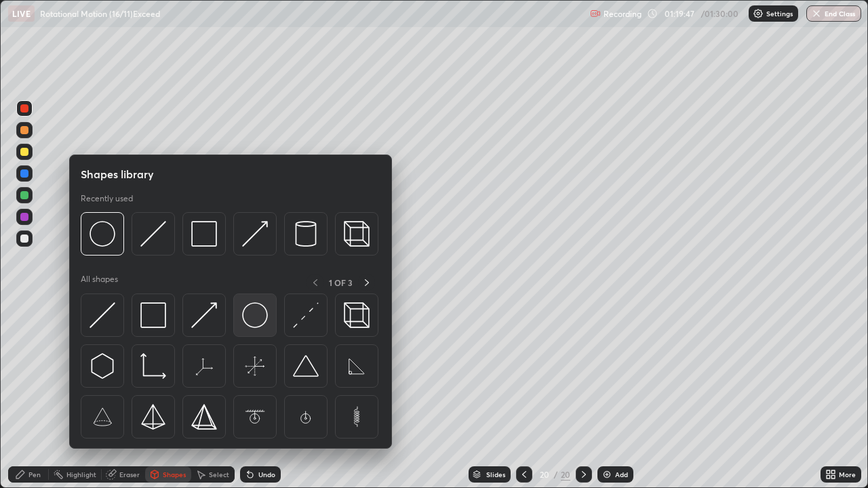
click at [250, 309] on img at bounding box center [255, 315] width 26 height 26
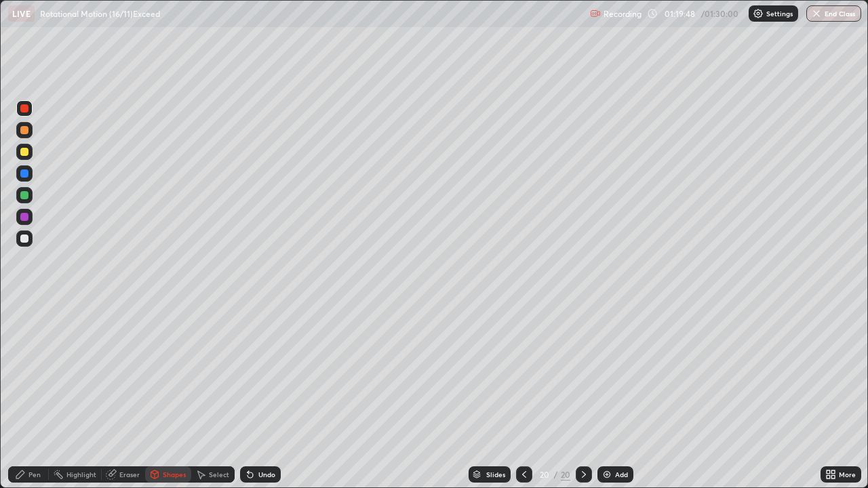
click at [26, 151] on div at bounding box center [24, 152] width 8 height 8
click at [218, 396] on div "Select" at bounding box center [219, 474] width 20 height 7
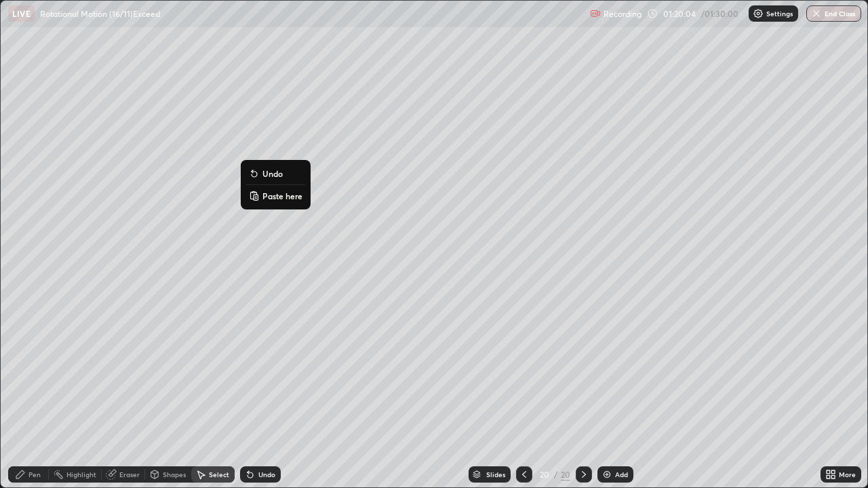
click at [263, 344] on div "0 ° Undo Copy Paste here Duplicate Duplicate to new slide Delete" at bounding box center [434, 244] width 867 height 487
click at [33, 396] on div "Pen" at bounding box center [34, 474] width 12 height 7
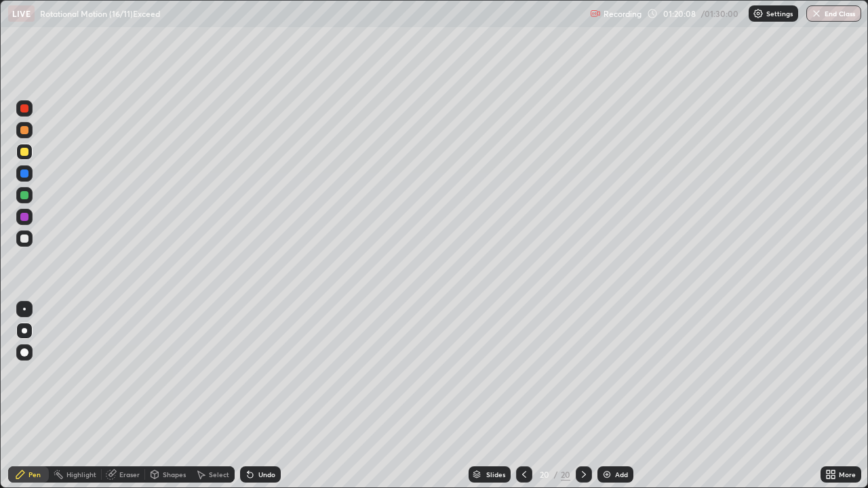
click at [25, 306] on div at bounding box center [24, 309] width 16 height 16
click at [23, 174] on div at bounding box center [24, 174] width 8 height 8
click at [22, 110] on div at bounding box center [24, 108] width 8 height 8
click at [24, 196] on div at bounding box center [24, 195] width 8 height 8
click at [267, 396] on div "Undo" at bounding box center [266, 474] width 17 height 7
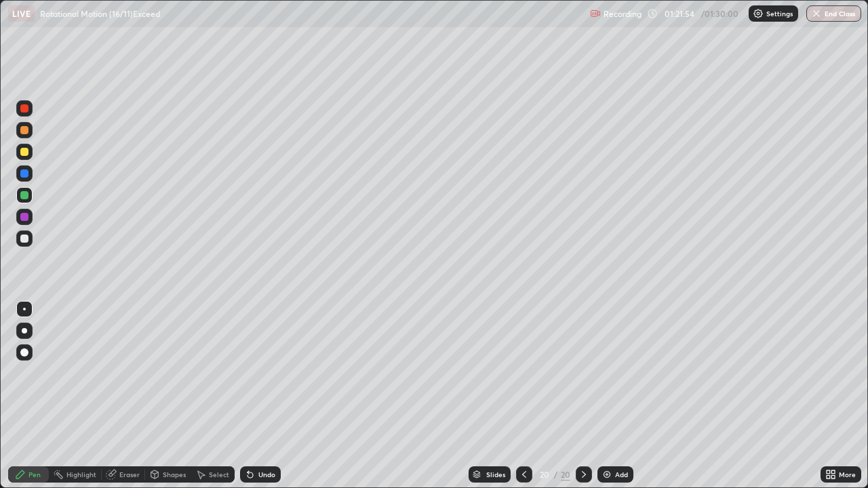
click at [28, 218] on div at bounding box center [24, 217] width 8 height 8
click at [25, 238] on div at bounding box center [24, 239] width 8 height 8
click at [28, 175] on div at bounding box center [24, 174] width 8 height 8
click at [28, 177] on div at bounding box center [24, 173] width 16 height 16
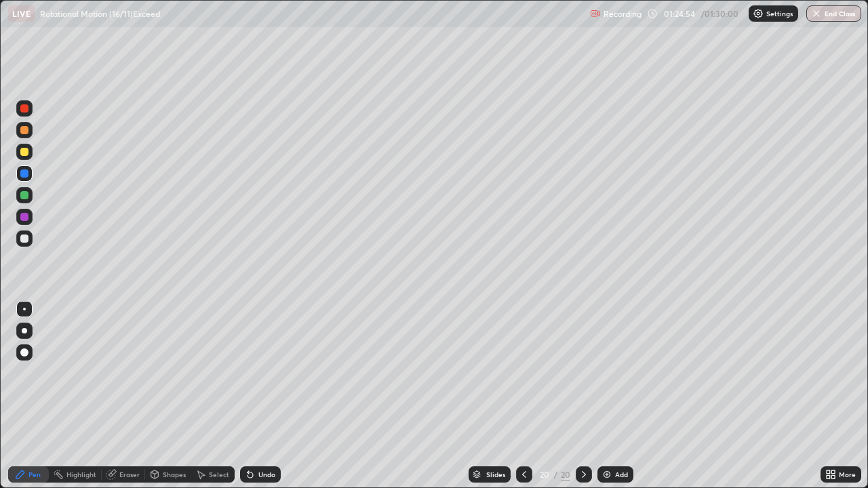
click at [23, 108] on div at bounding box center [24, 108] width 8 height 8
click at [31, 239] on div at bounding box center [24, 239] width 16 height 16
click at [266, 396] on div "Undo" at bounding box center [266, 474] width 17 height 7
click at [265, 396] on div "Undo" at bounding box center [260, 474] width 41 height 16
click at [26, 151] on div at bounding box center [24, 152] width 8 height 8
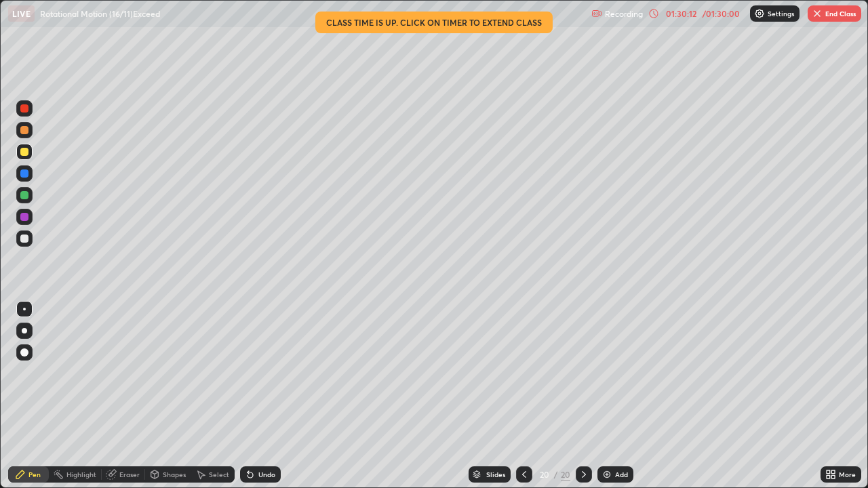
click at [839, 15] on button "End Class" at bounding box center [835, 13] width 54 height 16
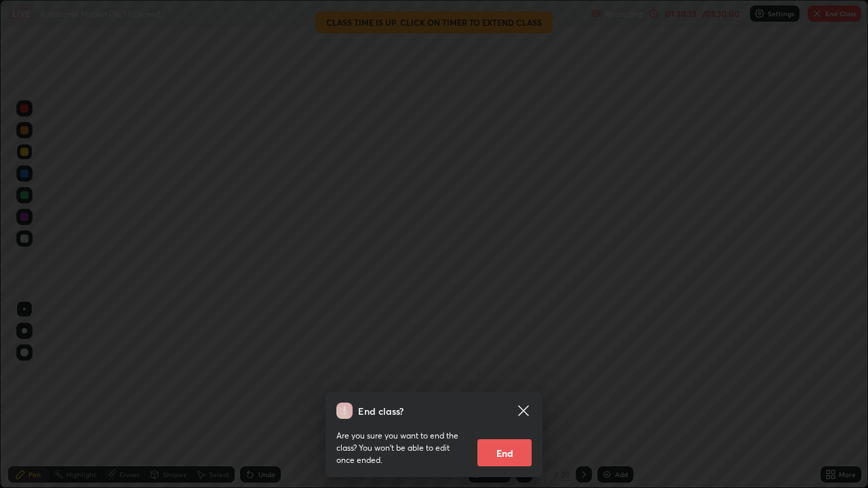
click at [521, 396] on button "End" at bounding box center [504, 452] width 54 height 27
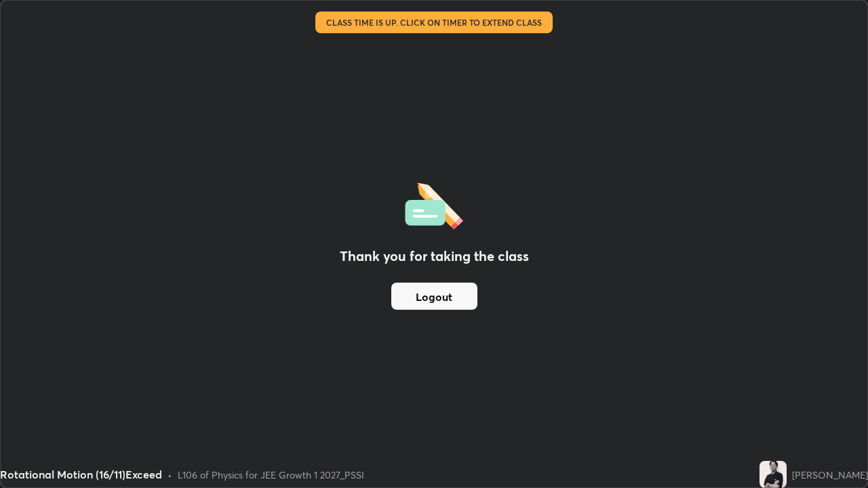
click at [462, 290] on button "Logout" at bounding box center [434, 296] width 86 height 27
click at [451, 296] on button "Logout" at bounding box center [434, 296] width 86 height 27
